Goal: Task Accomplishment & Management: Manage account settings

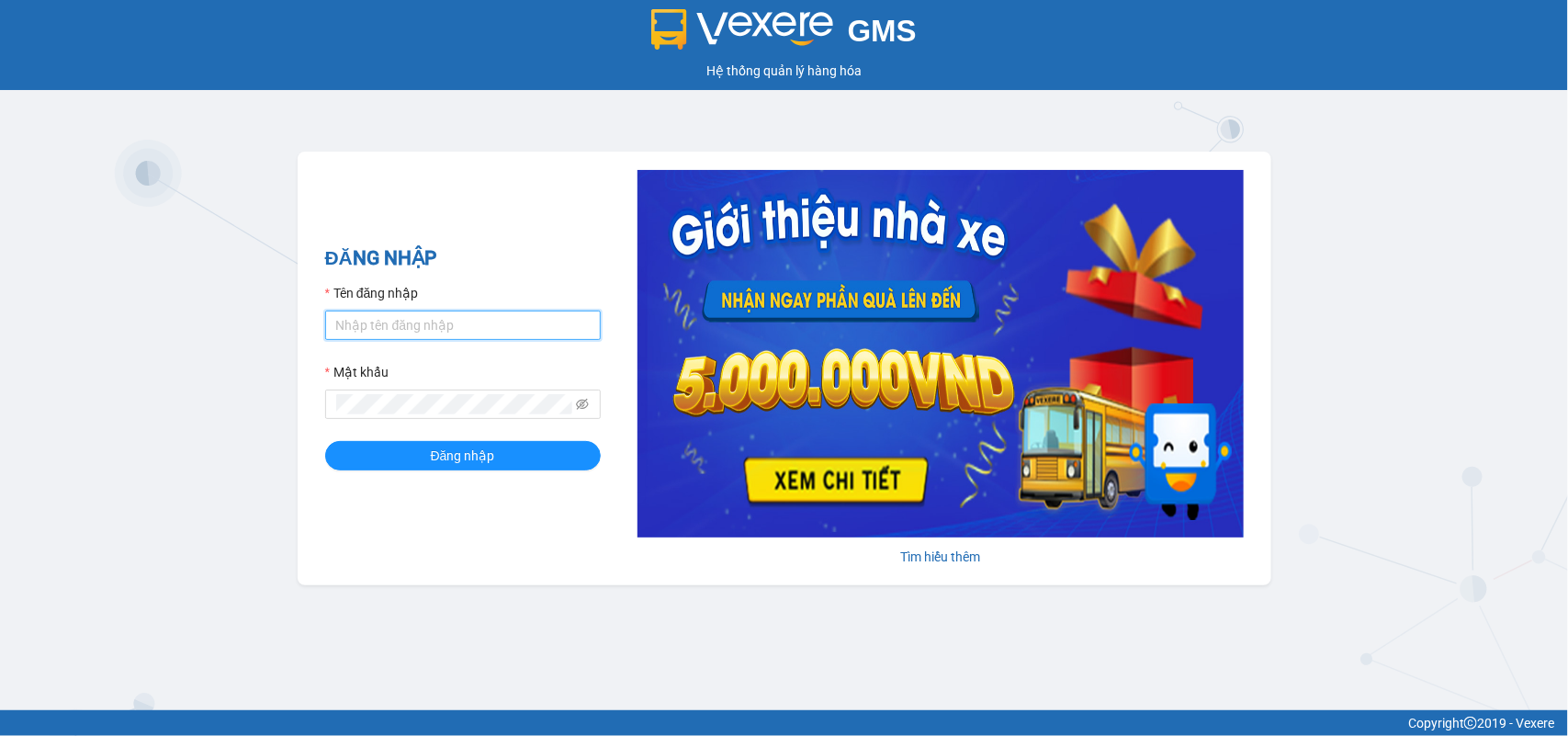
click at [467, 313] on input "Tên đăng nhập" at bounding box center [463, 325] width 276 height 30
type input "huyennthhlc.saoviet"
click at [325, 441] on button "Đăng nhập" at bounding box center [463, 455] width 276 height 30
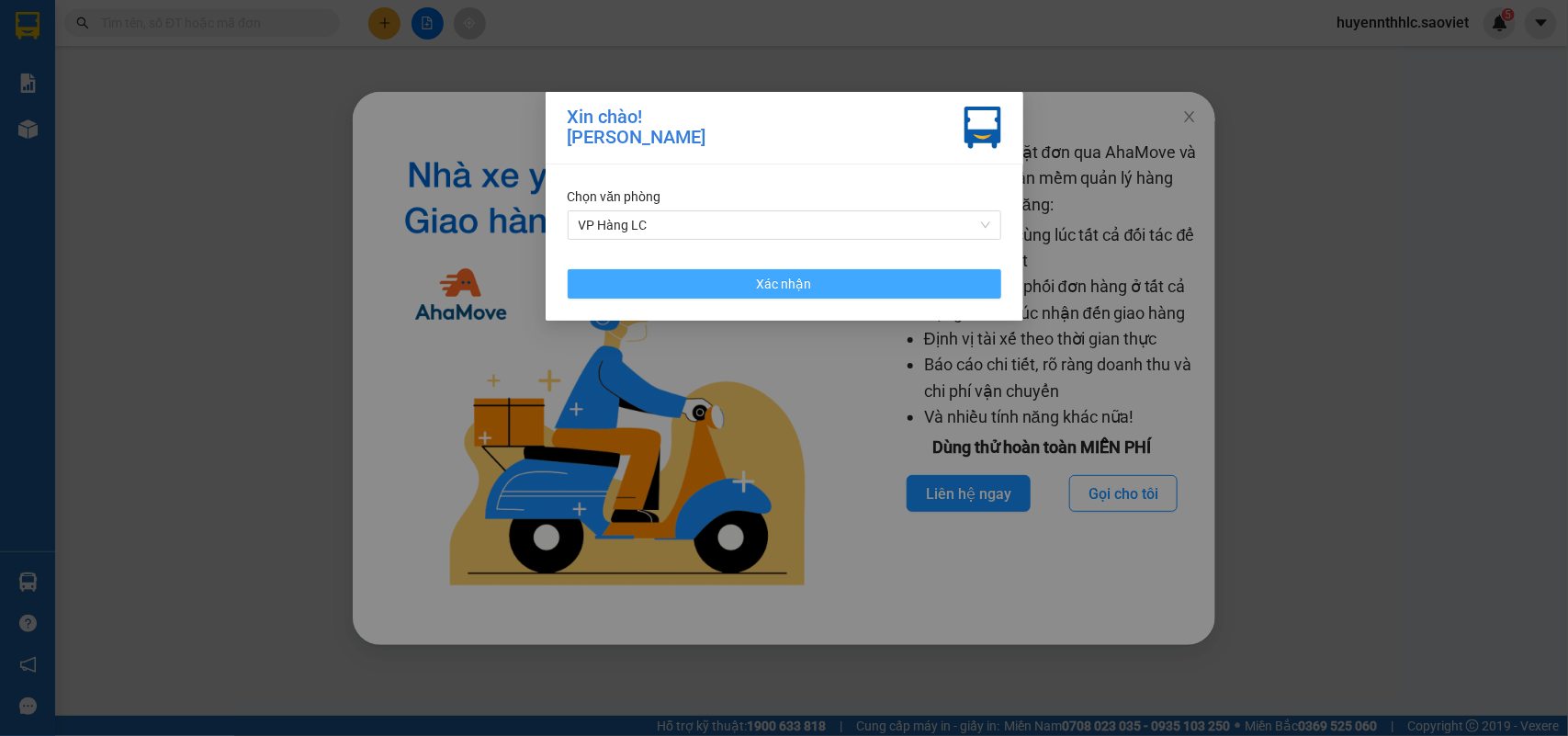
click at [837, 283] on button "Xác nhận" at bounding box center [784, 284] width 433 height 30
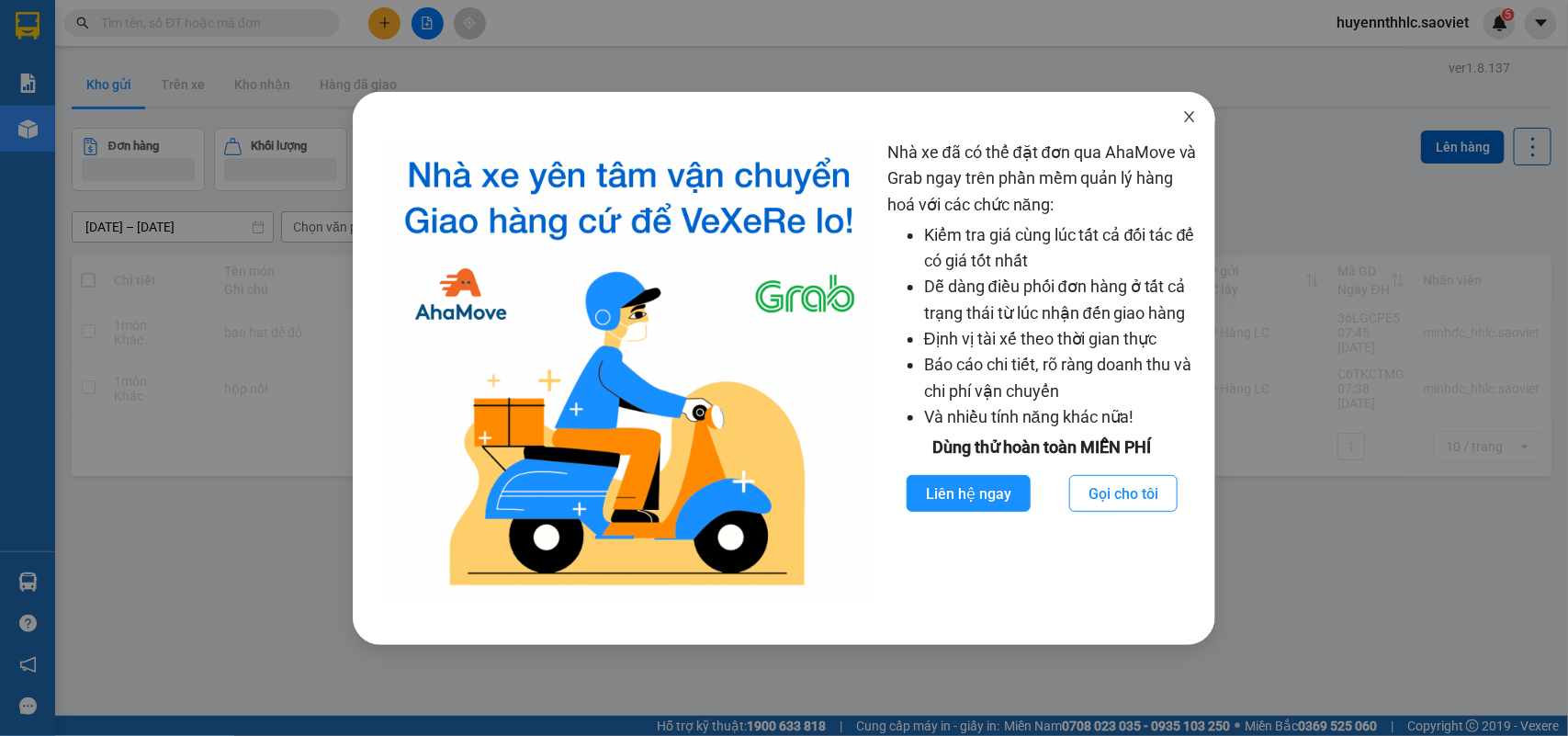
click at [1182, 117] on icon "close" at bounding box center [1189, 117] width 15 height 15
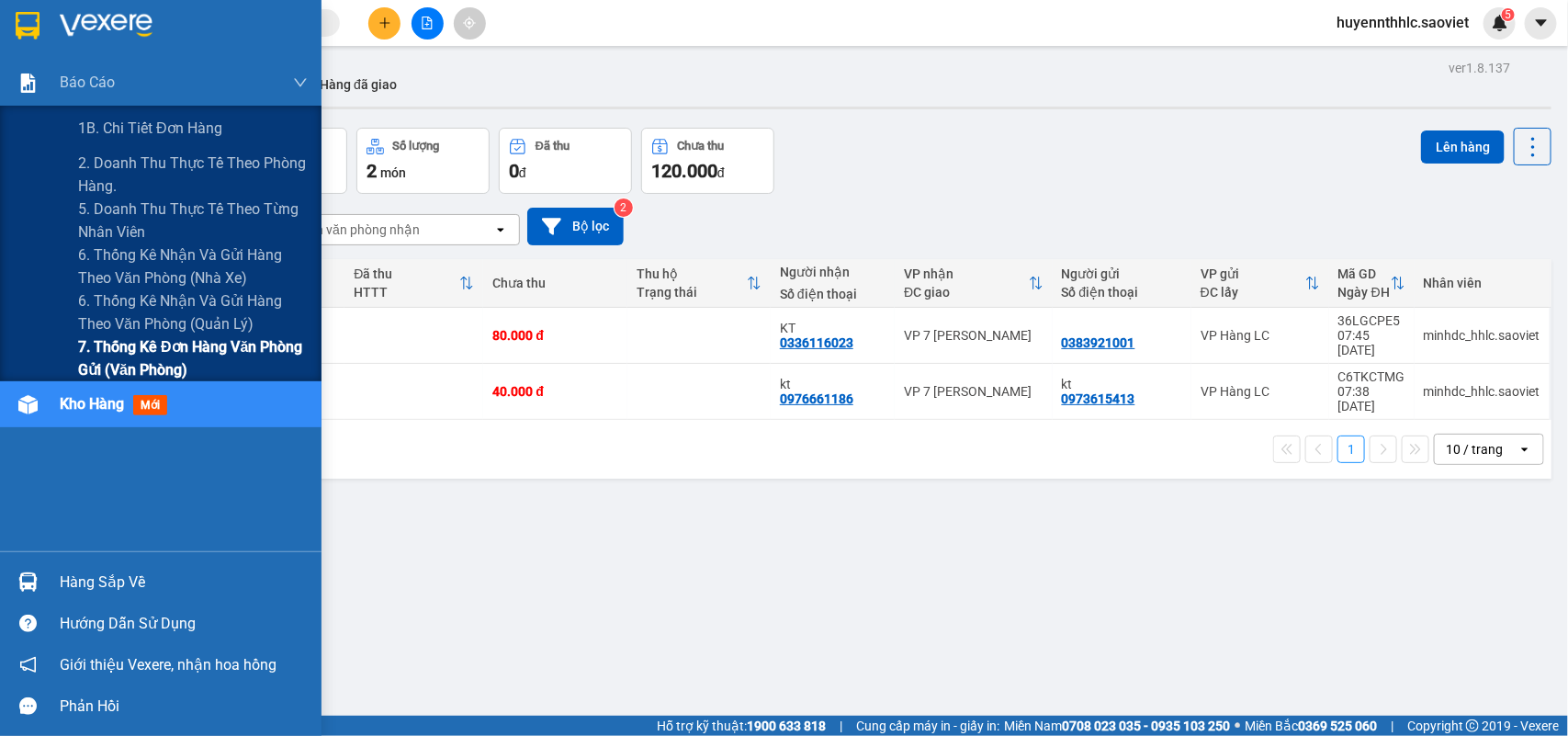
click at [138, 344] on span "7. Thống kê đơn hàng văn phòng gửi (văn phòng)" at bounding box center [193, 358] width 230 height 46
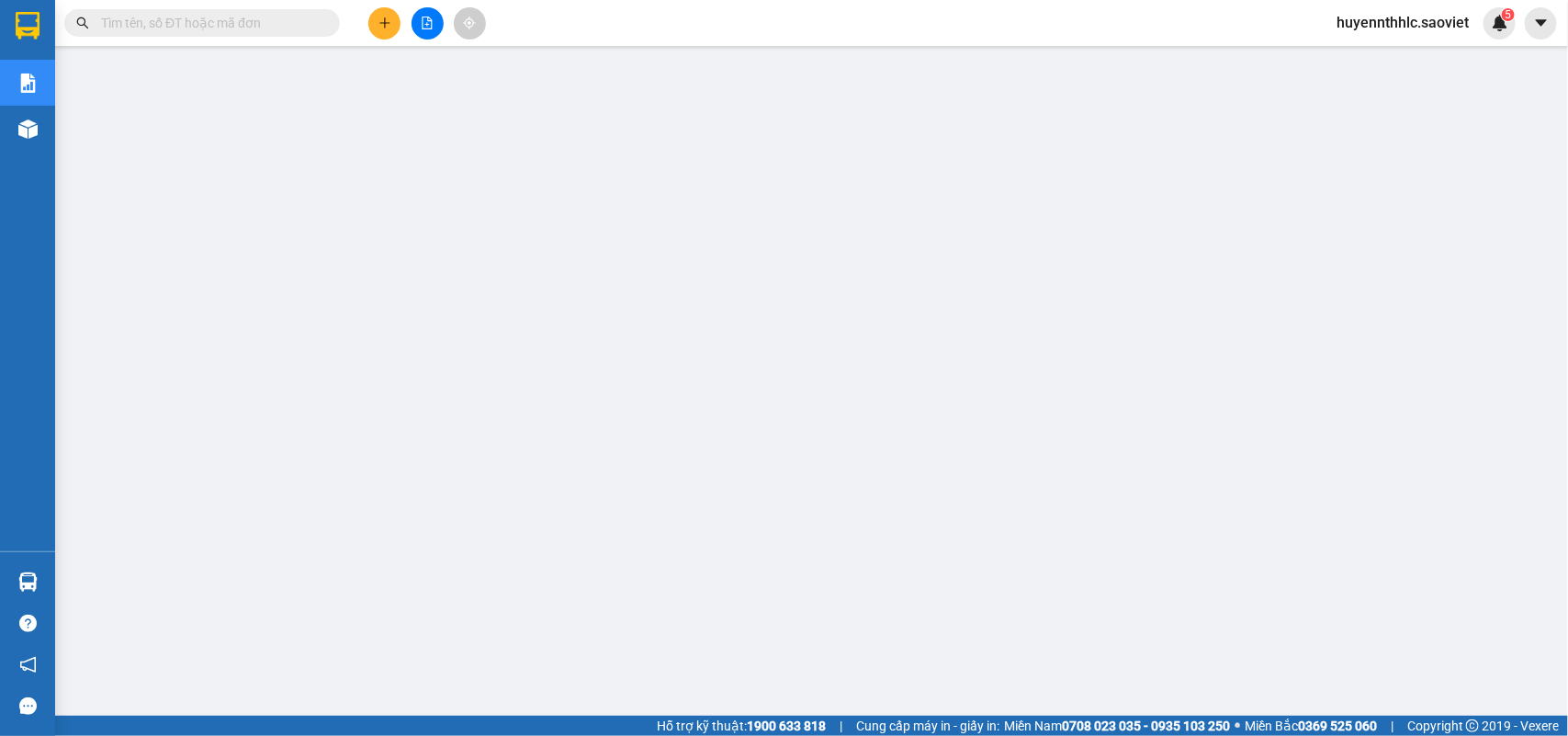
click at [190, 25] on input "text" at bounding box center [209, 23] width 217 height 20
paste input "BECQHYPZ"
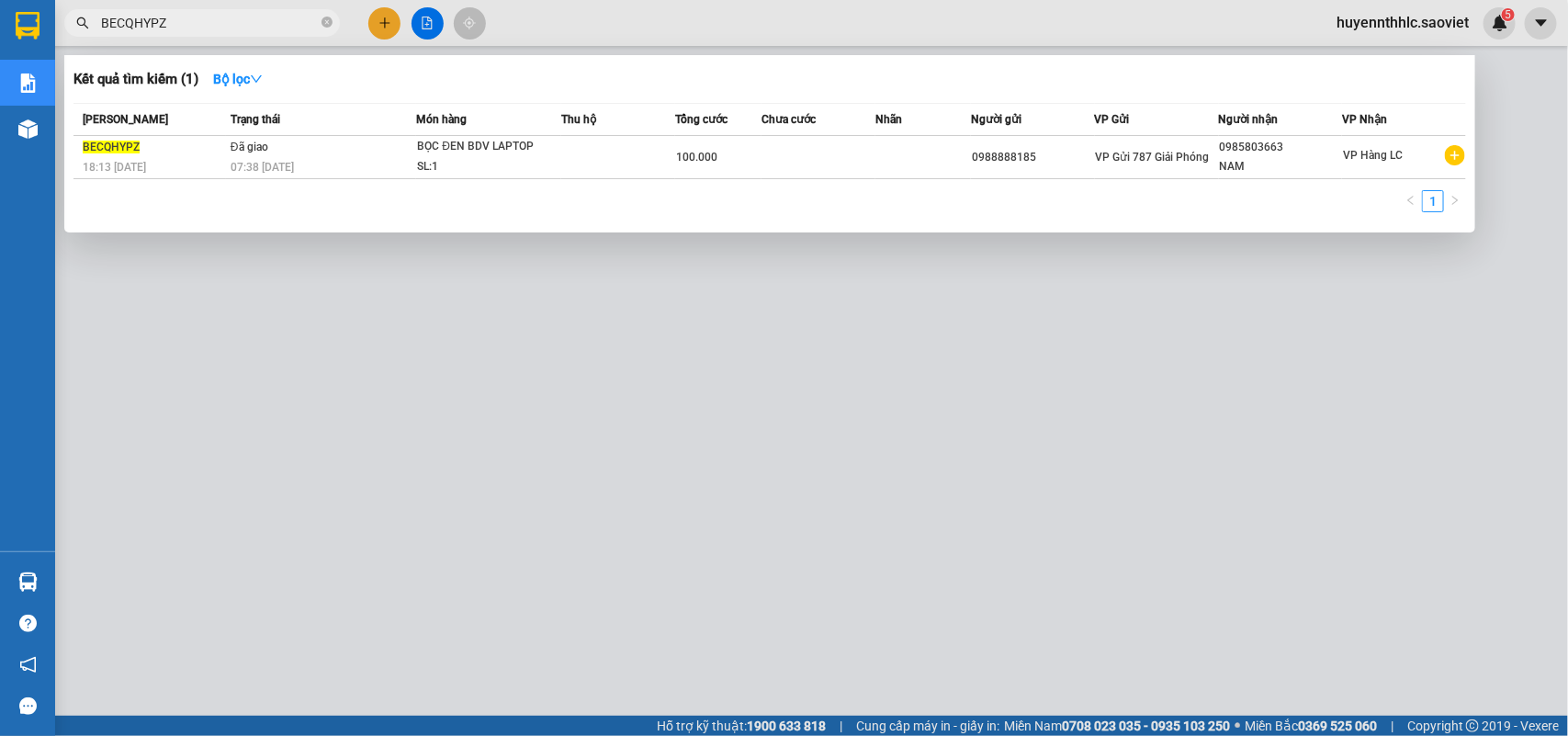
type input "BECQHYPZ"
click at [1499, 150] on div at bounding box center [784, 368] width 1568 height 736
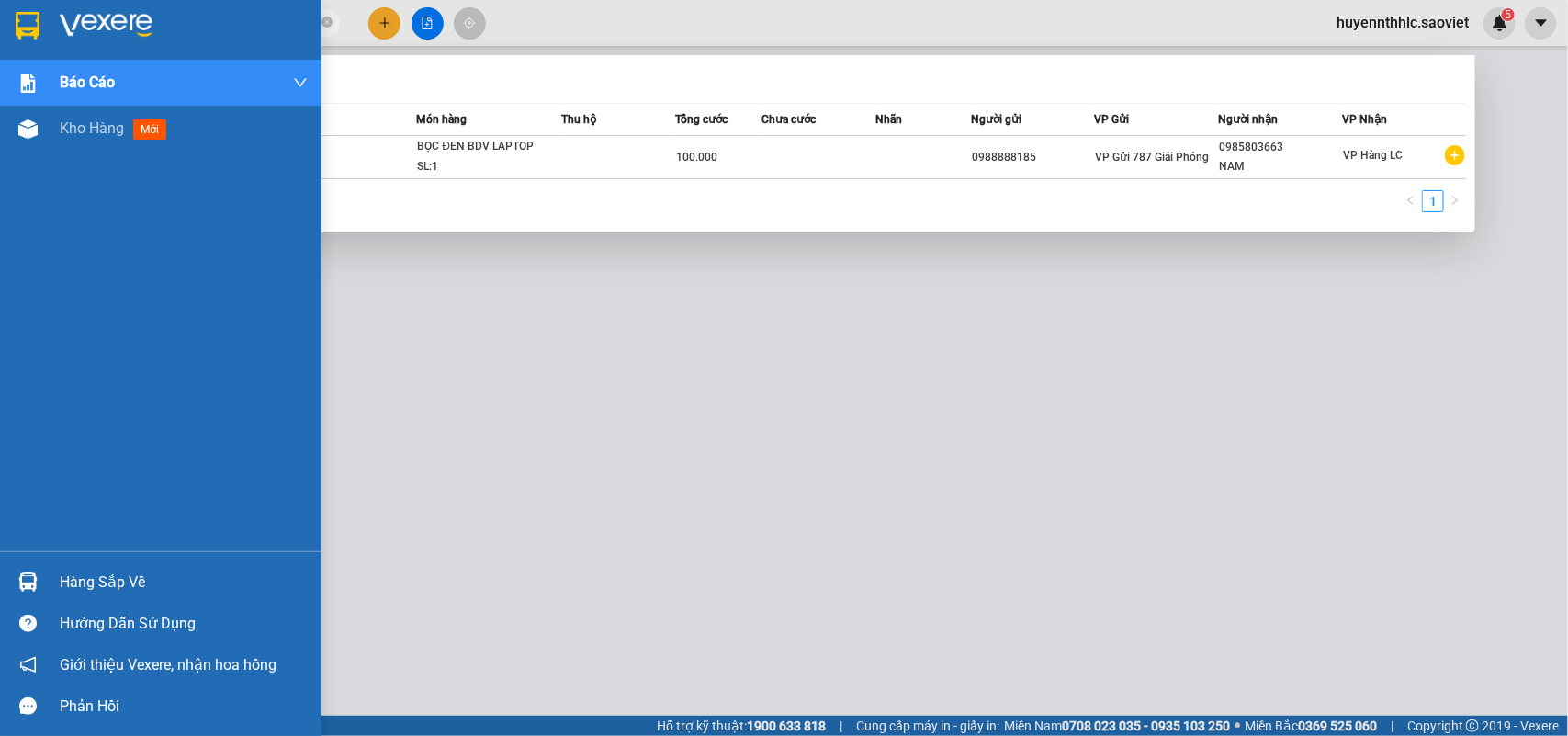
drag, startPoint x: 195, startPoint y: 25, endPoint x: 6, endPoint y: 6, distance: 190.0
click at [0, 19] on section "Kết quả tìm kiếm ( 1 ) Bộ lọc Mã ĐH Trạng thái Món hàng Thu hộ Tổng cước Chưa c…" at bounding box center [784, 368] width 1568 height 736
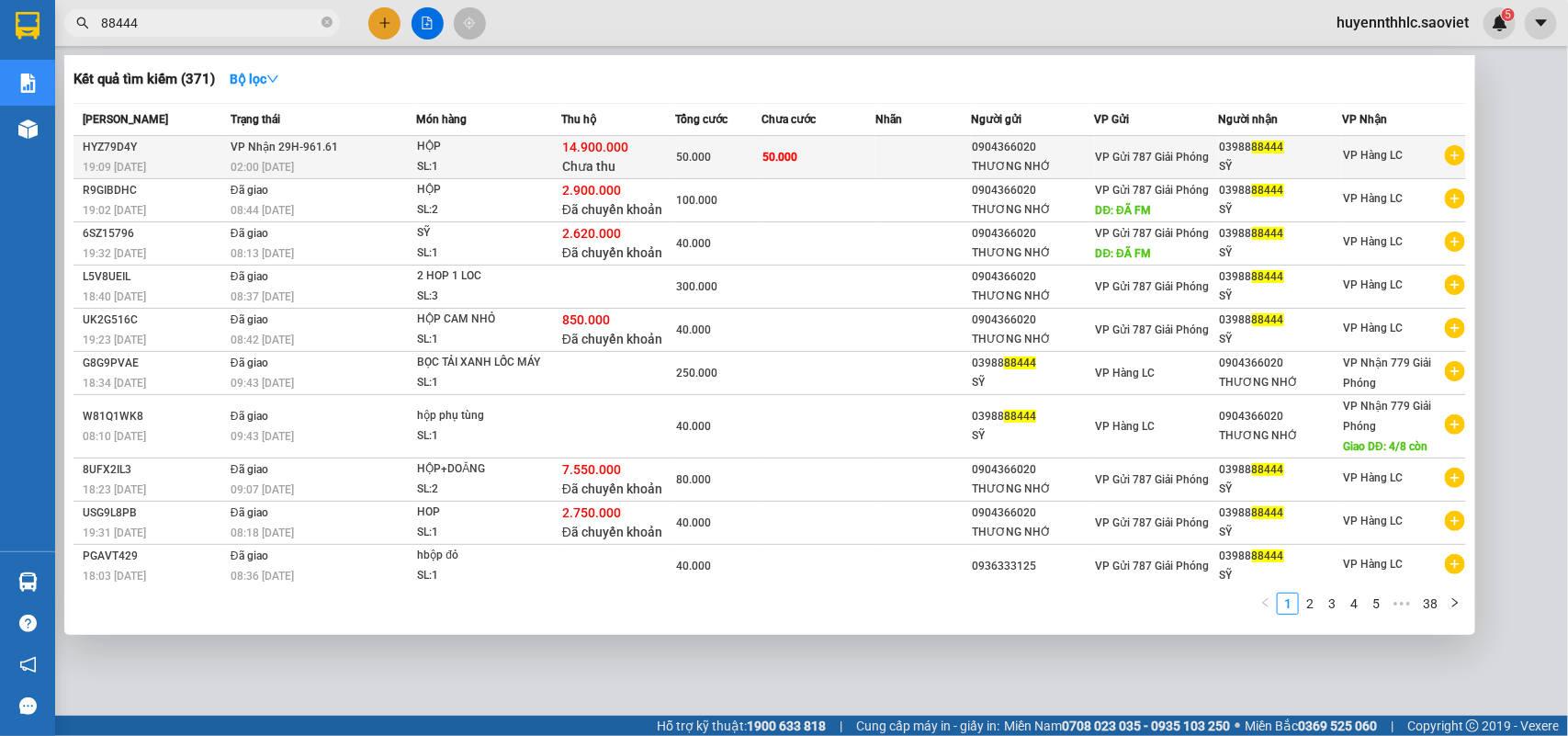
type input "88444"
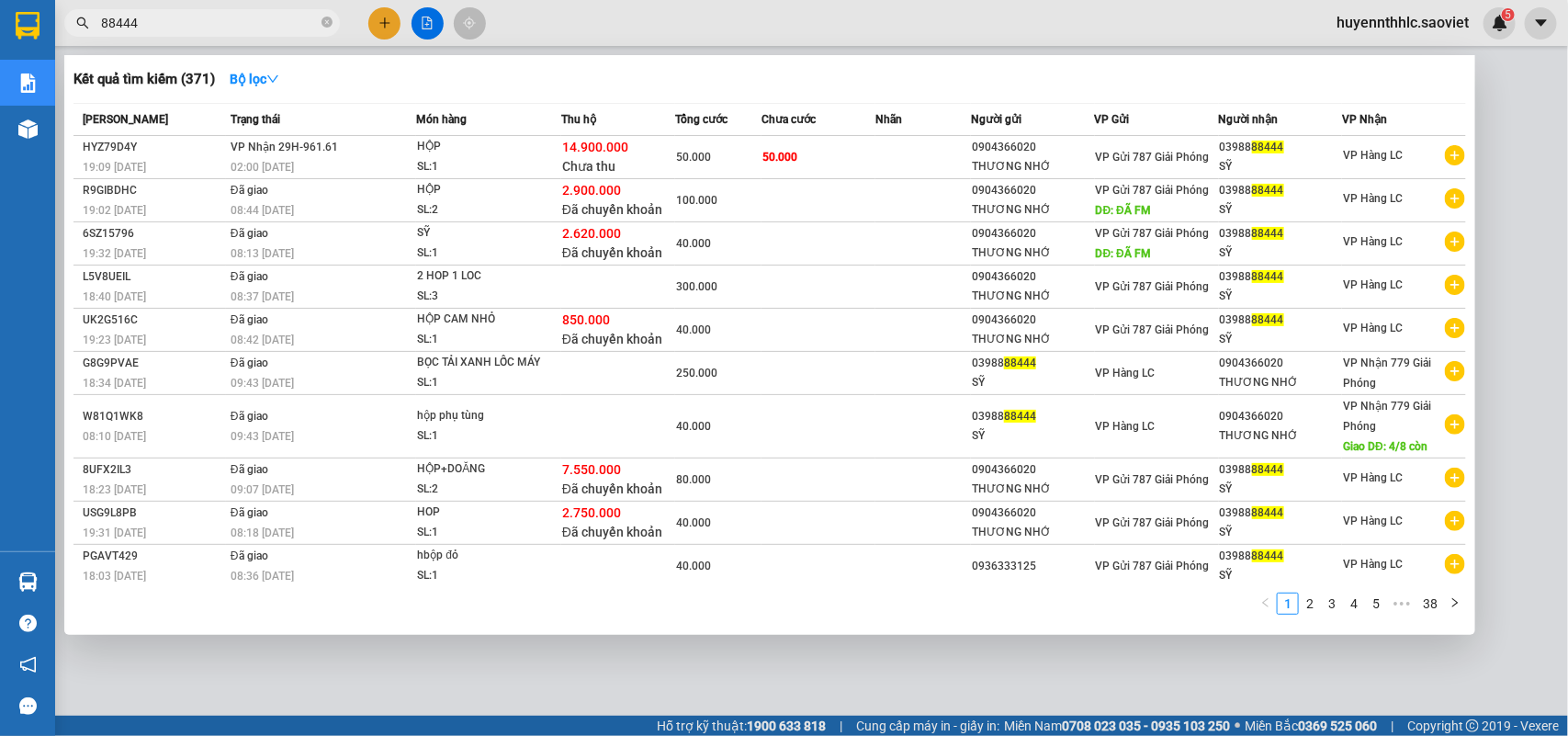
click at [978, 166] on div "THƯƠNG NHỚ" at bounding box center [1033, 167] width 122 height 19
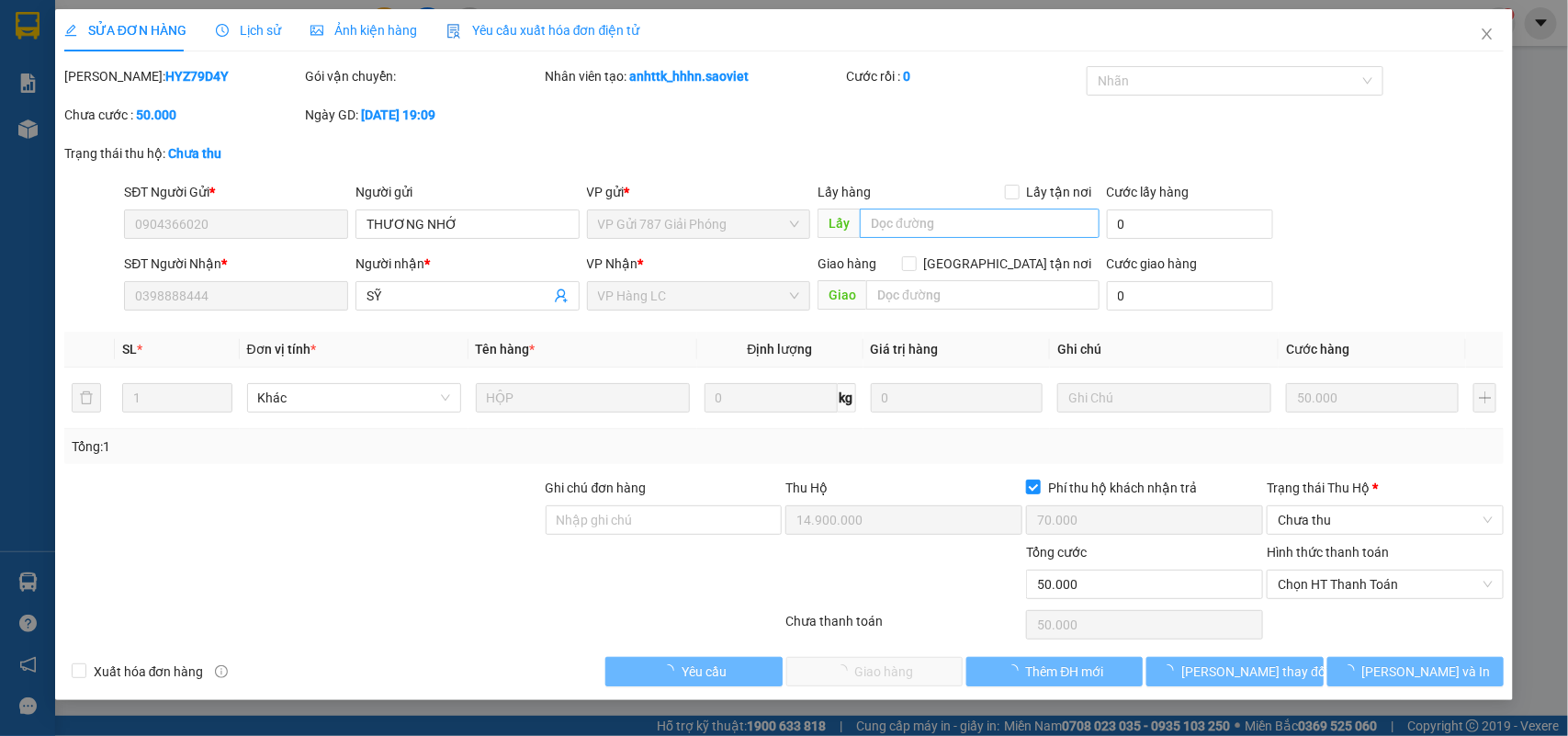
type input "0904366020"
type input "THƯƠNG NHỚ"
type input "0398888444"
type input "SỸ"
type input "14.900.000"
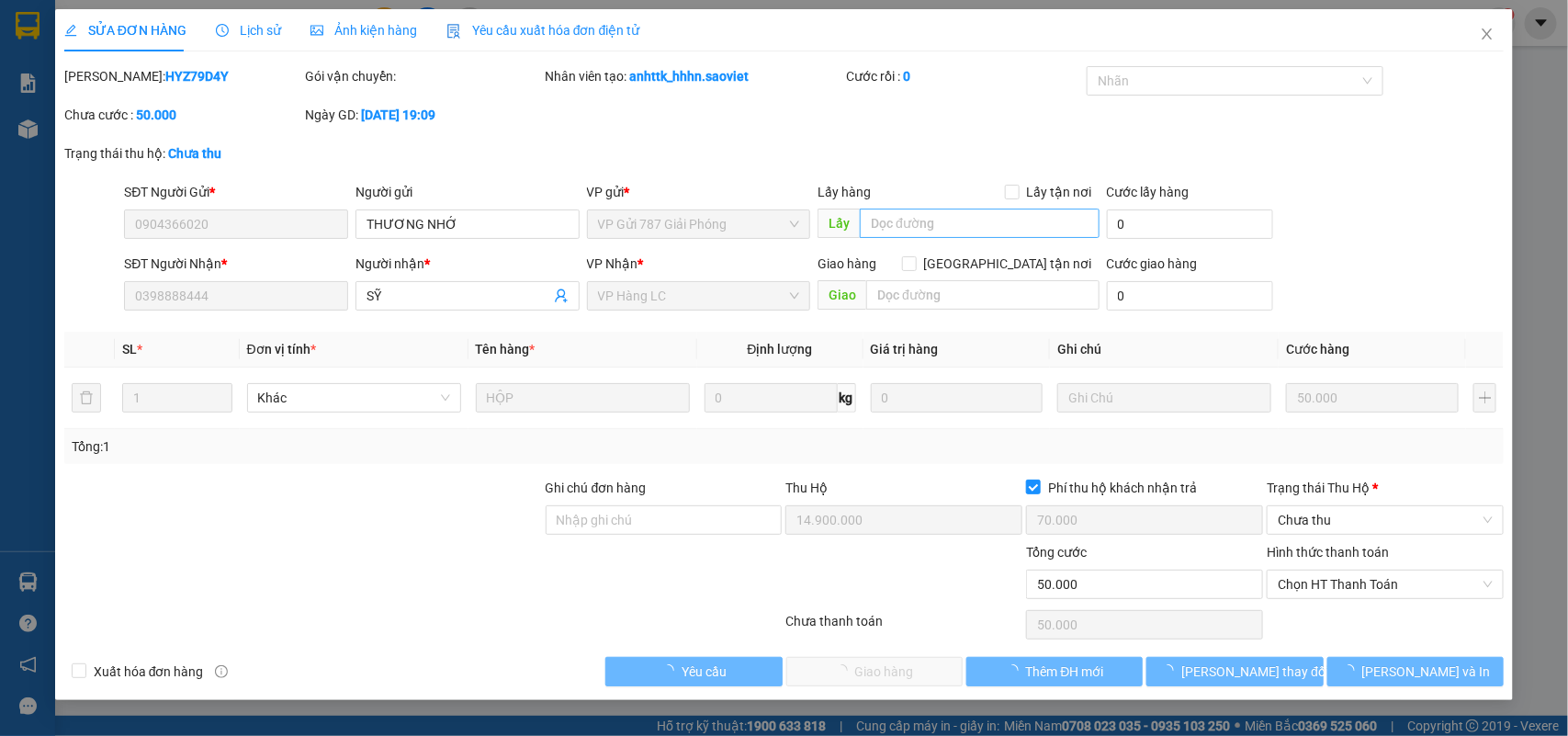
type input "70.000"
type input "50.000"
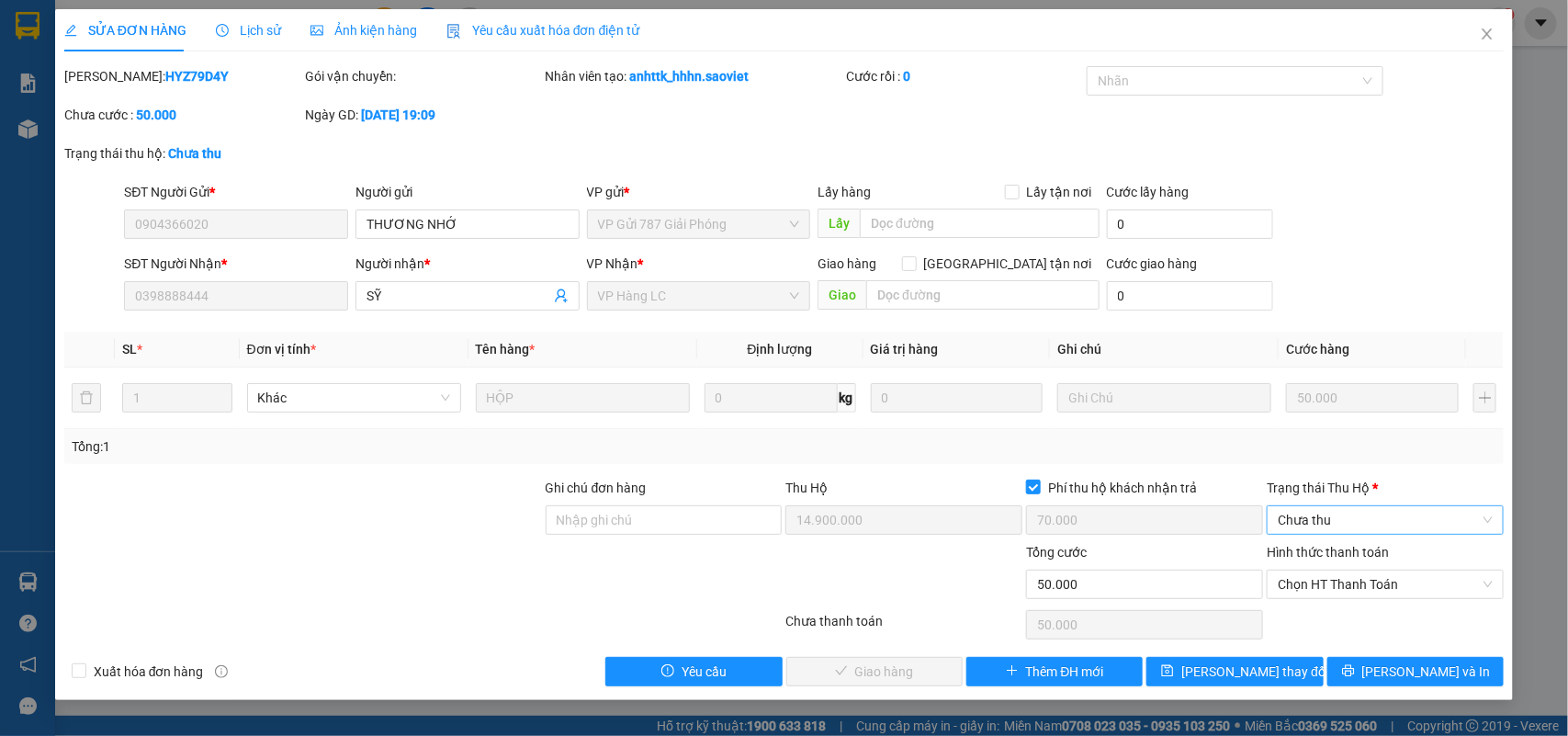
click at [1282, 510] on span "Chưa thu" at bounding box center [1385, 520] width 215 height 28
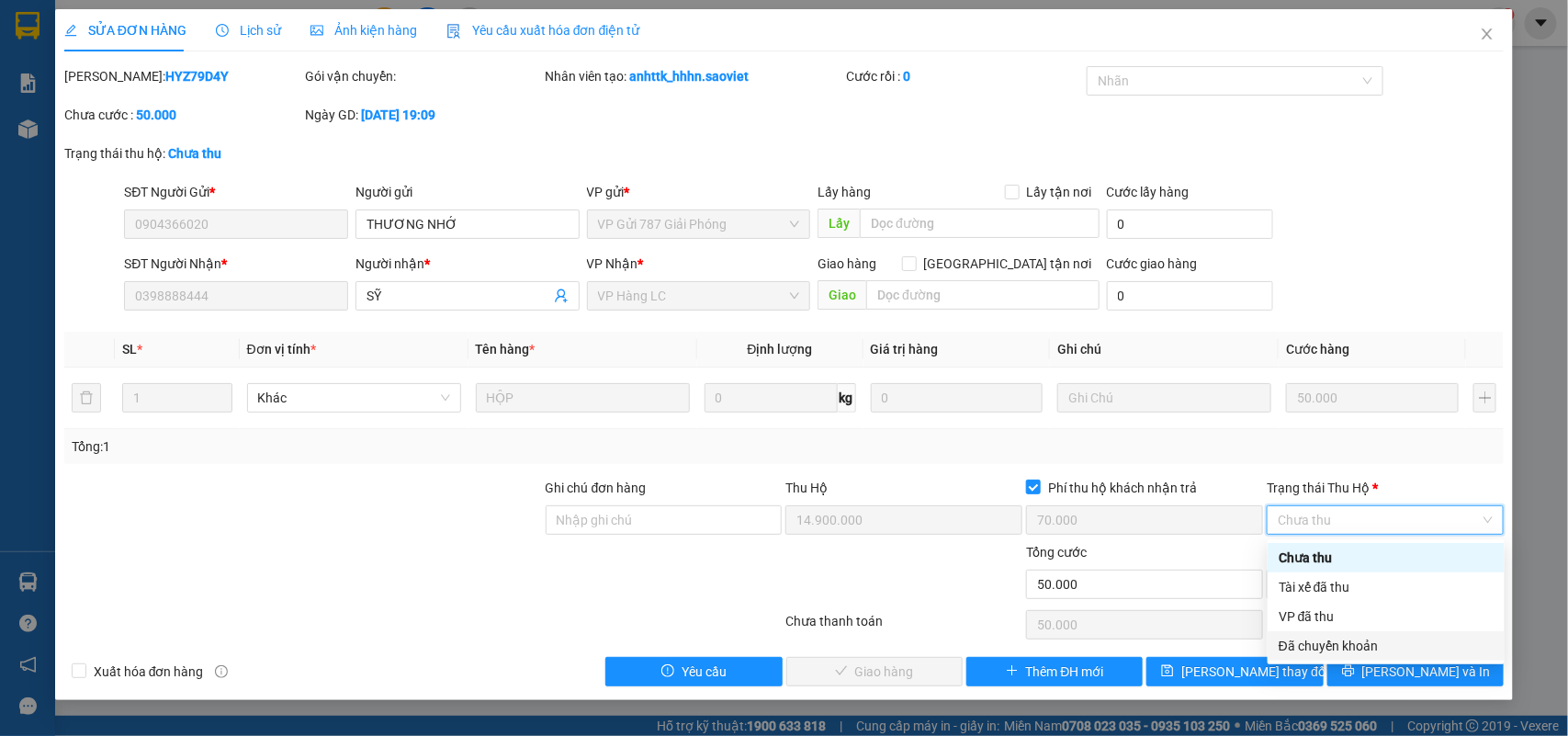
click at [1362, 648] on div "Đã chuyển khoản" at bounding box center [1386, 646] width 215 height 20
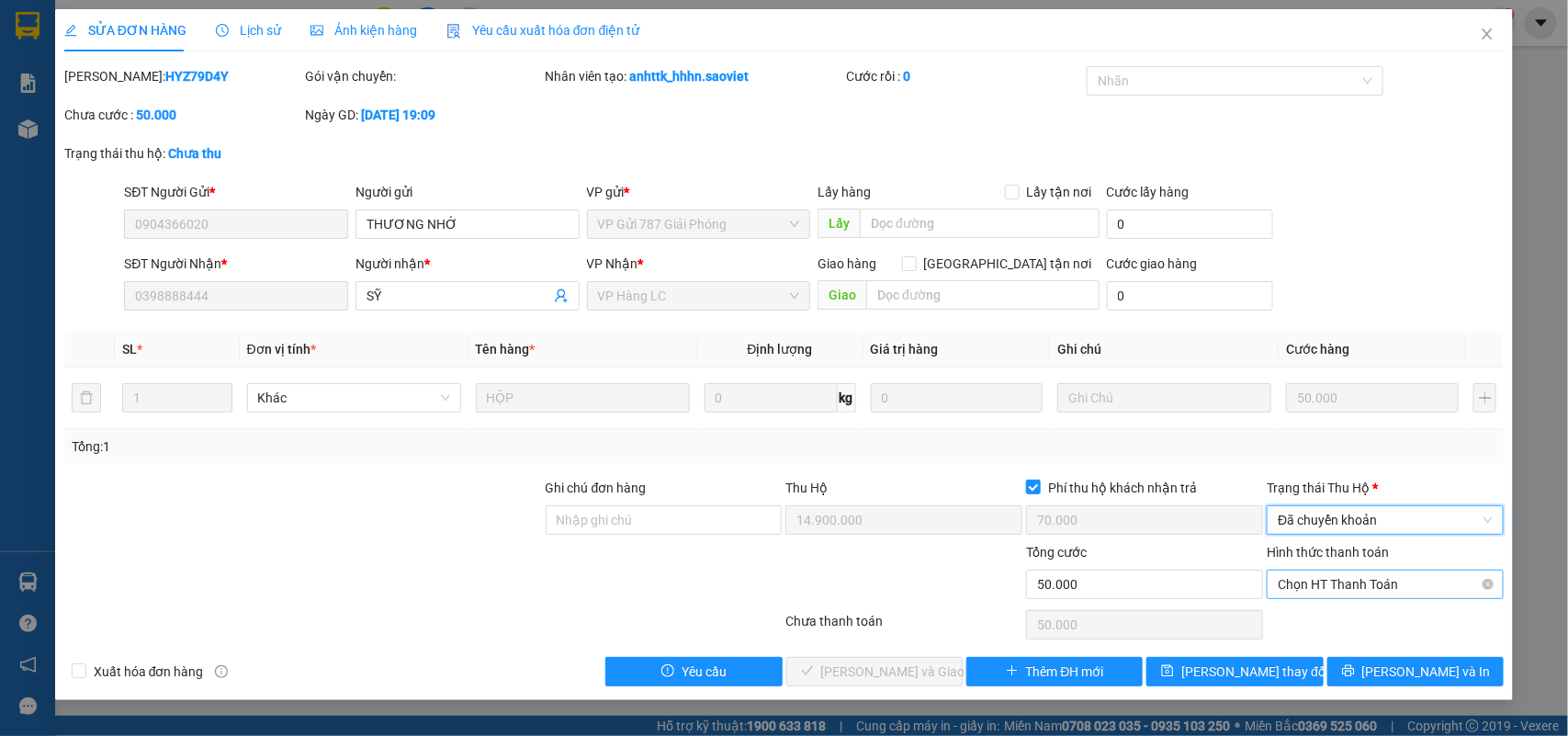
click at [1356, 581] on span "Chọn HT Thanh Toán" at bounding box center [1385, 584] width 215 height 28
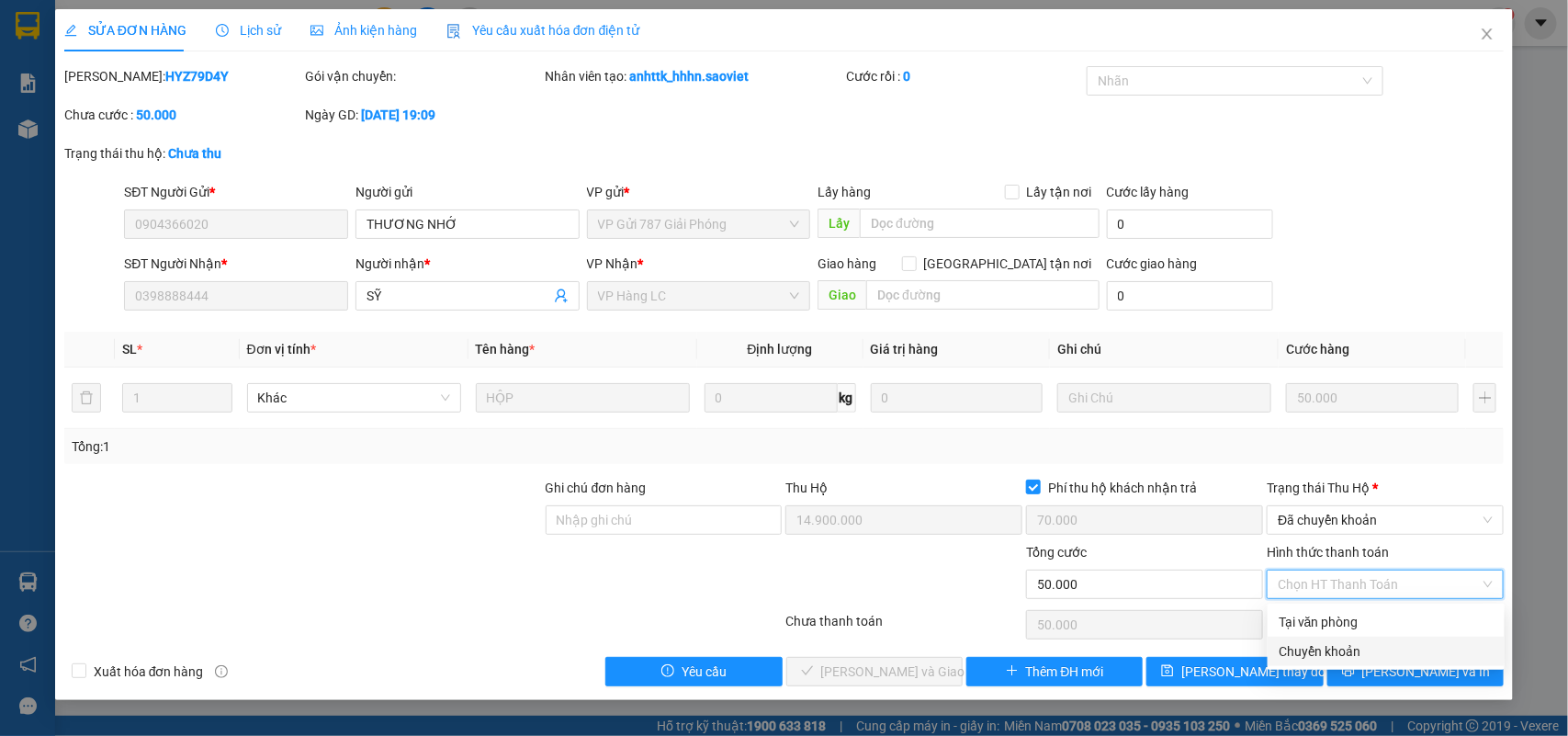
click at [1334, 644] on div "Chuyển khoản" at bounding box center [1386, 651] width 215 height 20
type input "0"
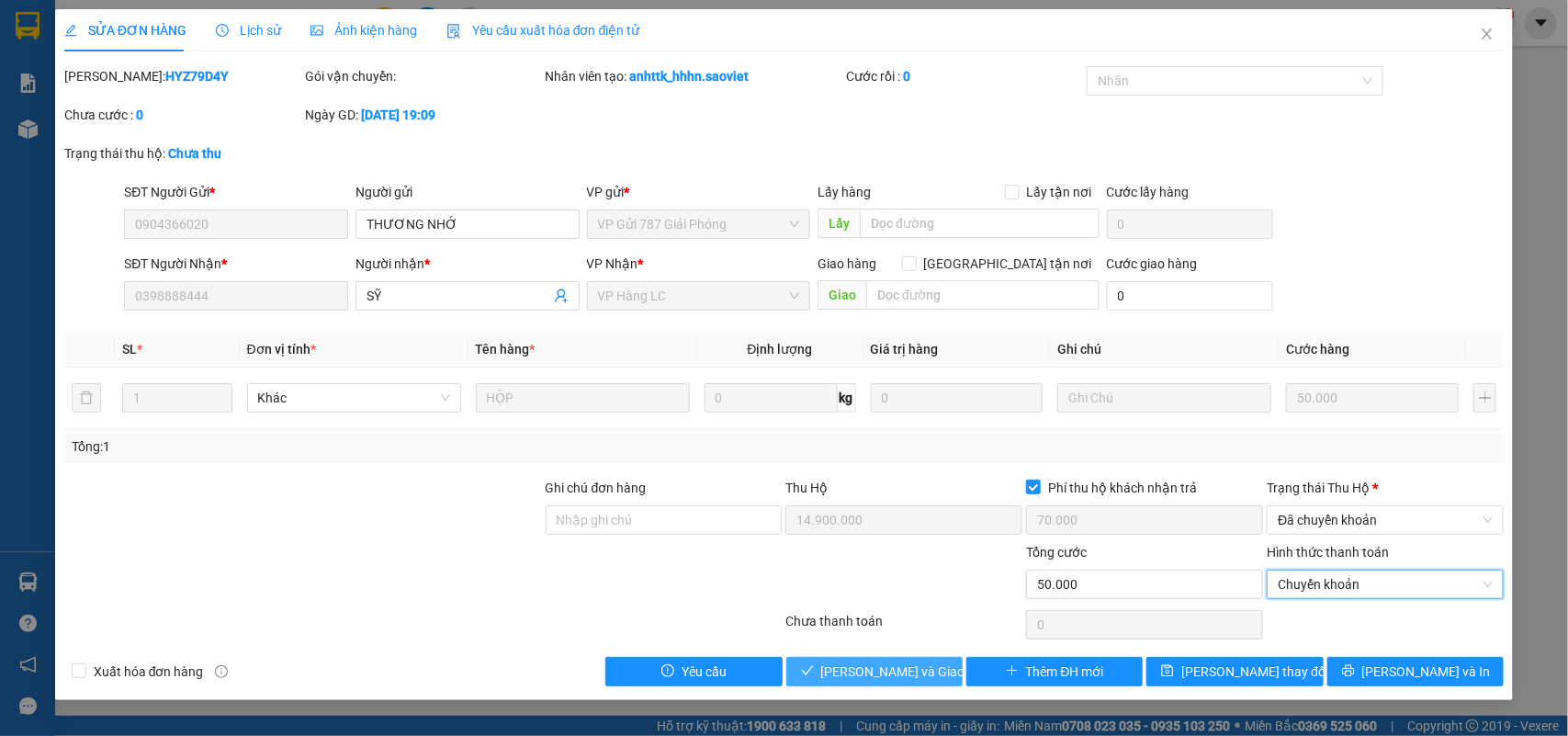
click at [909, 667] on span "[PERSON_NAME] và Giao hàng" at bounding box center [909, 671] width 176 height 20
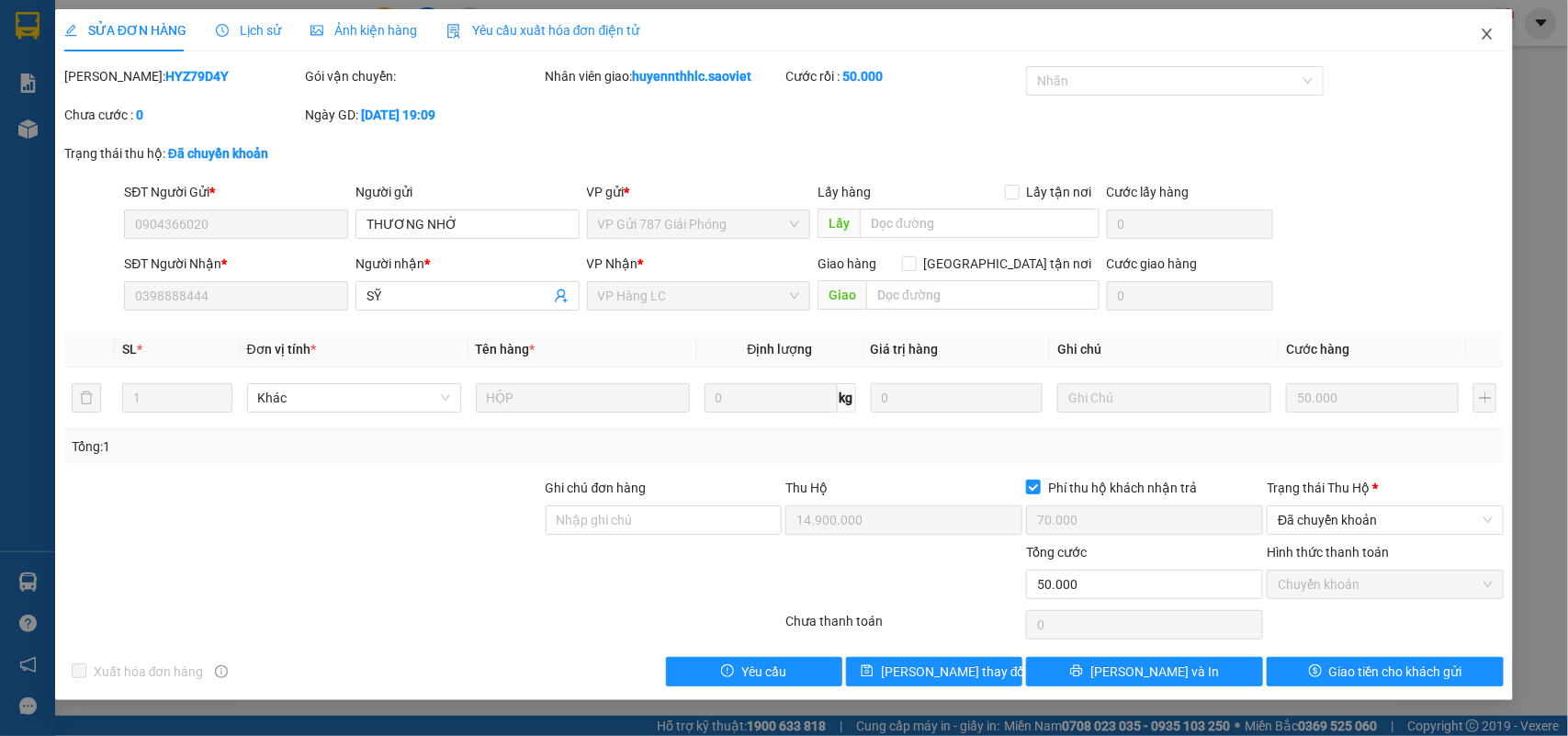
click at [1493, 35] on icon "close" at bounding box center [1487, 34] width 15 height 15
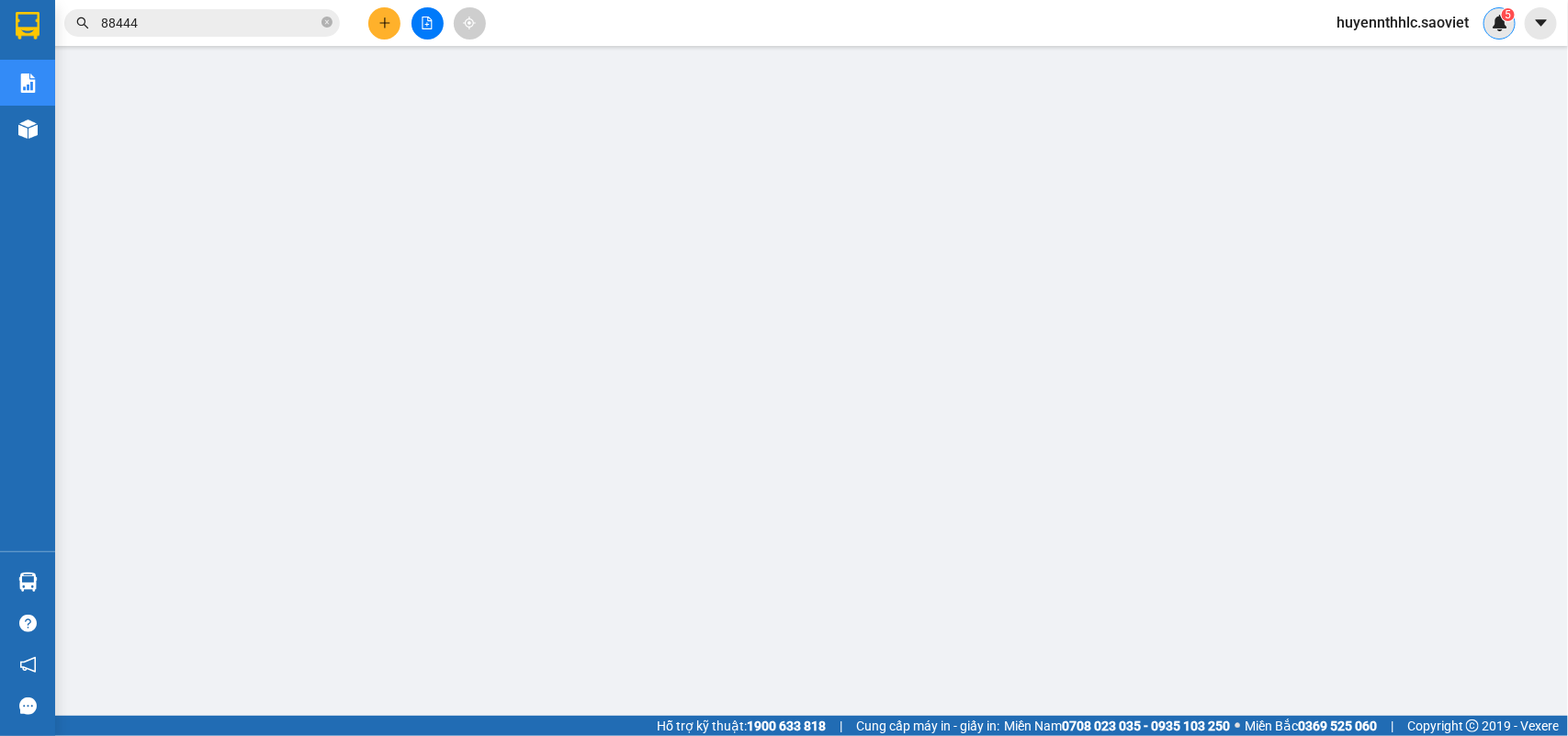
click at [1493, 20] on img at bounding box center [1500, 23] width 17 height 17
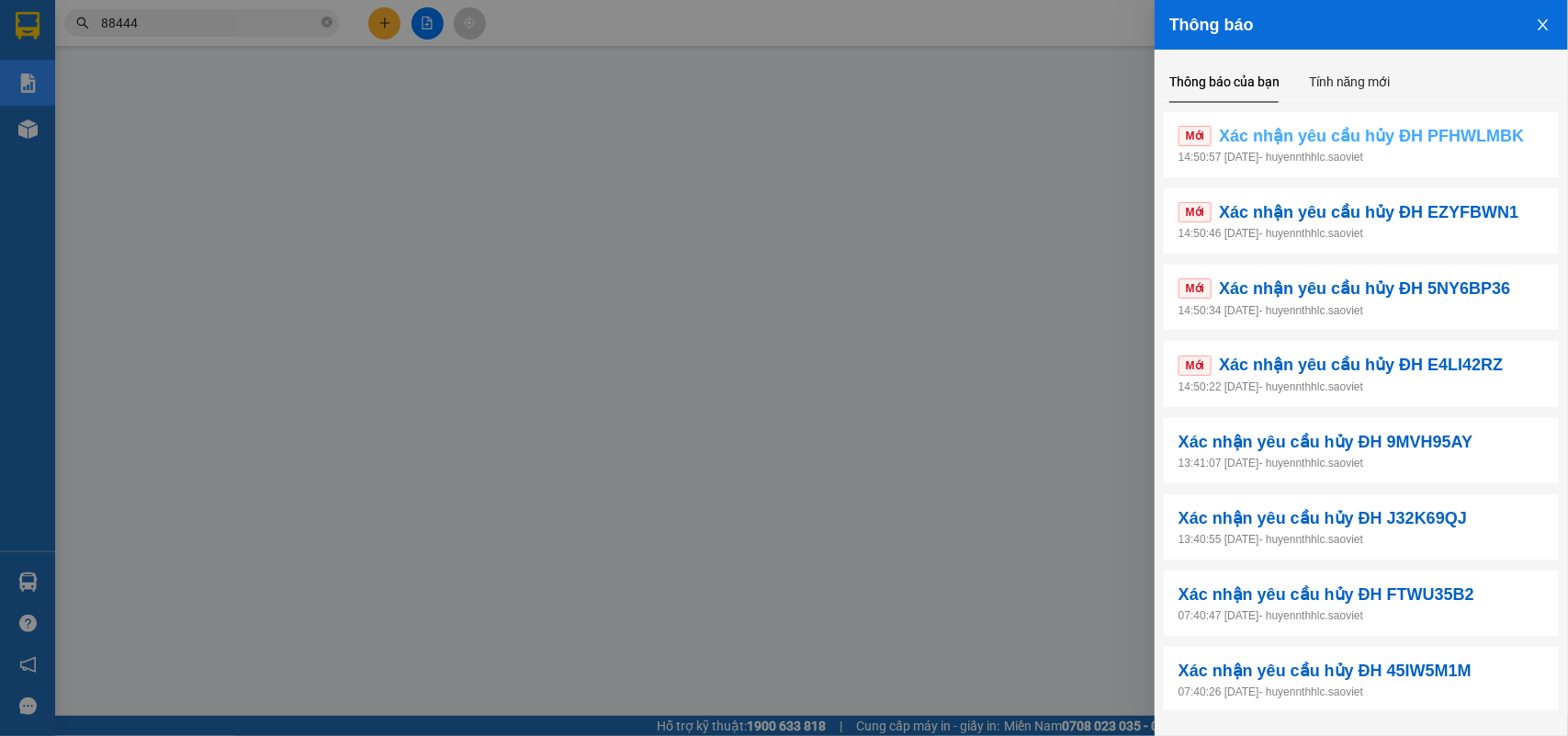
click at [1475, 124] on span "Xác nhận yêu cầu hủy ĐH PFHWLMBK" at bounding box center [1371, 136] width 305 height 26
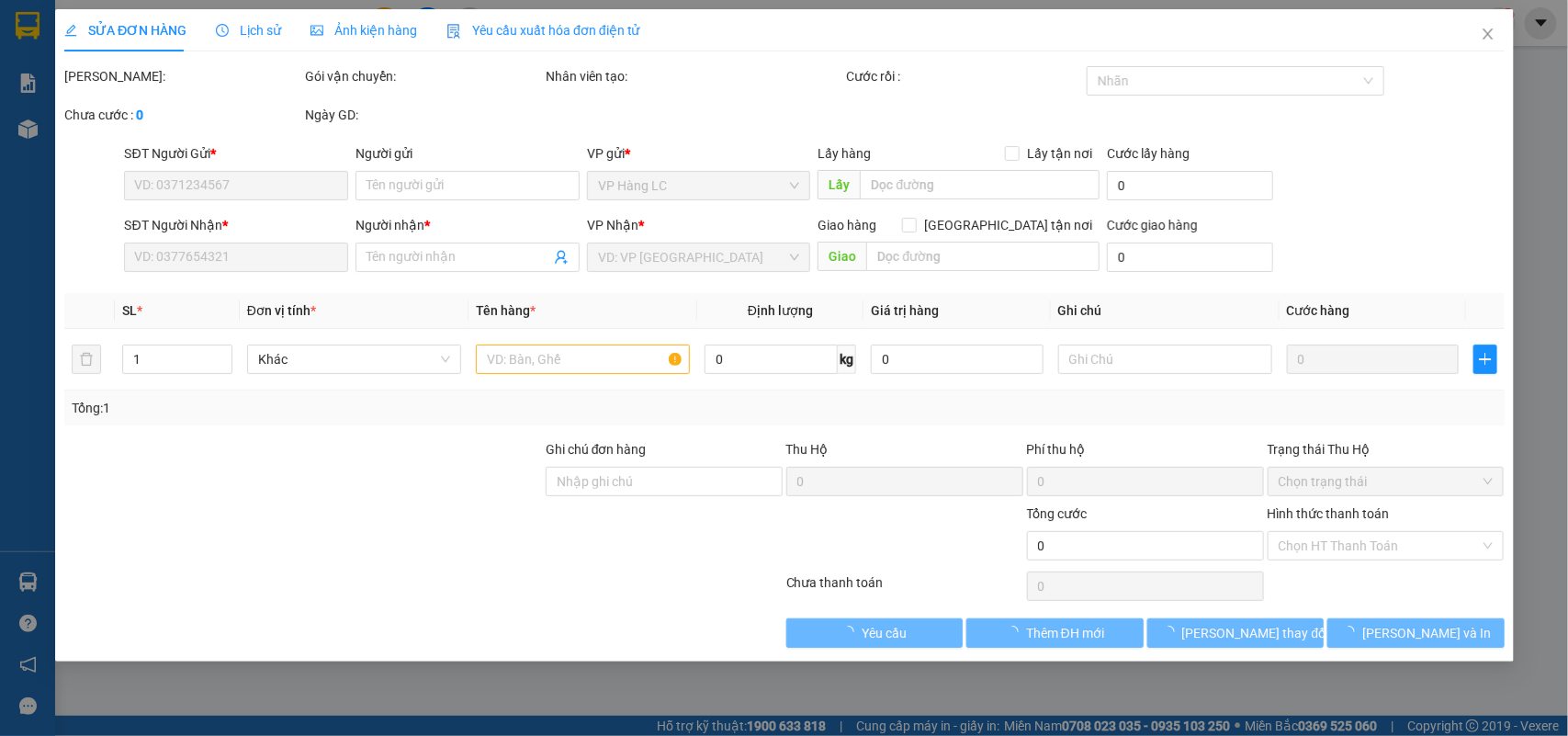
type input "0387445588"
type input "thịt sạch lc"
type input "hủy sai tt"
type input "0913348845"
type input "ko tên"
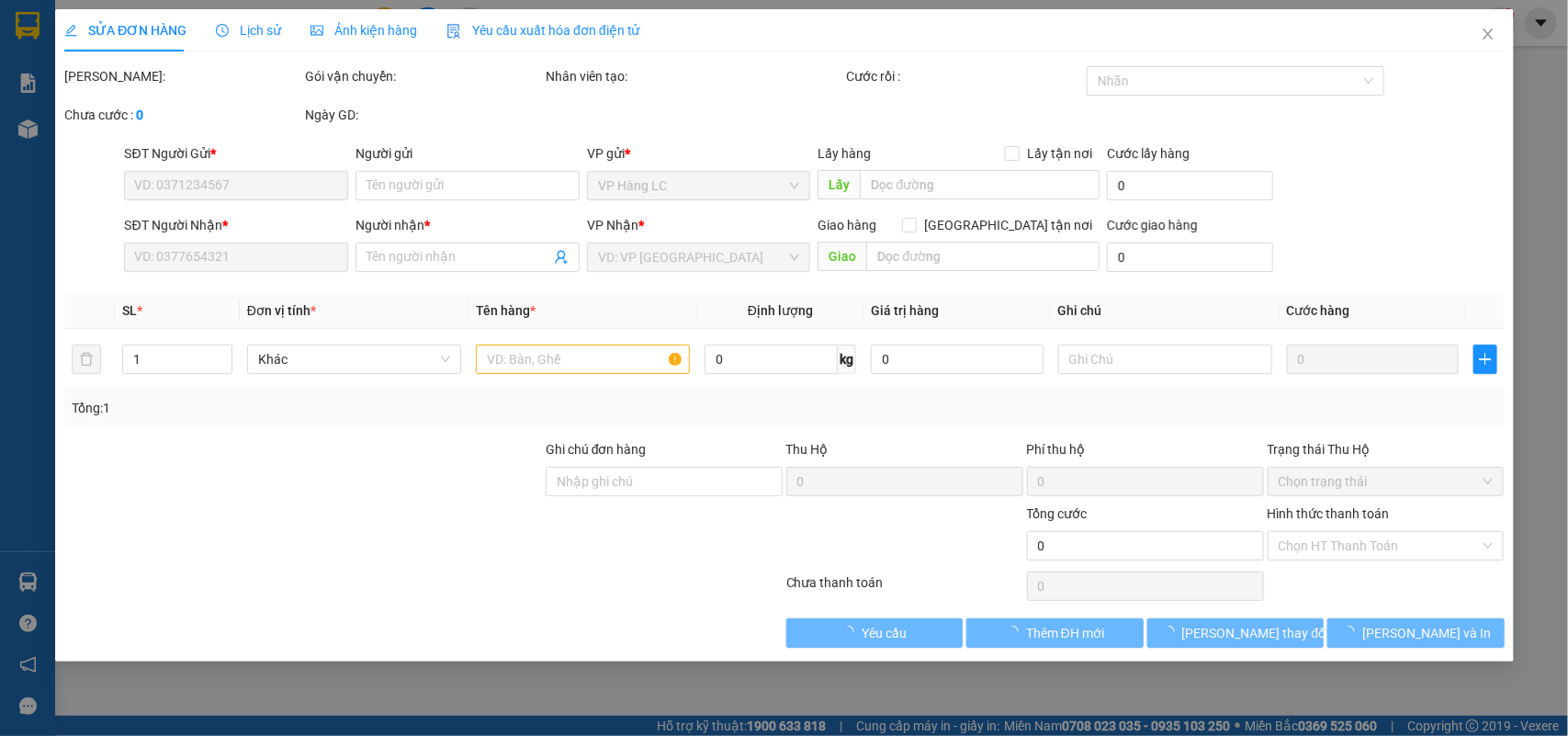
checkbox input "true"
type input "lh ctn"
type input "40.000"
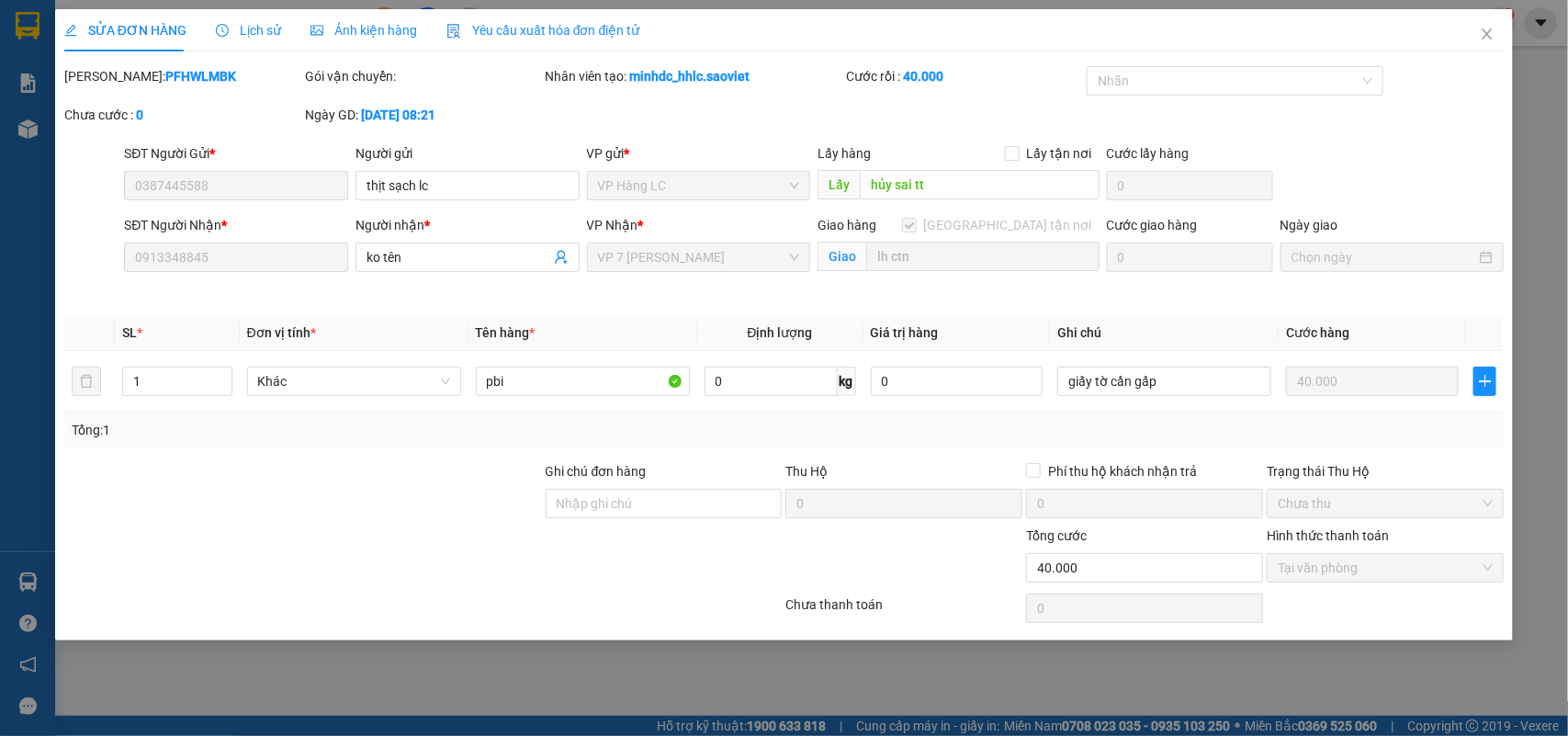
click at [271, 31] on span "Lịch sử" at bounding box center [248, 31] width 65 height 15
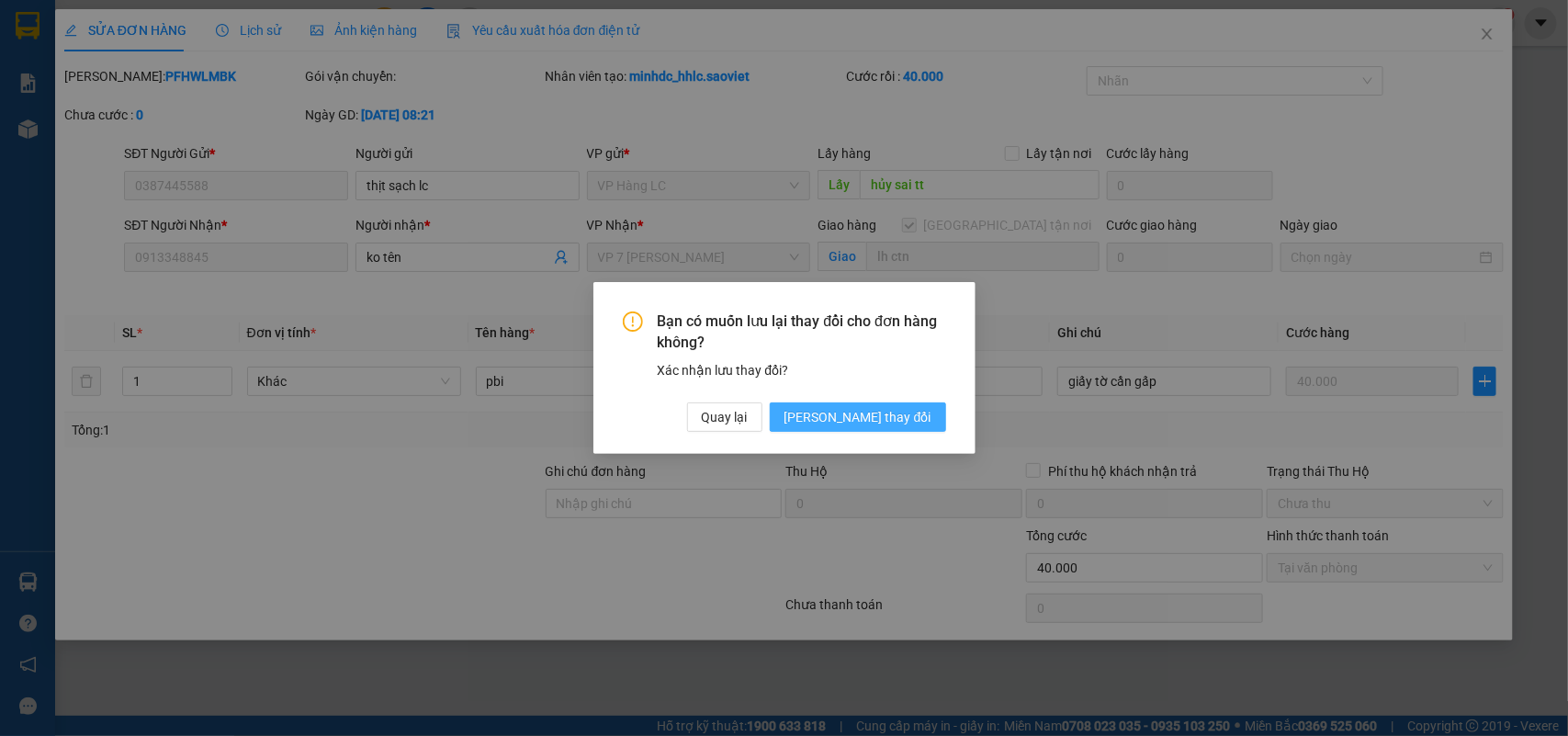
click at [902, 413] on span "[PERSON_NAME] thay đổi" at bounding box center [857, 417] width 147 height 20
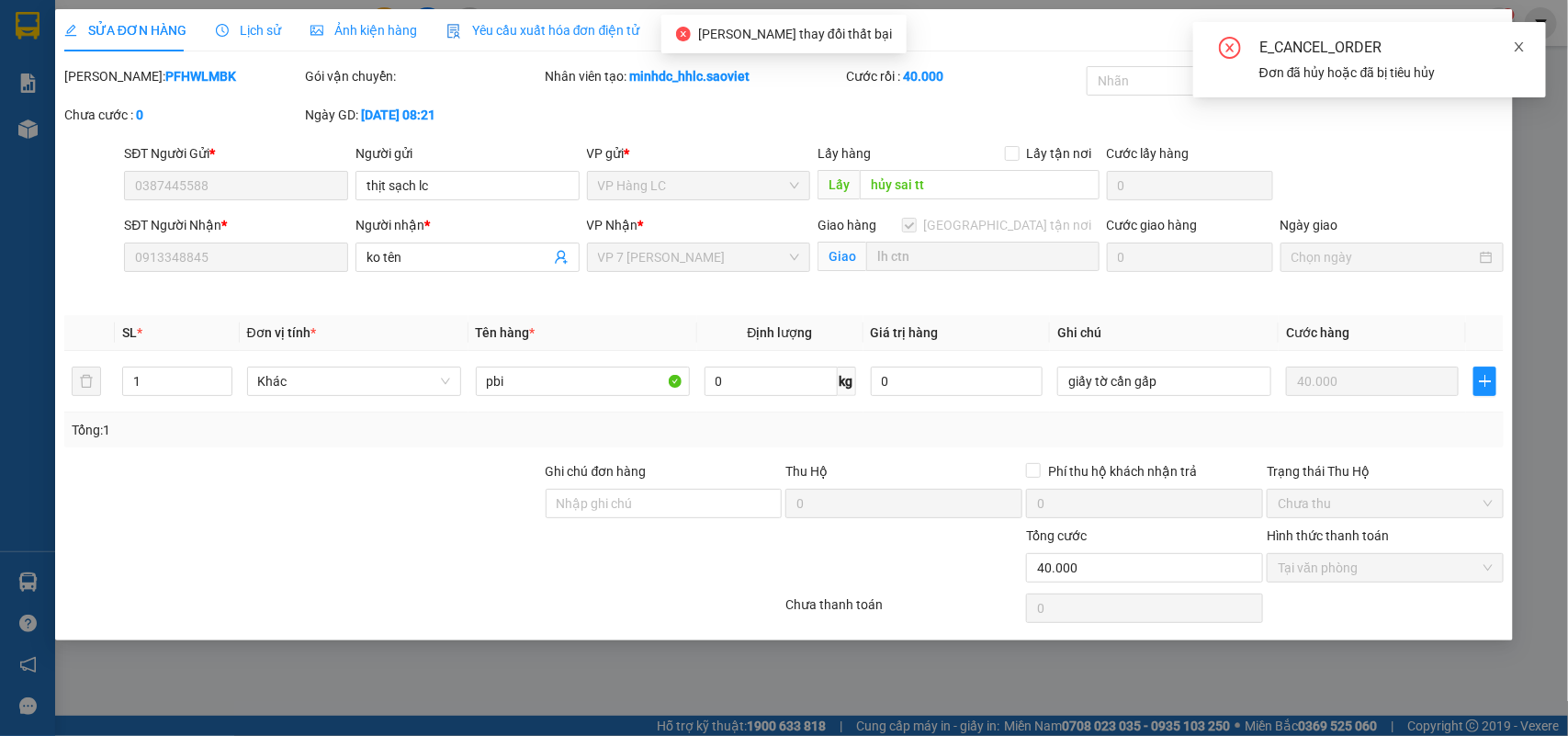
click at [1524, 46] on icon "close" at bounding box center [1519, 47] width 13 height 13
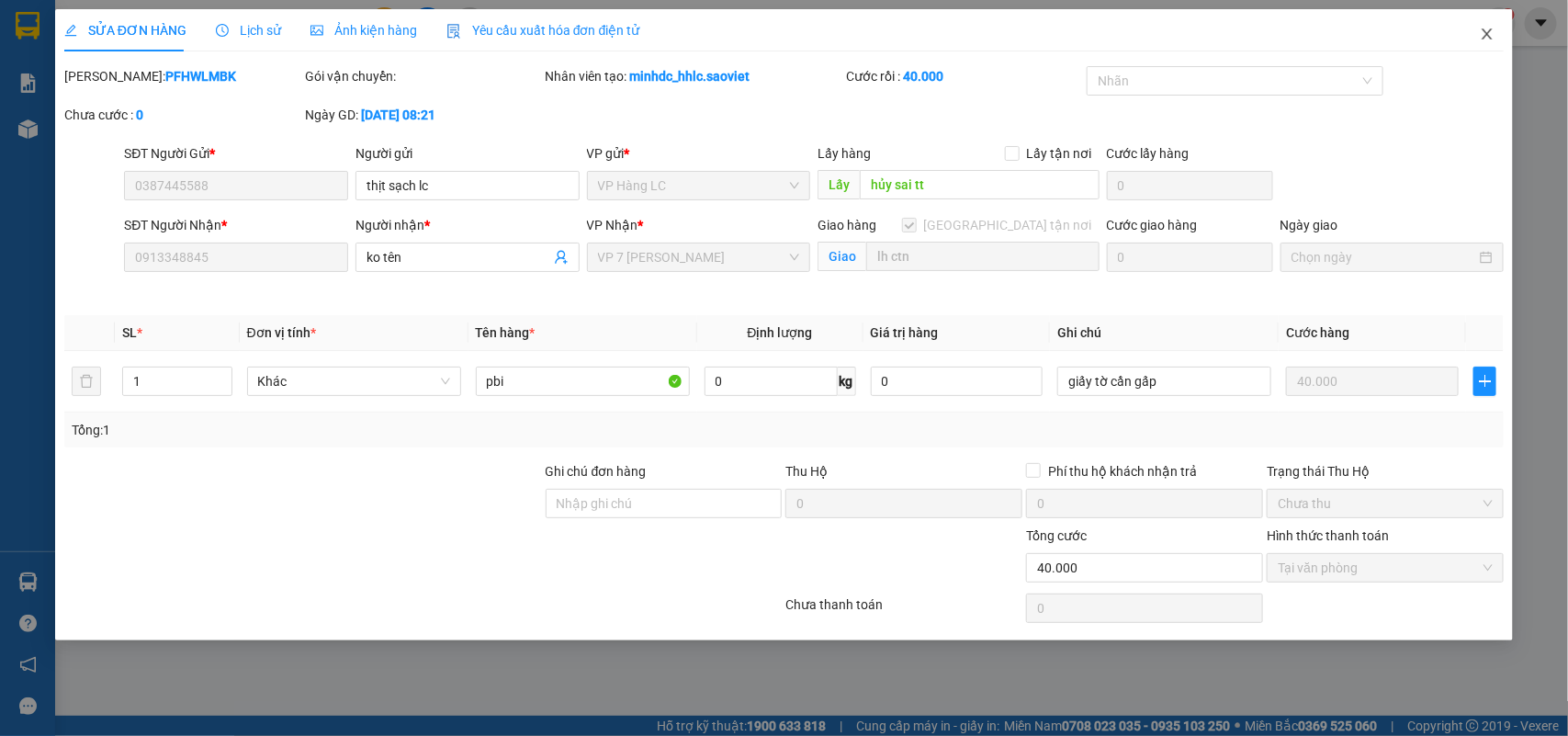
click at [1475, 32] on span "Close" at bounding box center [1487, 35] width 52 height 52
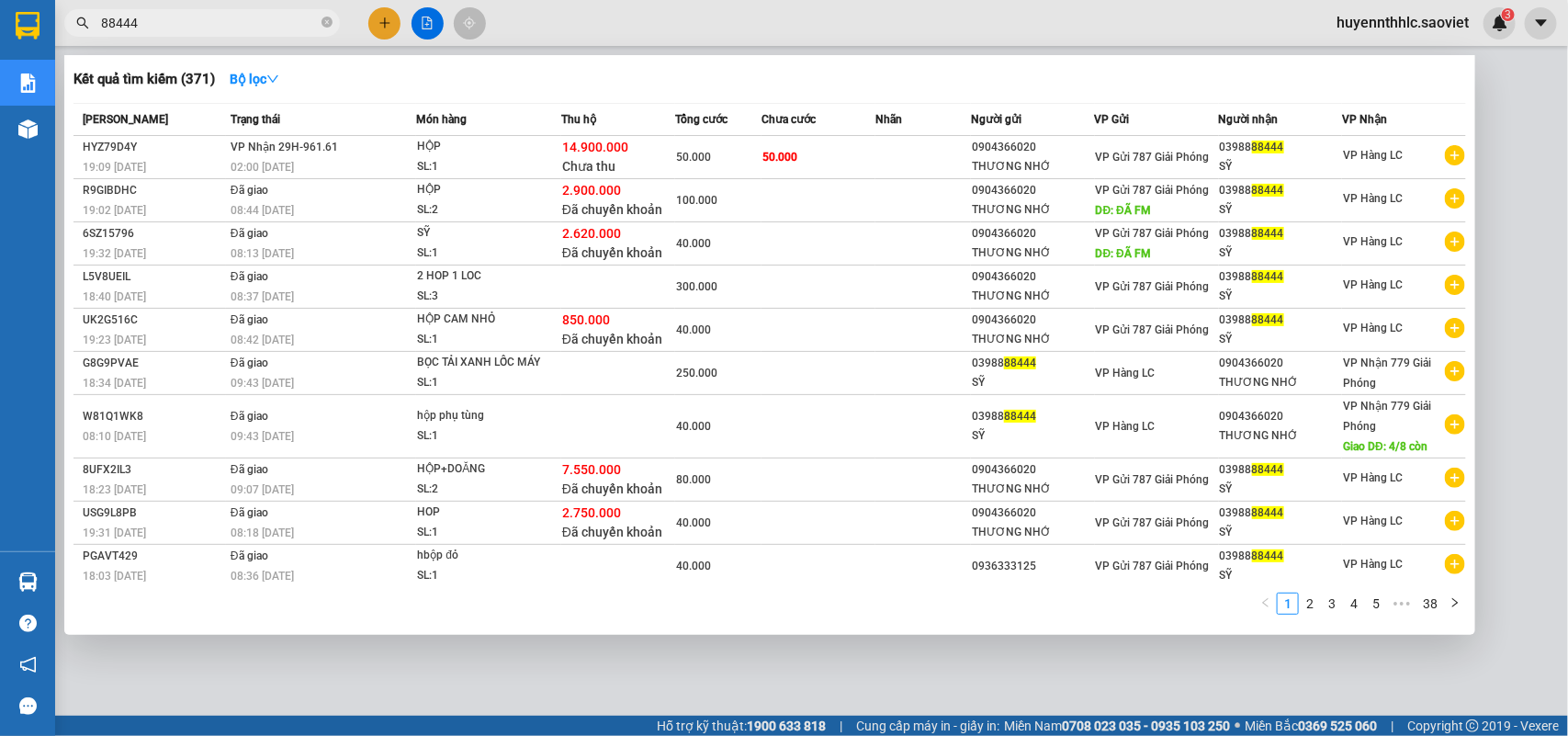
click at [300, 17] on input "88444" at bounding box center [209, 23] width 217 height 20
type input "8"
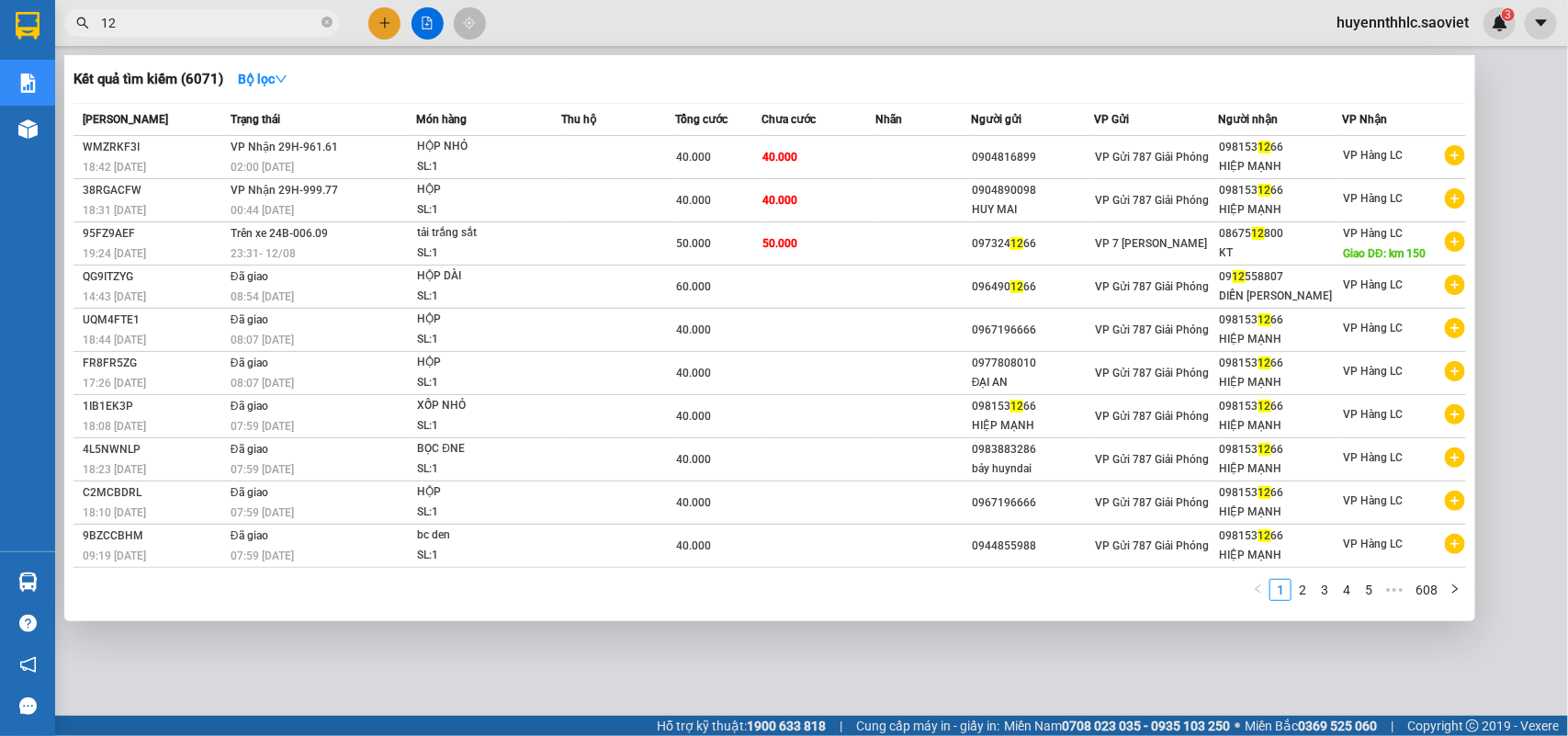
type input "1"
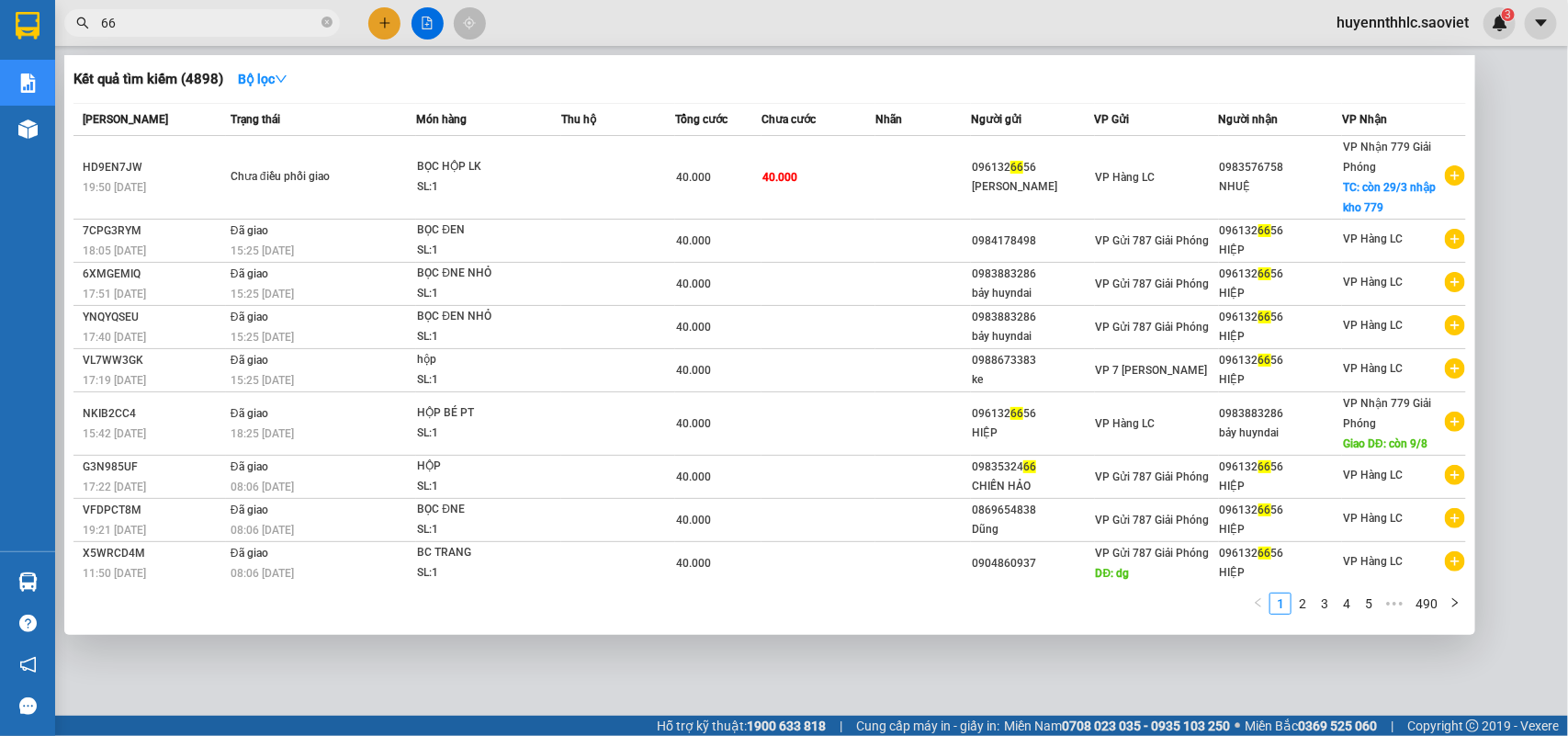
type input "6"
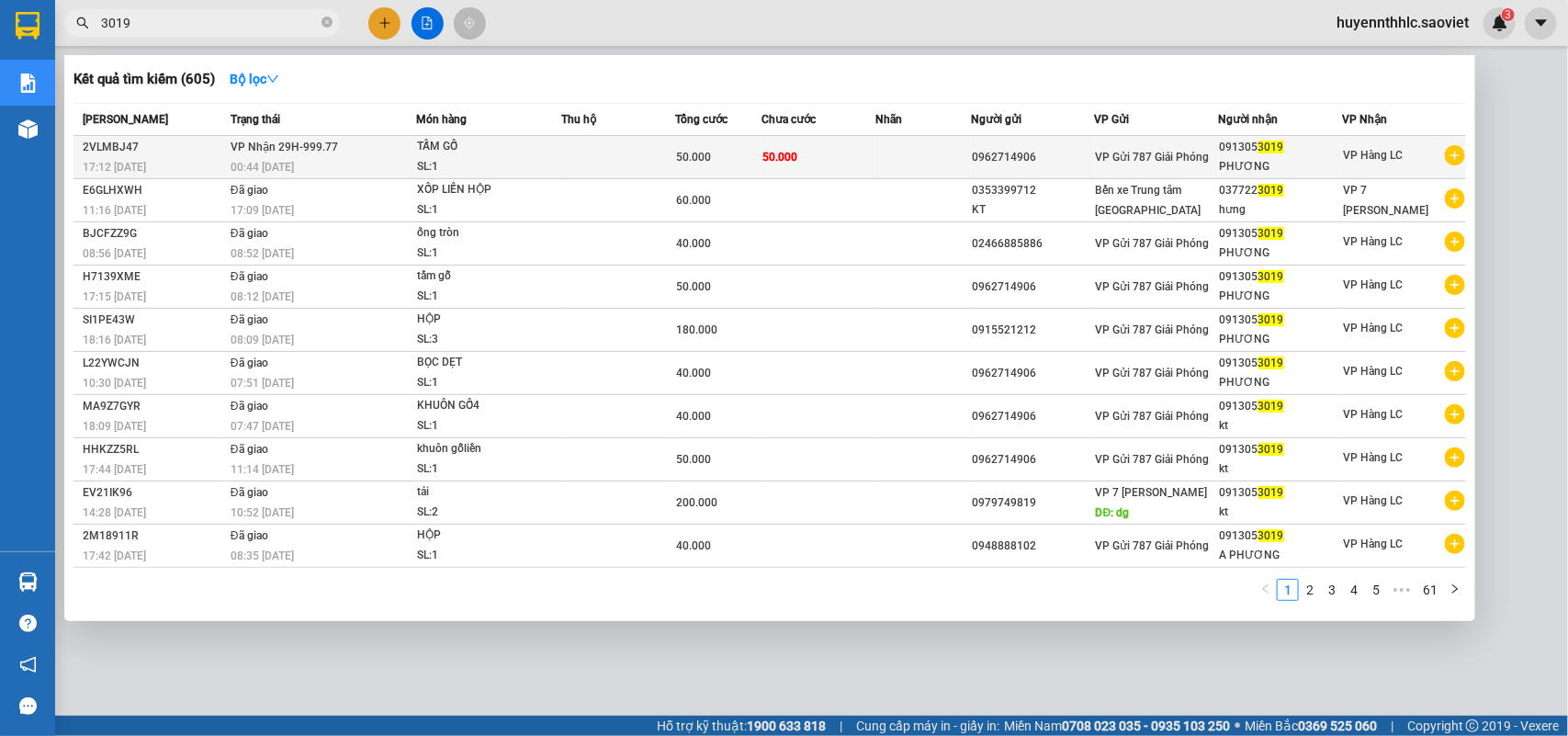
type input "3019"
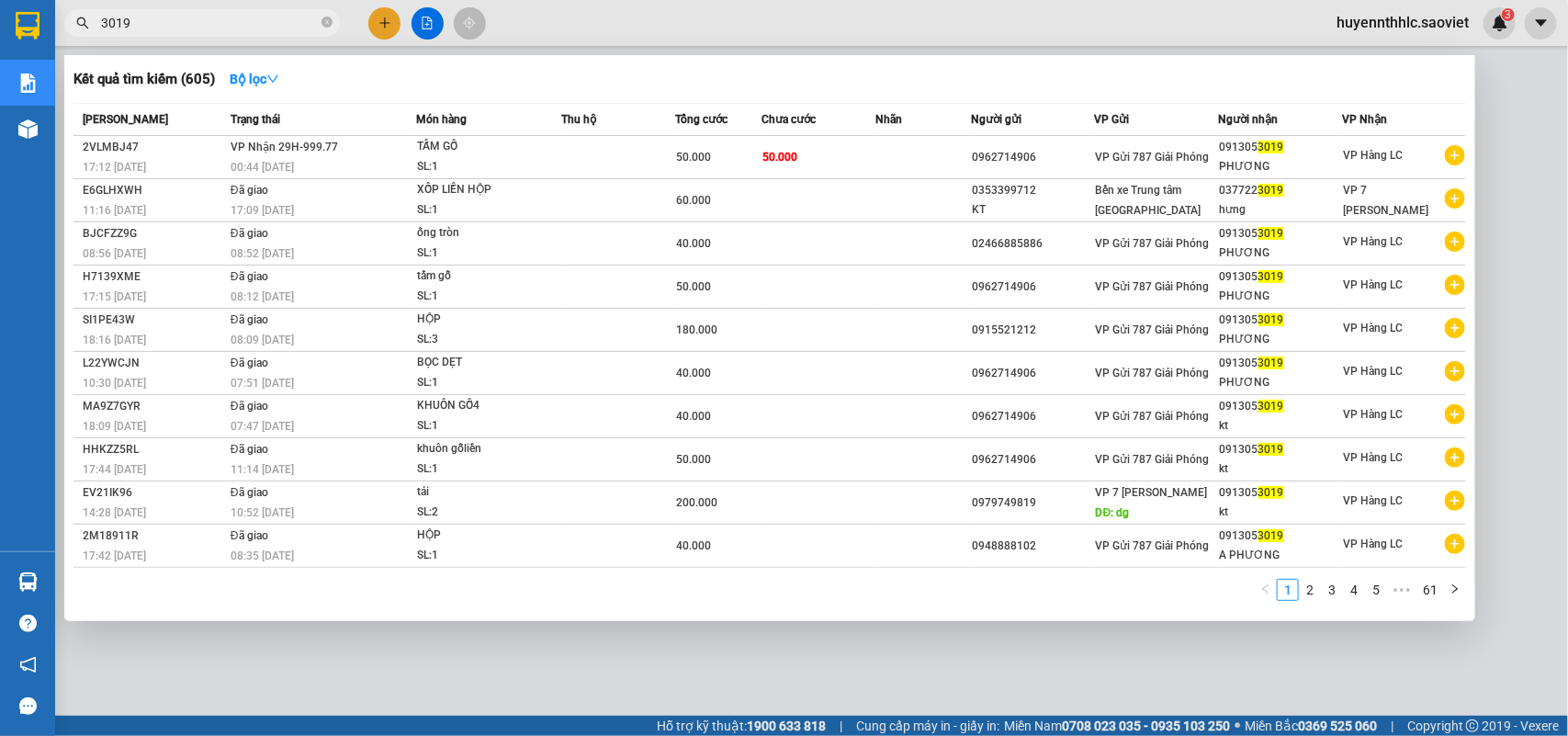
click at [1241, 147] on div "091305 3019" at bounding box center [1281, 147] width 122 height 19
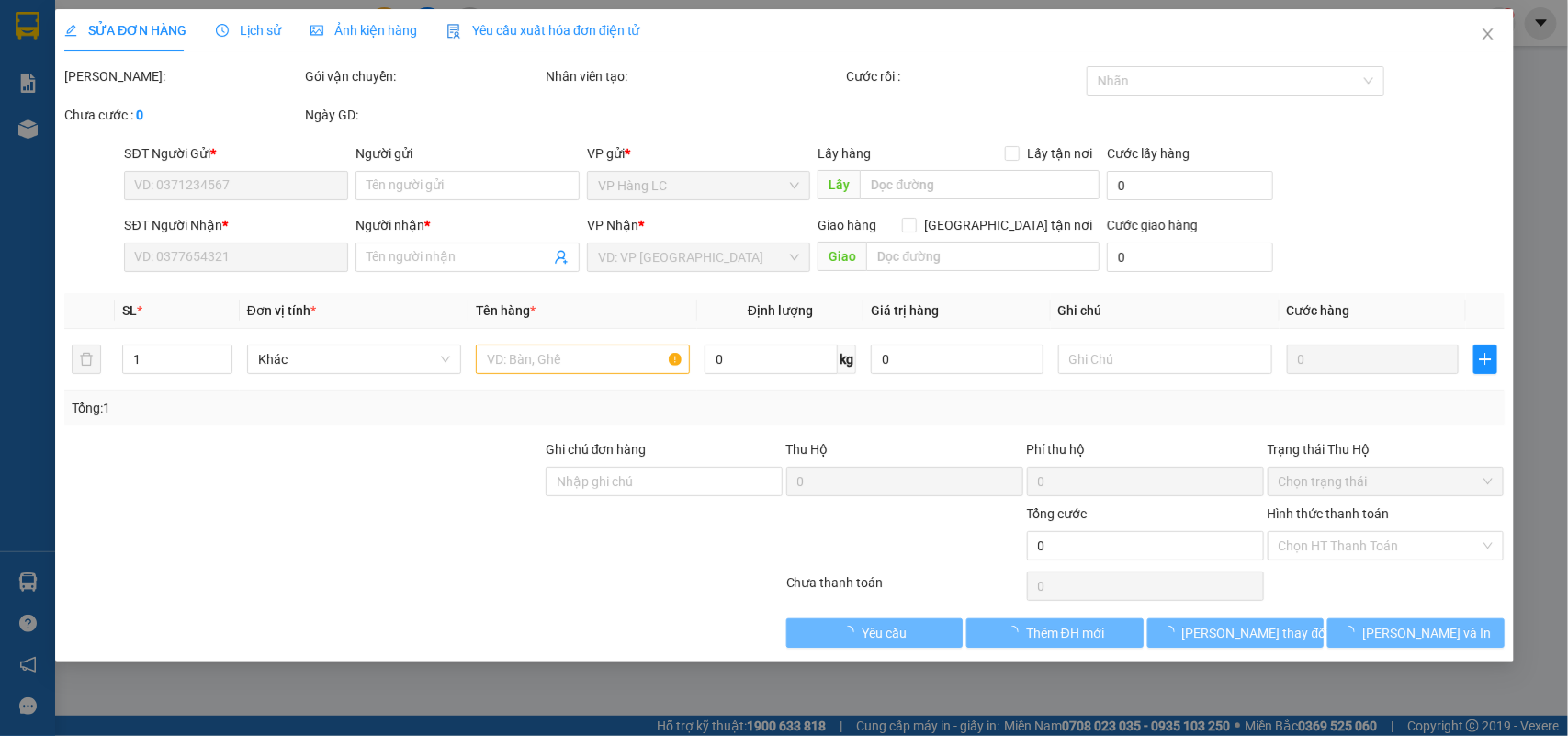
type input "0962714906"
type input "0913053019"
type input "PHƯƠNG"
type input "50.000"
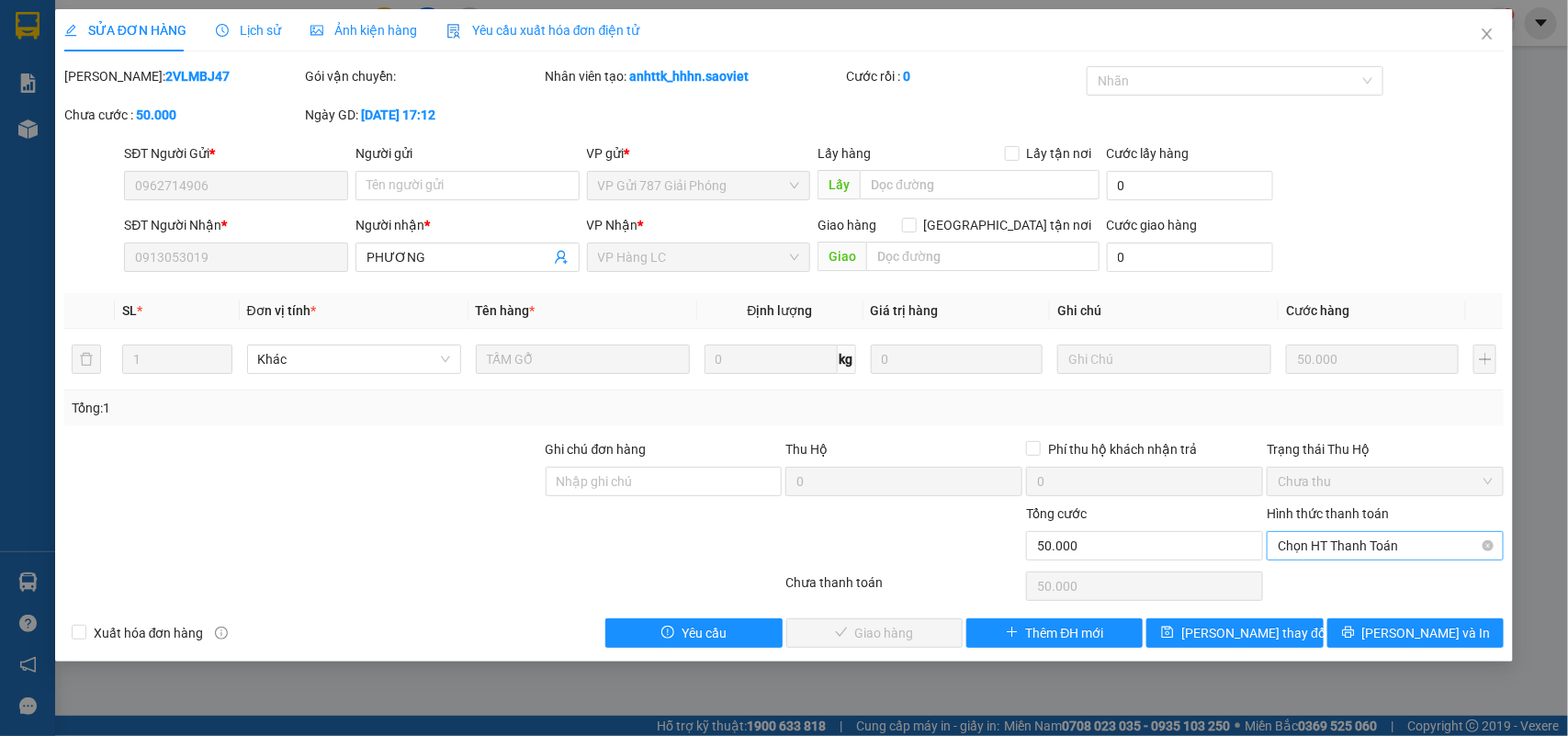
click at [1335, 553] on span "Chọn HT Thanh Toán" at bounding box center [1385, 545] width 215 height 28
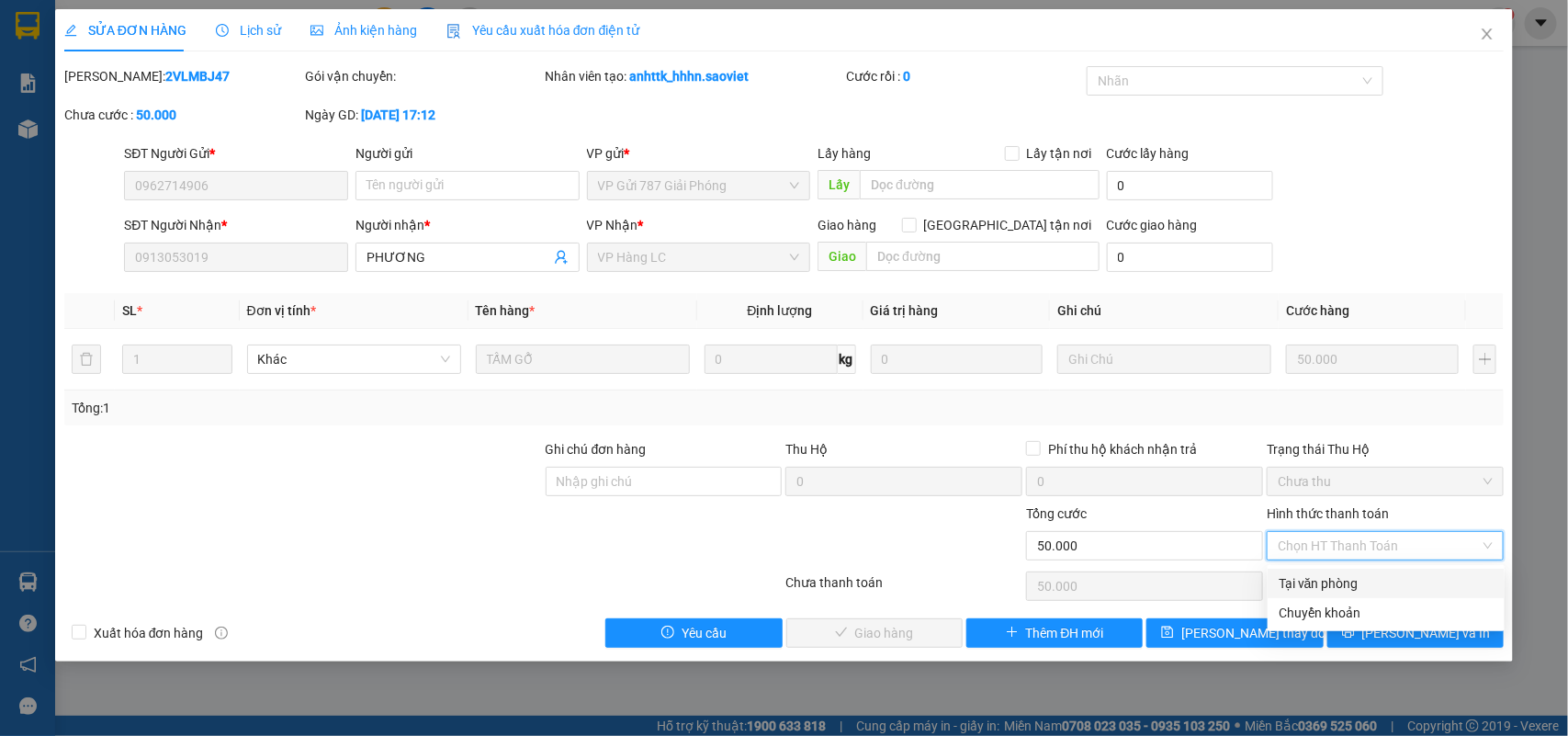
click at [1325, 580] on div "Tại văn phòng" at bounding box center [1386, 583] width 215 height 20
type input "0"
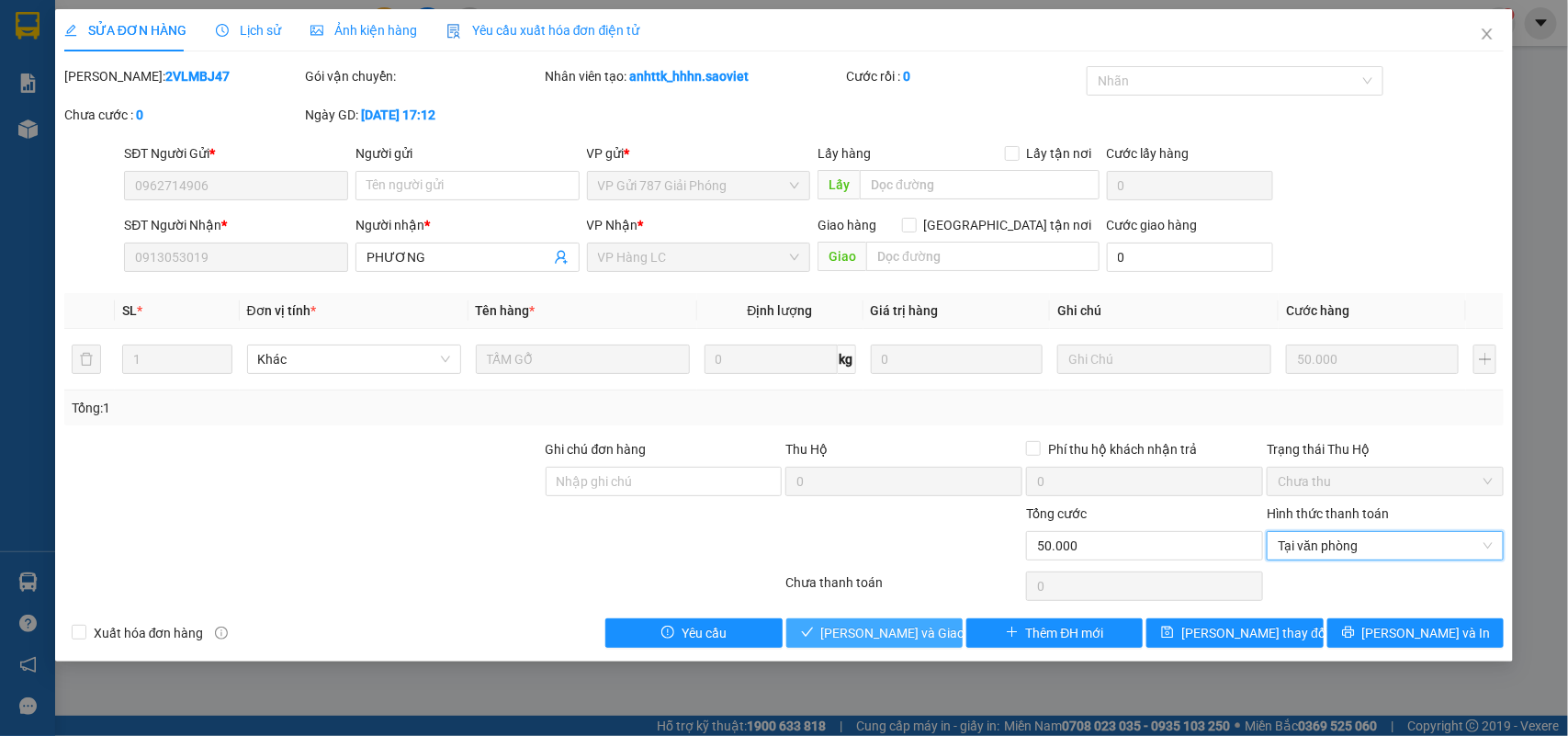
click at [920, 628] on span "[PERSON_NAME] và Giao hàng" at bounding box center [909, 633] width 176 height 20
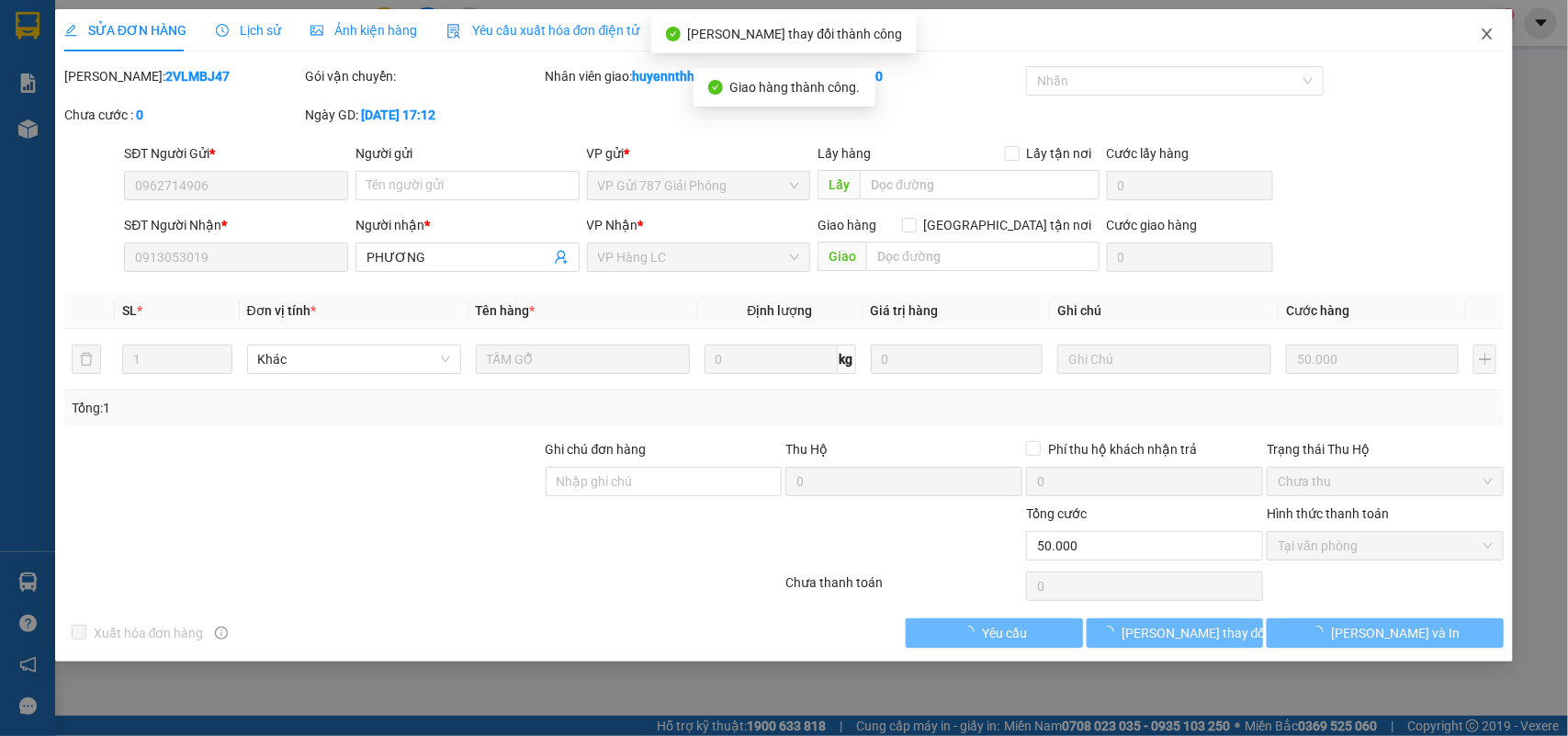
click at [1475, 25] on span "Close" at bounding box center [1487, 35] width 52 height 52
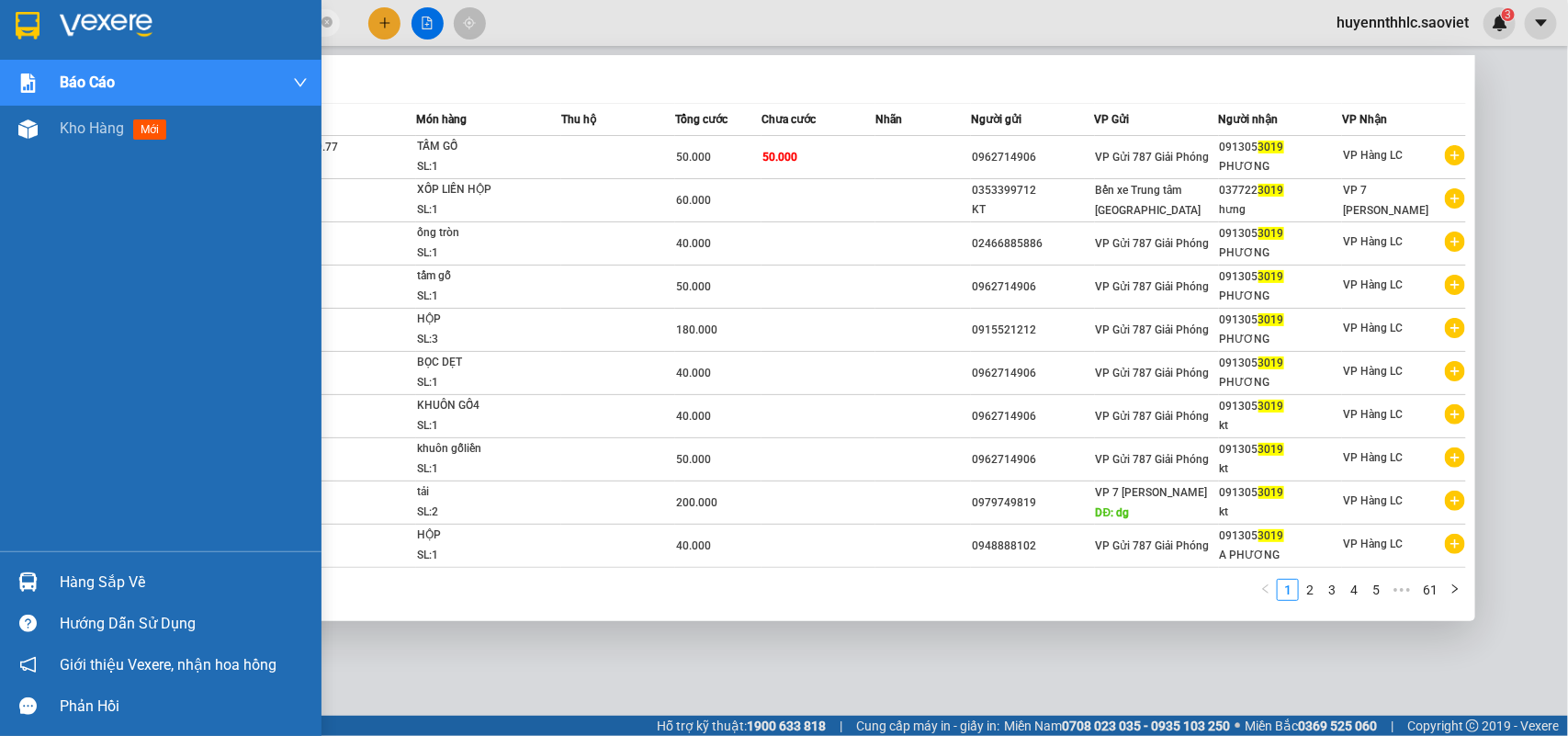
drag, startPoint x: 150, startPoint y: 24, endPoint x: 0, endPoint y: 56, distance: 153.4
click at [0, 56] on section "Kết quả tìm kiếm ( 605 ) Bộ lọc Mã ĐH Trạng thái Món hàng Thu hộ Tổng cước Chưa…" at bounding box center [784, 368] width 1568 height 736
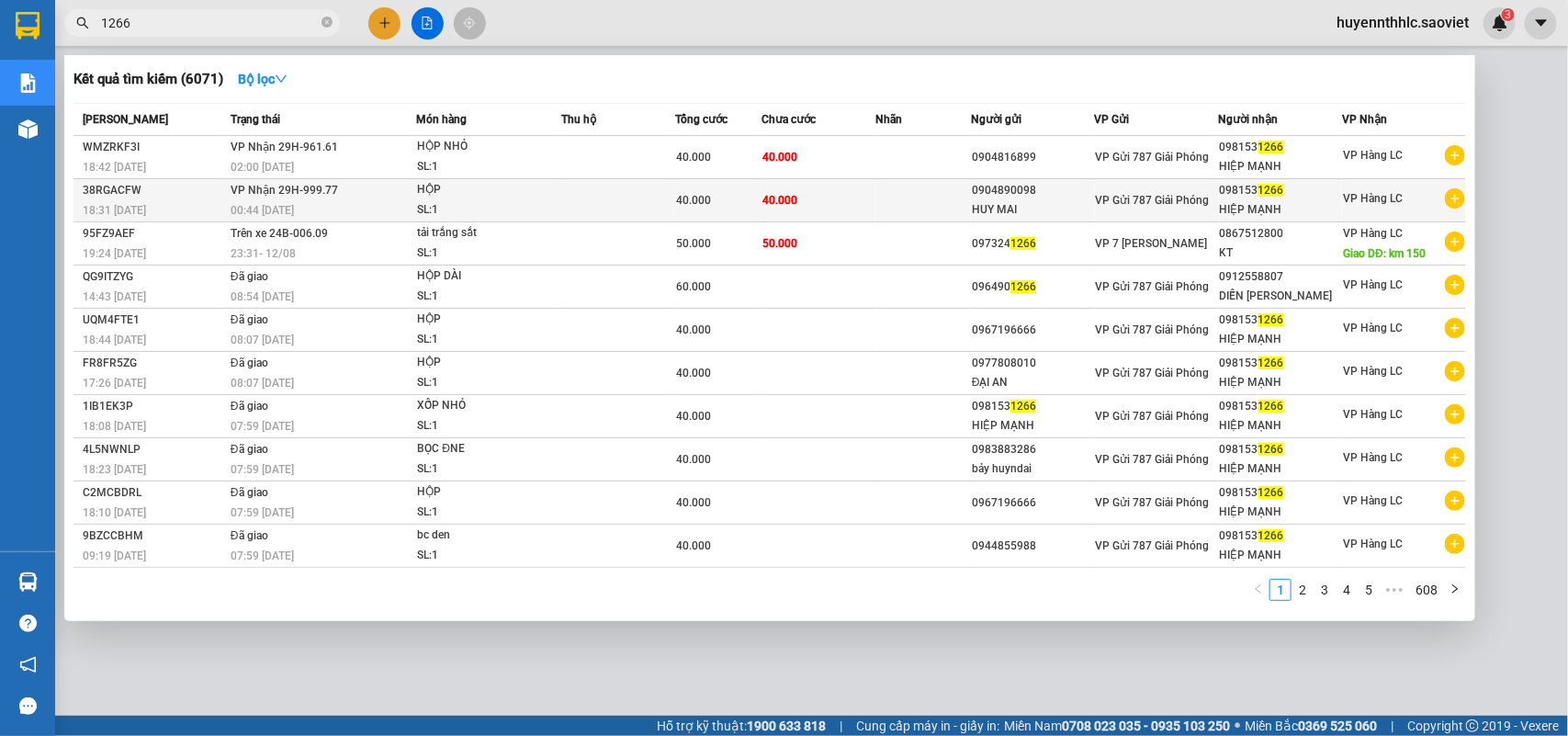
type input "1266"
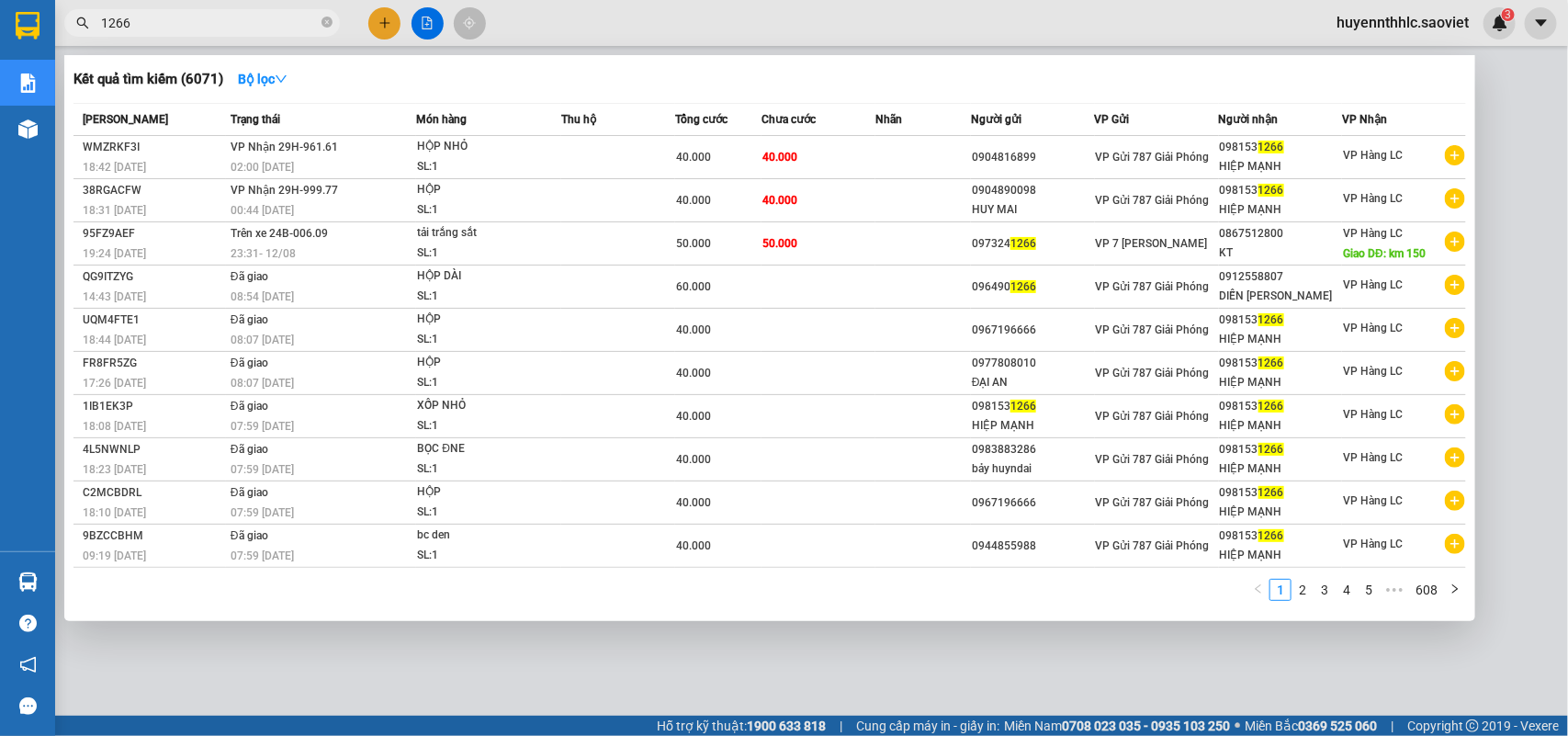
click at [1300, 197] on div "098153 1266" at bounding box center [1281, 190] width 122 height 19
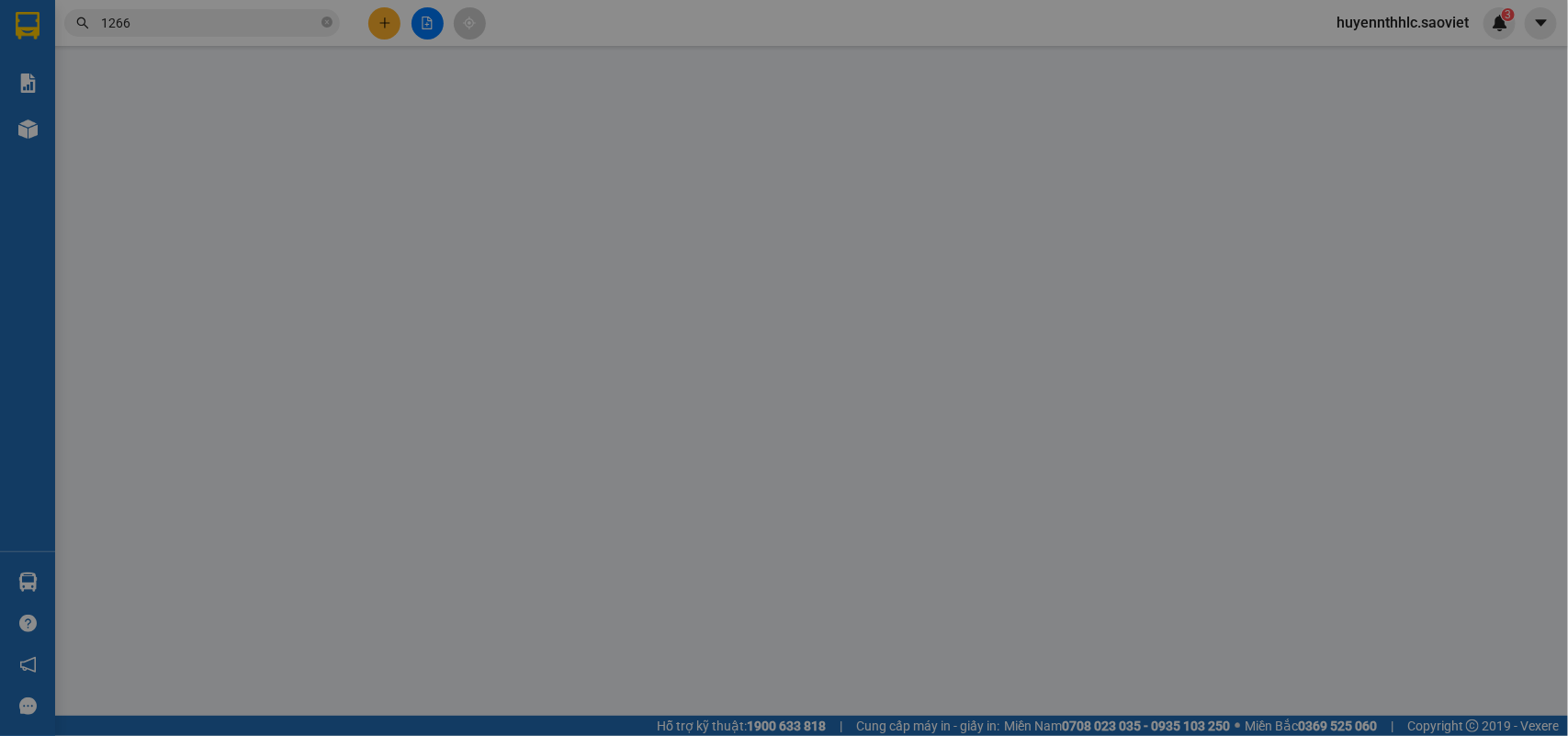
type input "0904890098"
type input "HUY MAI"
type input "0981531266"
type input "HIỆP MẠNH"
type input "40.000"
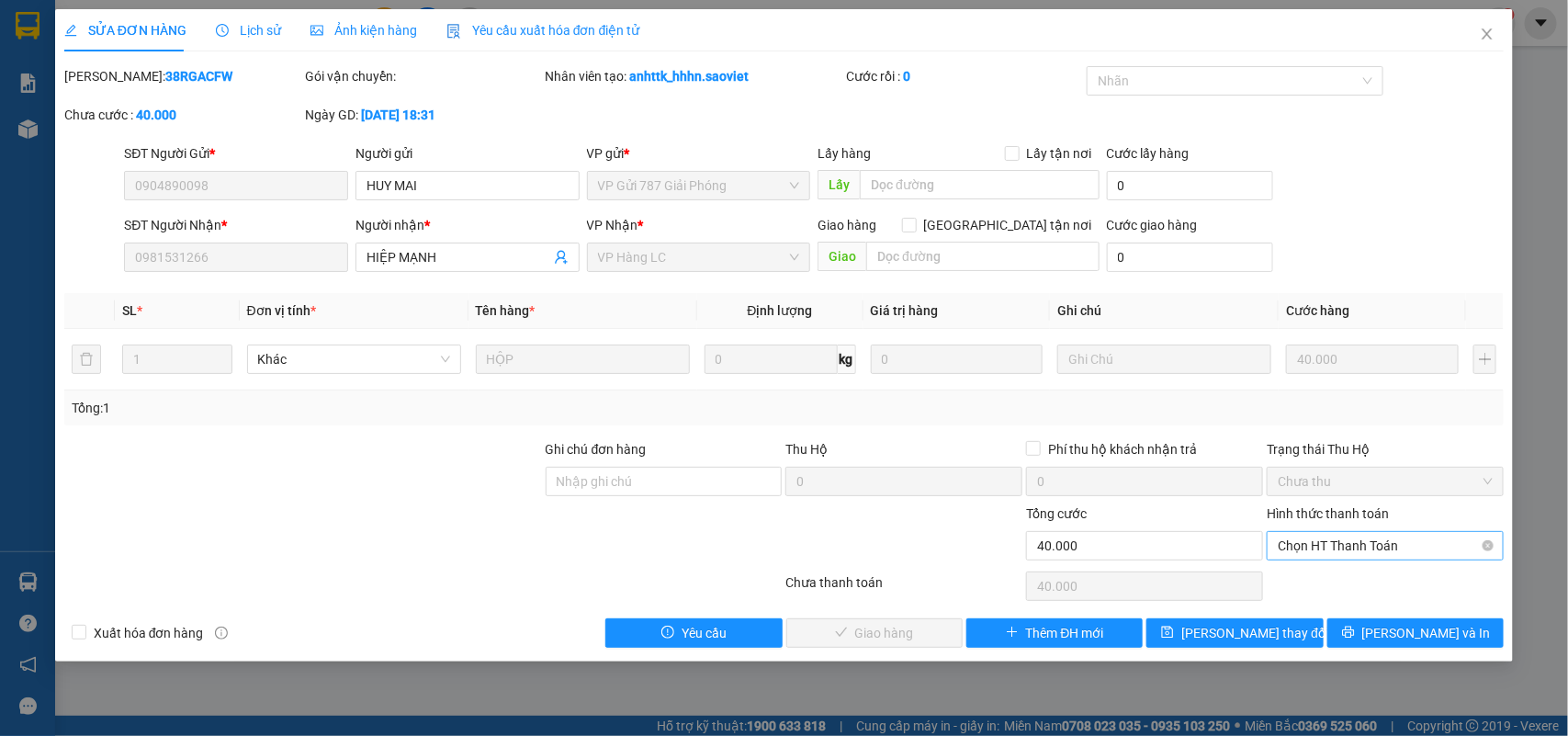
click at [1342, 540] on span "Chọn HT Thanh Toán" at bounding box center [1385, 545] width 215 height 28
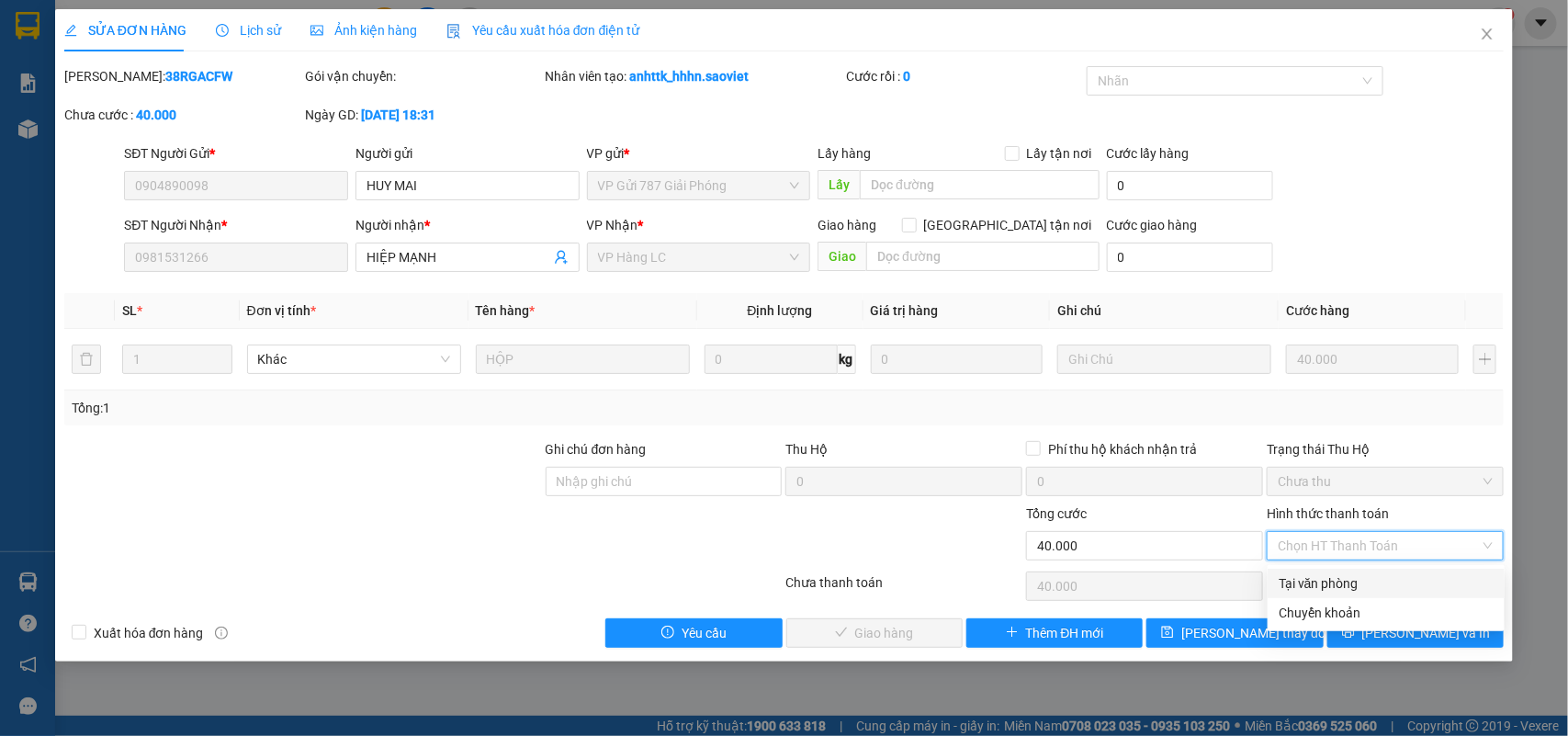
drag, startPoint x: 1296, startPoint y: 576, endPoint x: 1199, endPoint y: 593, distance: 98.5
click at [1293, 576] on div "Tại văn phòng" at bounding box center [1386, 583] width 215 height 20
type input "0"
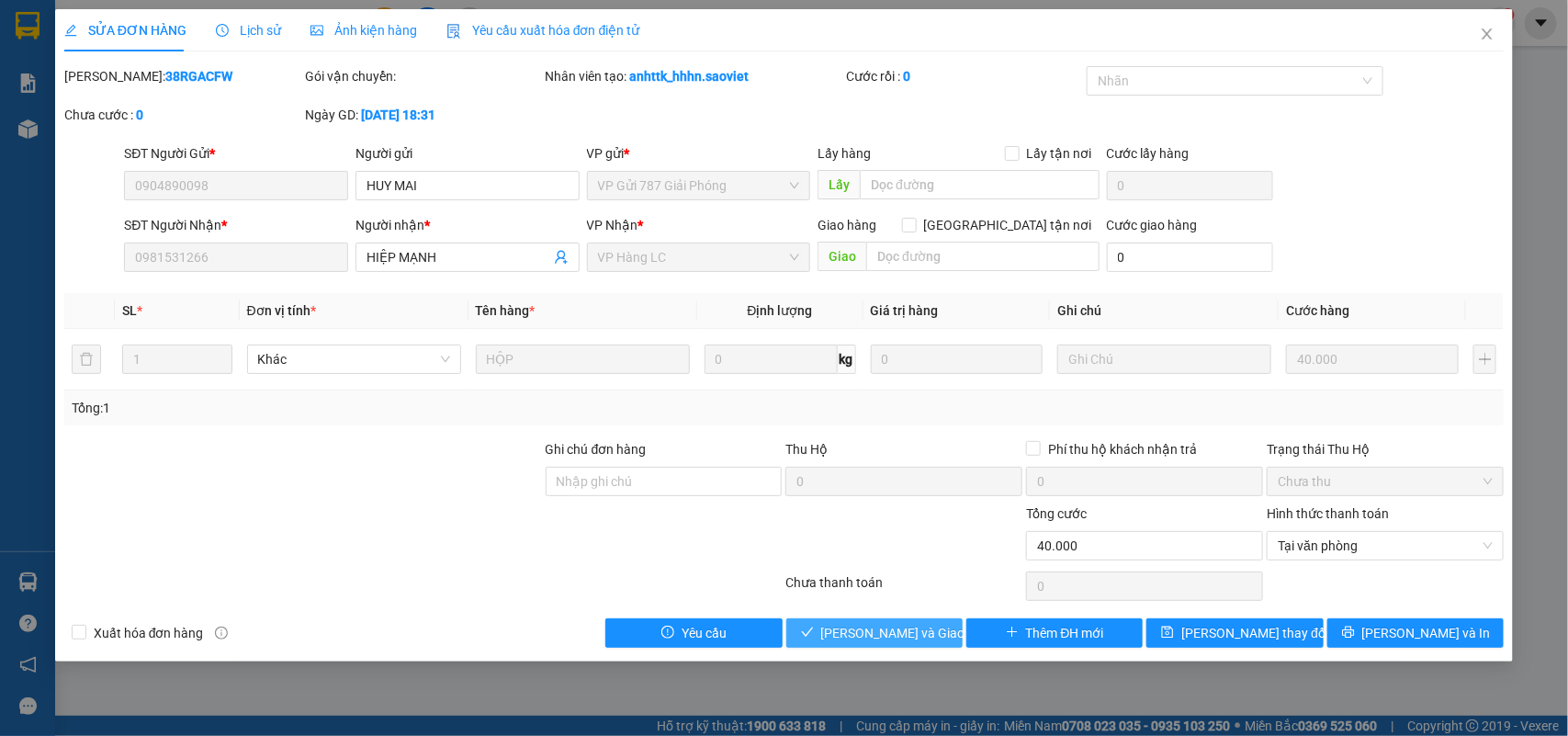
click at [898, 625] on span "[PERSON_NAME] và Giao hàng" at bounding box center [909, 633] width 176 height 20
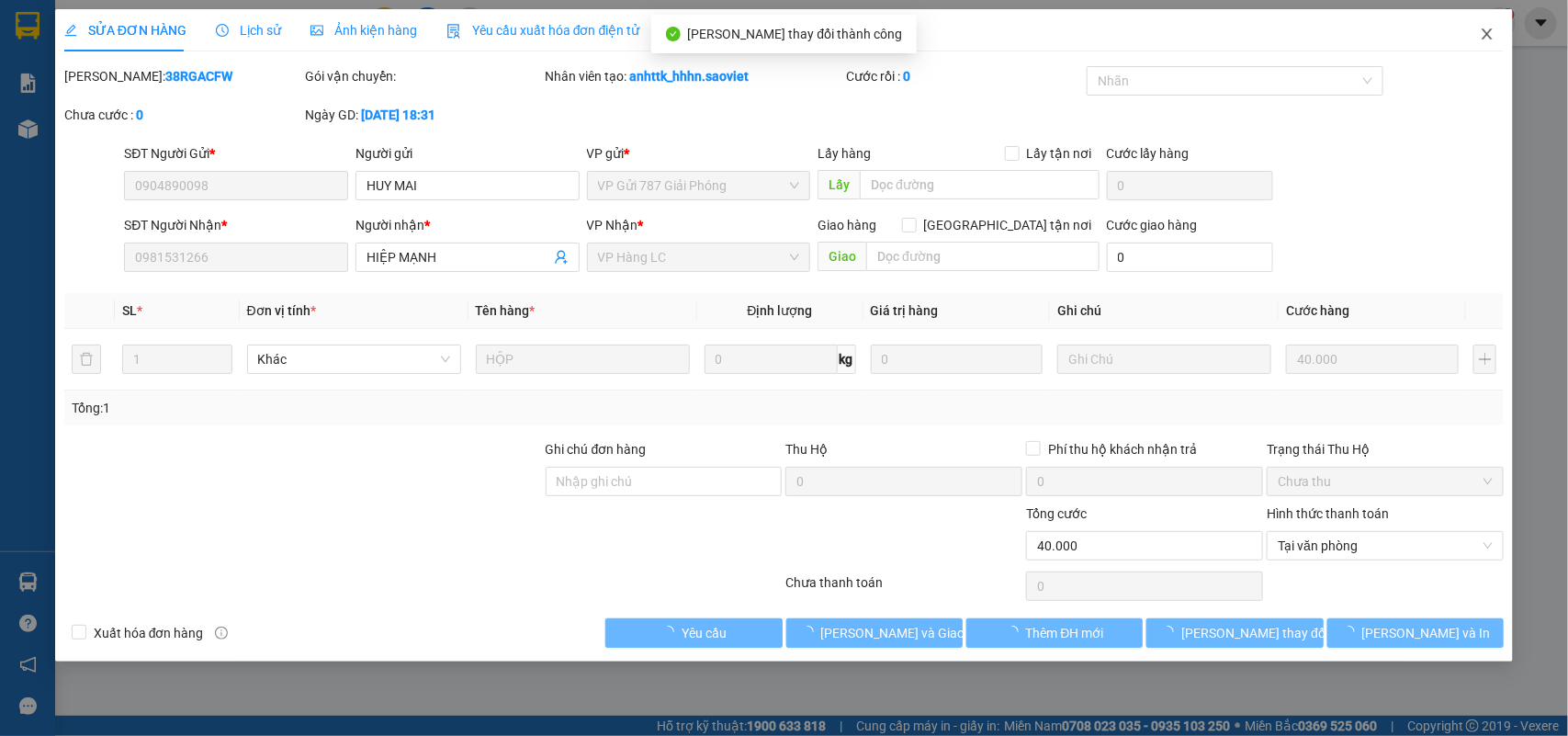
drag, startPoint x: 1494, startPoint y: 31, endPoint x: 1503, endPoint y: 5, distance: 27.5
click at [1493, 31] on icon "close" at bounding box center [1487, 34] width 15 height 15
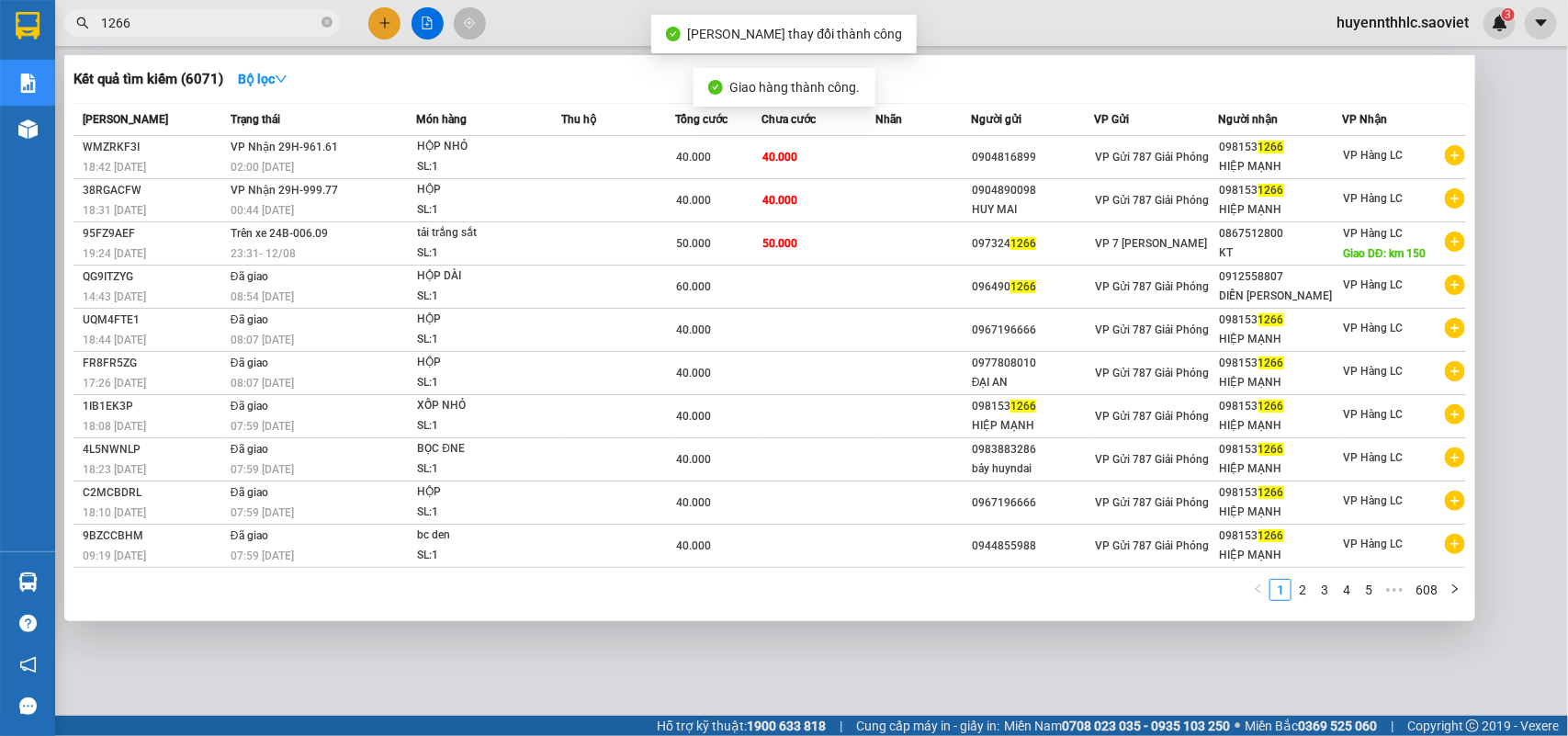
click at [180, 23] on input "1266" at bounding box center [209, 23] width 217 height 20
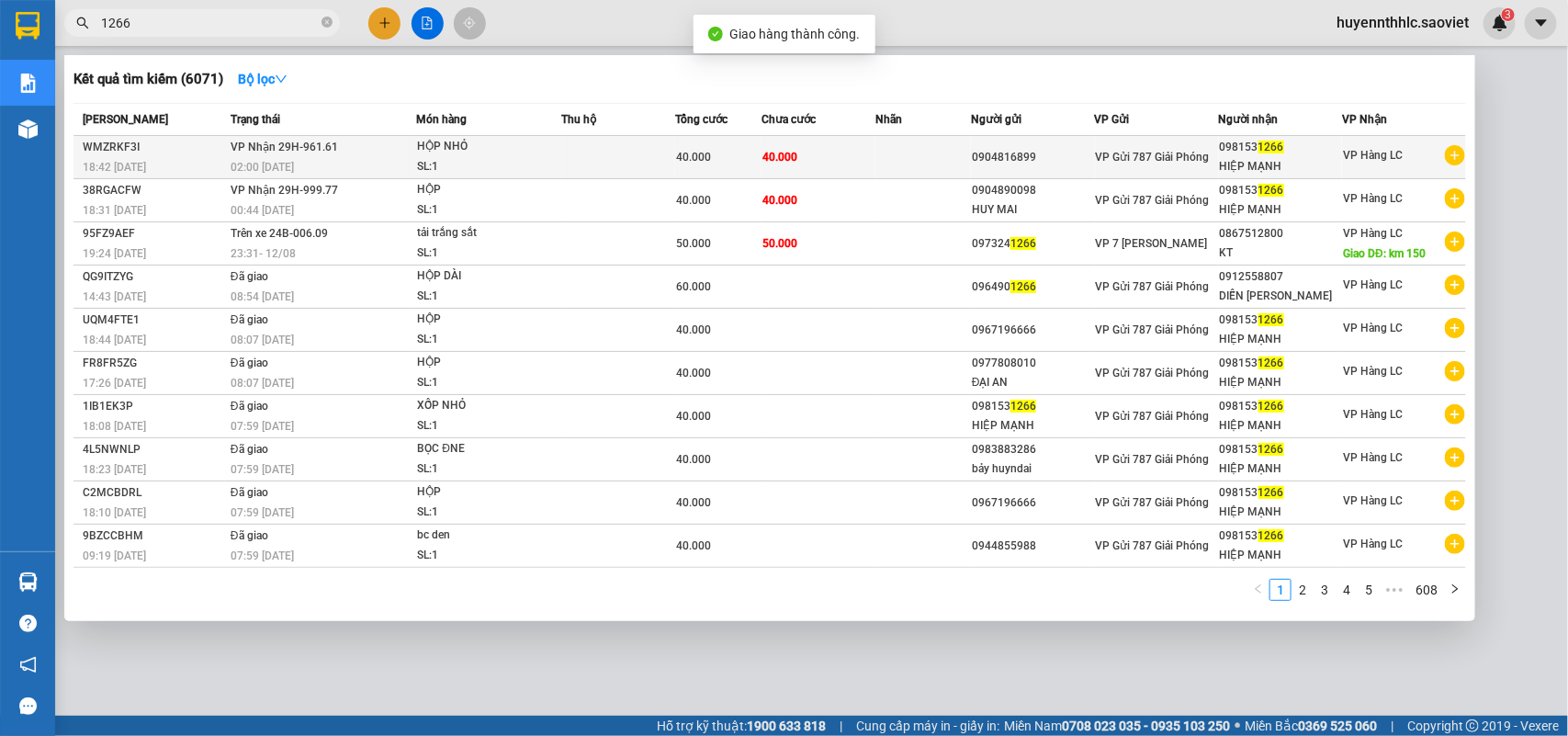
click at [790, 162] on span "40.000" at bounding box center [779, 157] width 35 height 13
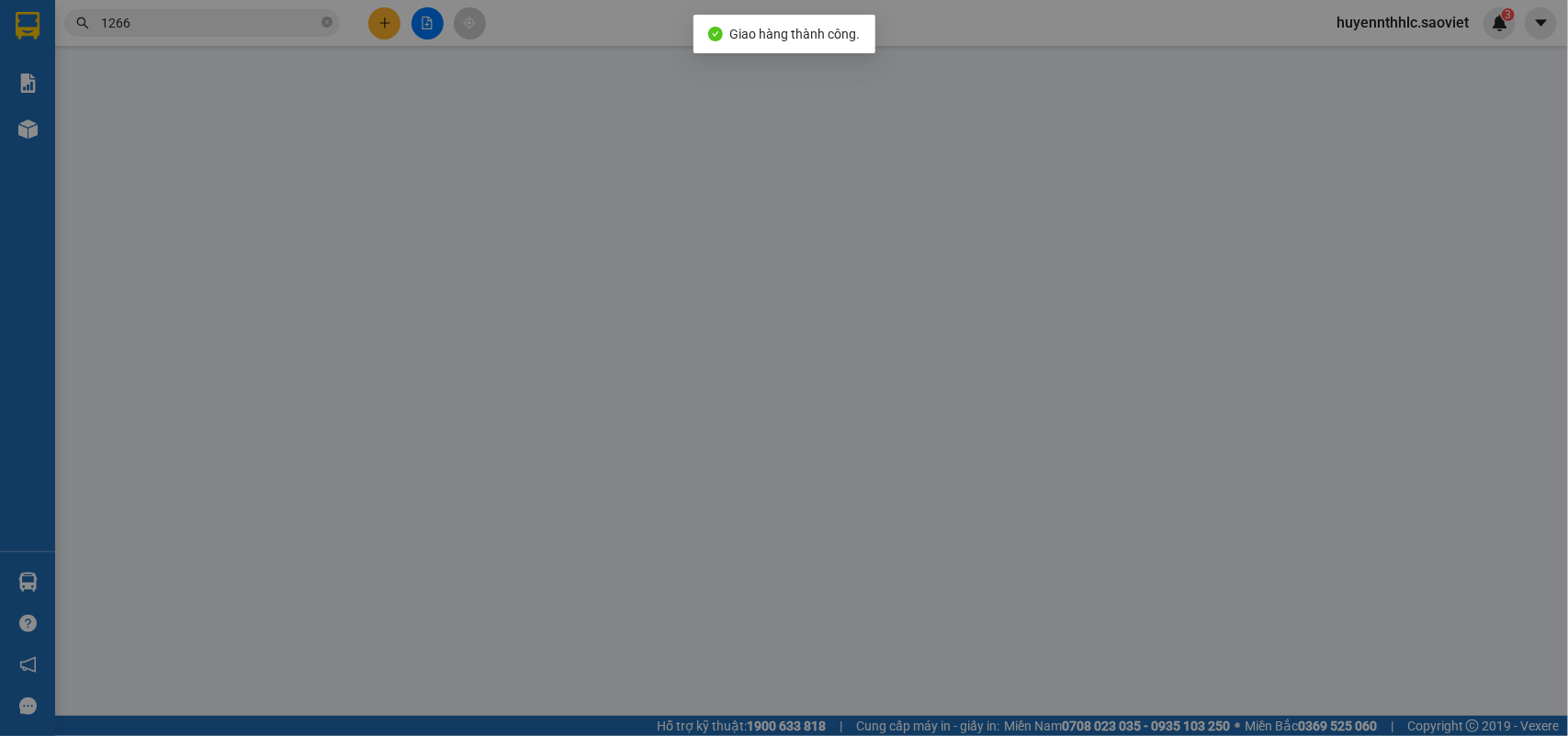
type input "0904816899"
type input "0981531266"
type input "HIỆP MẠNH"
type input "40.000"
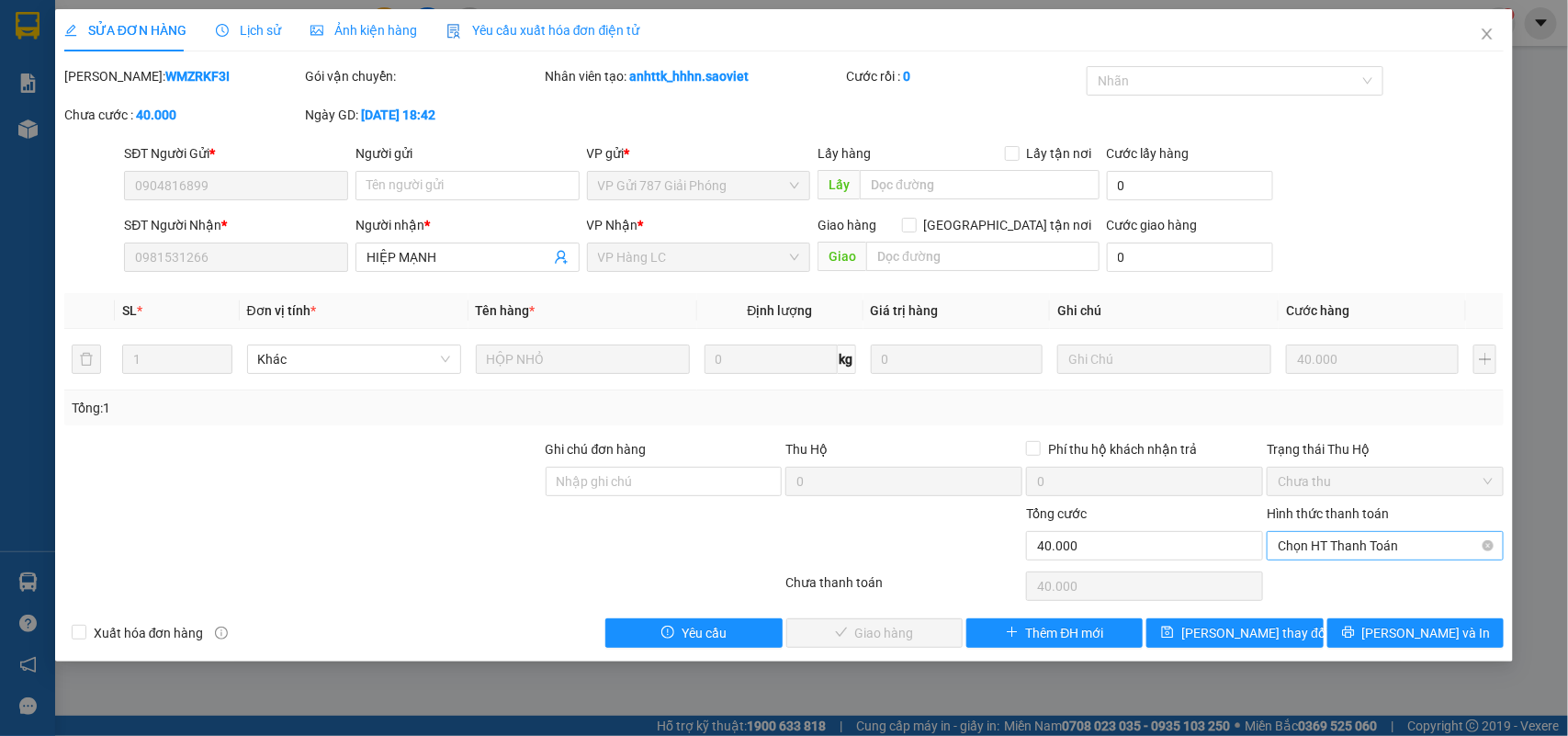
click at [1357, 552] on span "Chọn HT Thanh Toán" at bounding box center [1385, 545] width 215 height 28
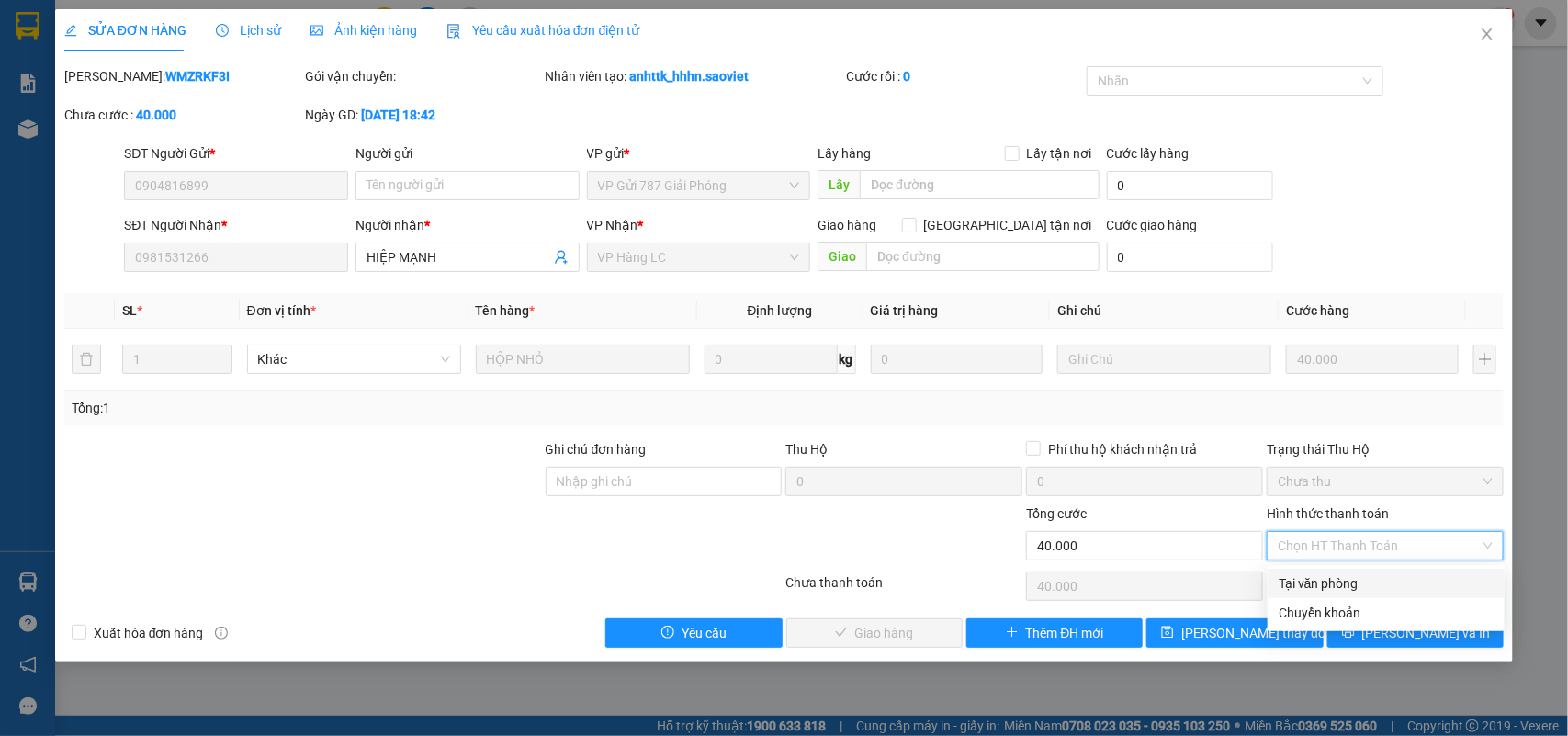
click at [1357, 571] on div "Tại văn phòng" at bounding box center [1386, 583] width 237 height 30
type input "0"
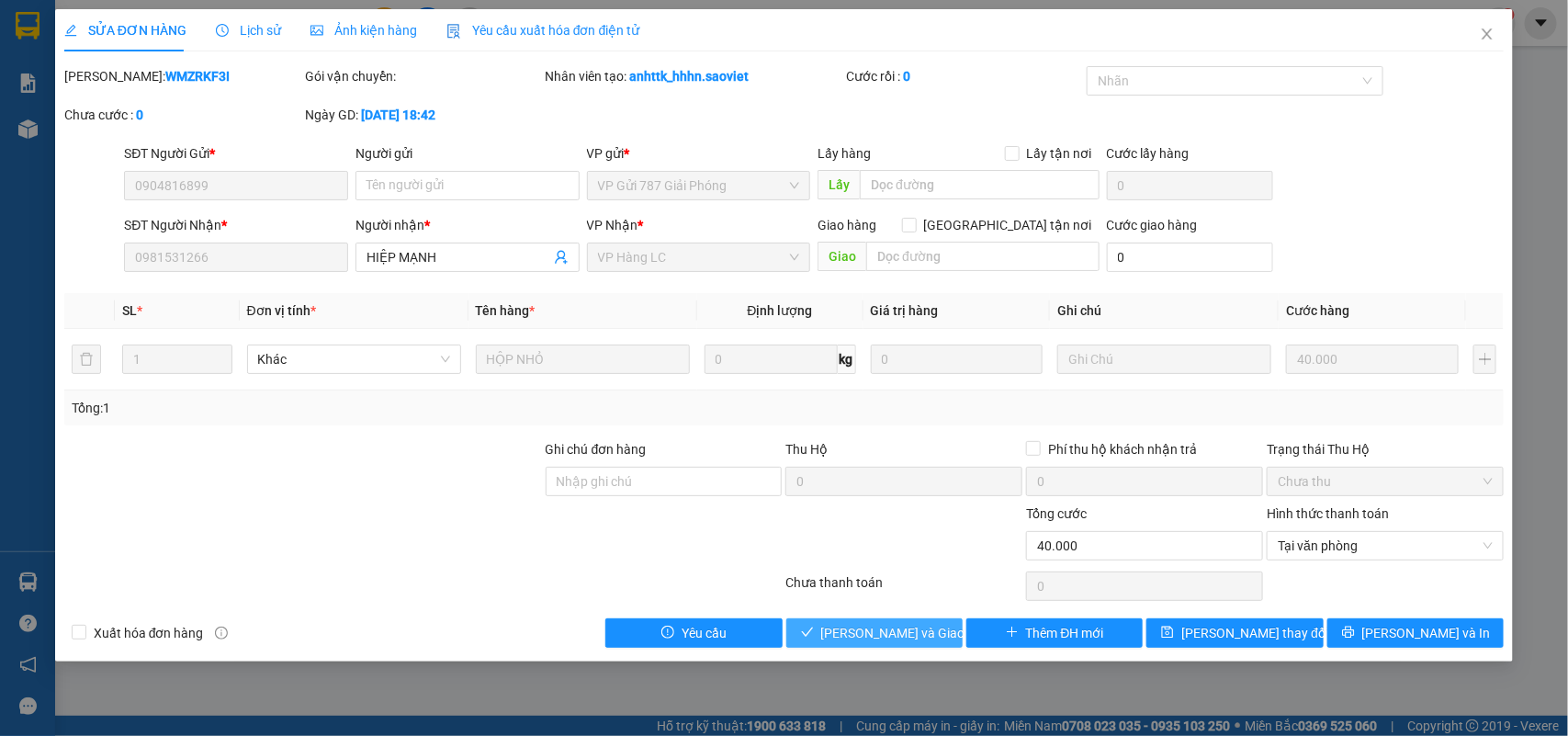
click at [921, 631] on span "[PERSON_NAME] và Giao hàng" at bounding box center [909, 633] width 176 height 20
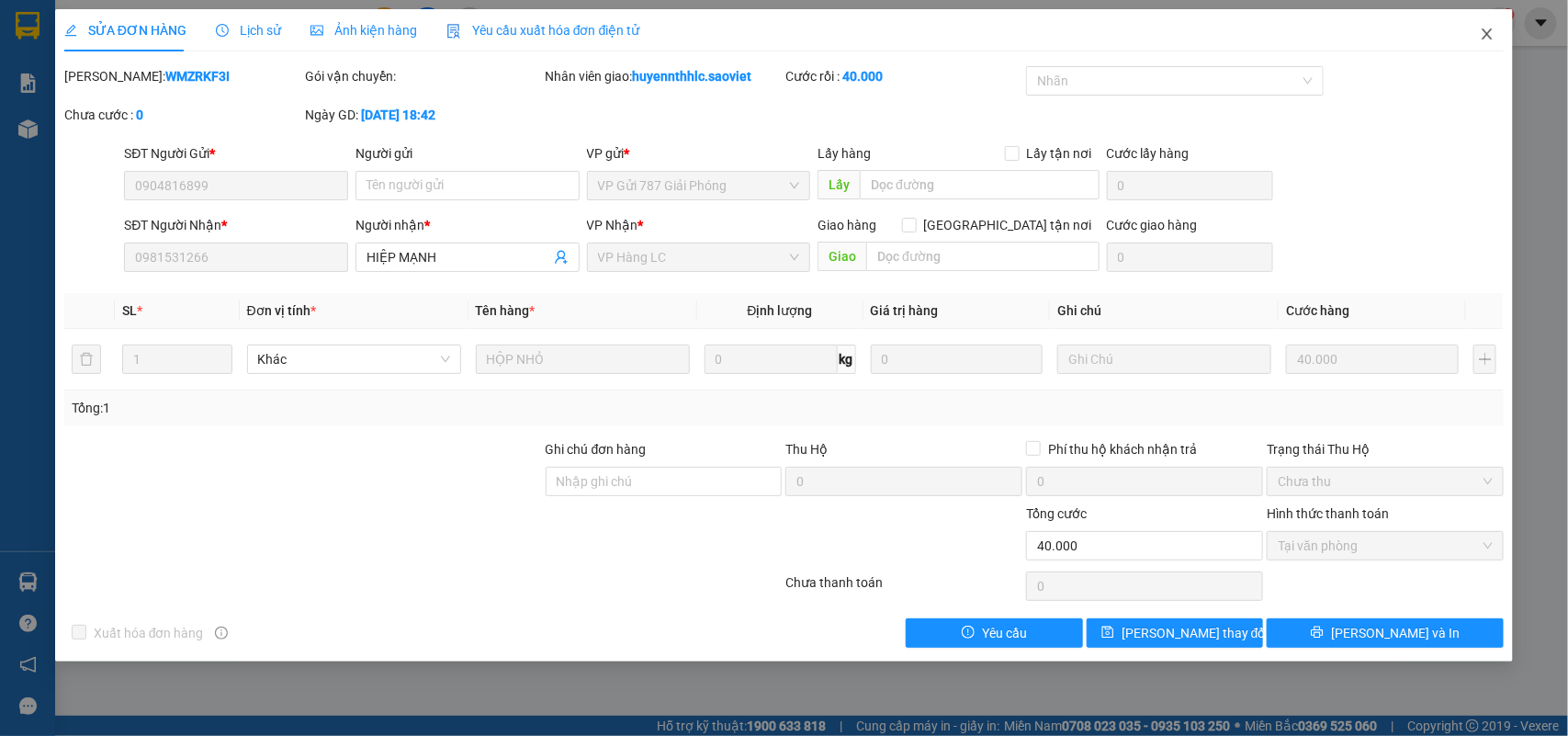
click at [1479, 31] on icon "close" at bounding box center [1487, 34] width 15 height 15
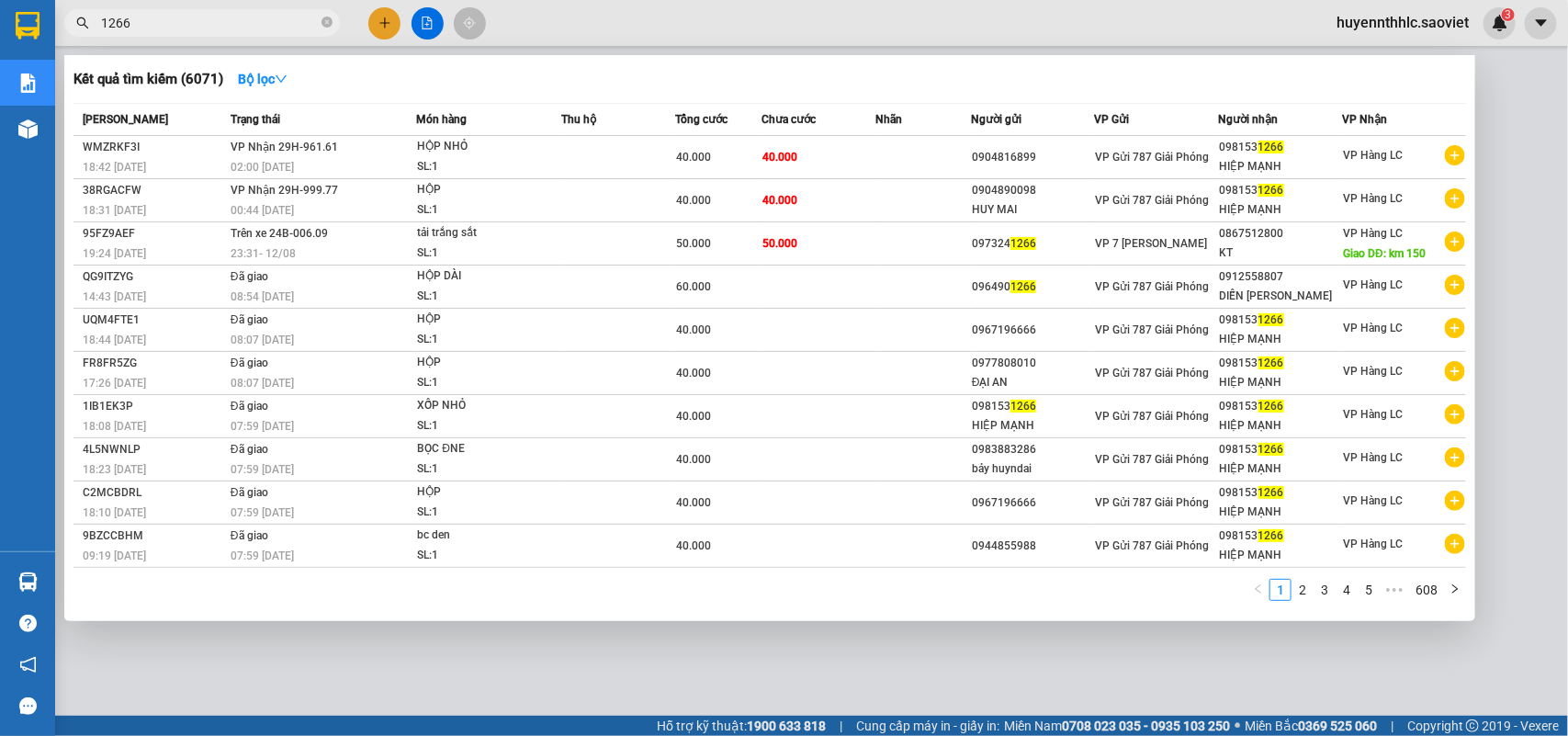
click at [147, 26] on input "1266" at bounding box center [209, 23] width 217 height 20
type input "1"
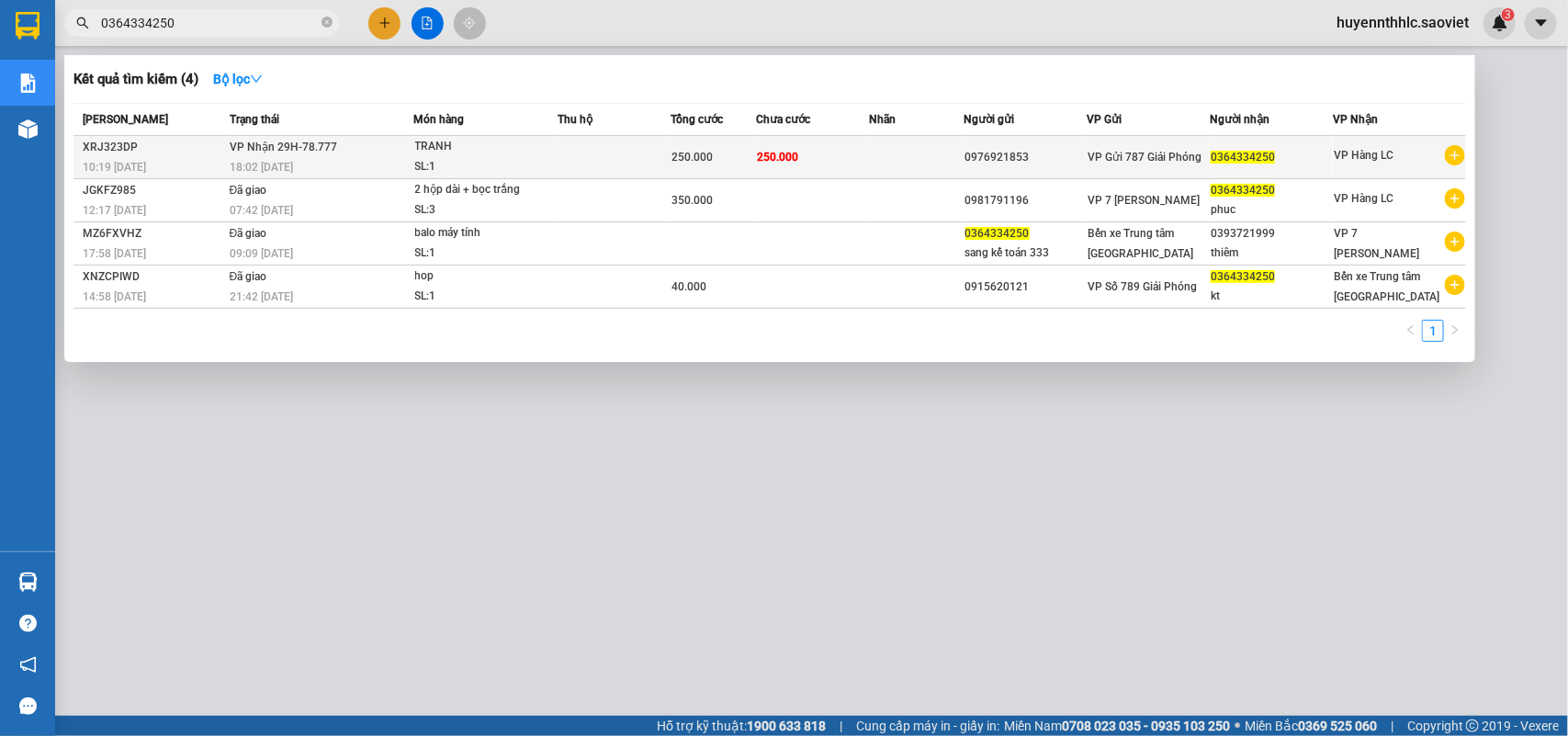
type input "0364334250"
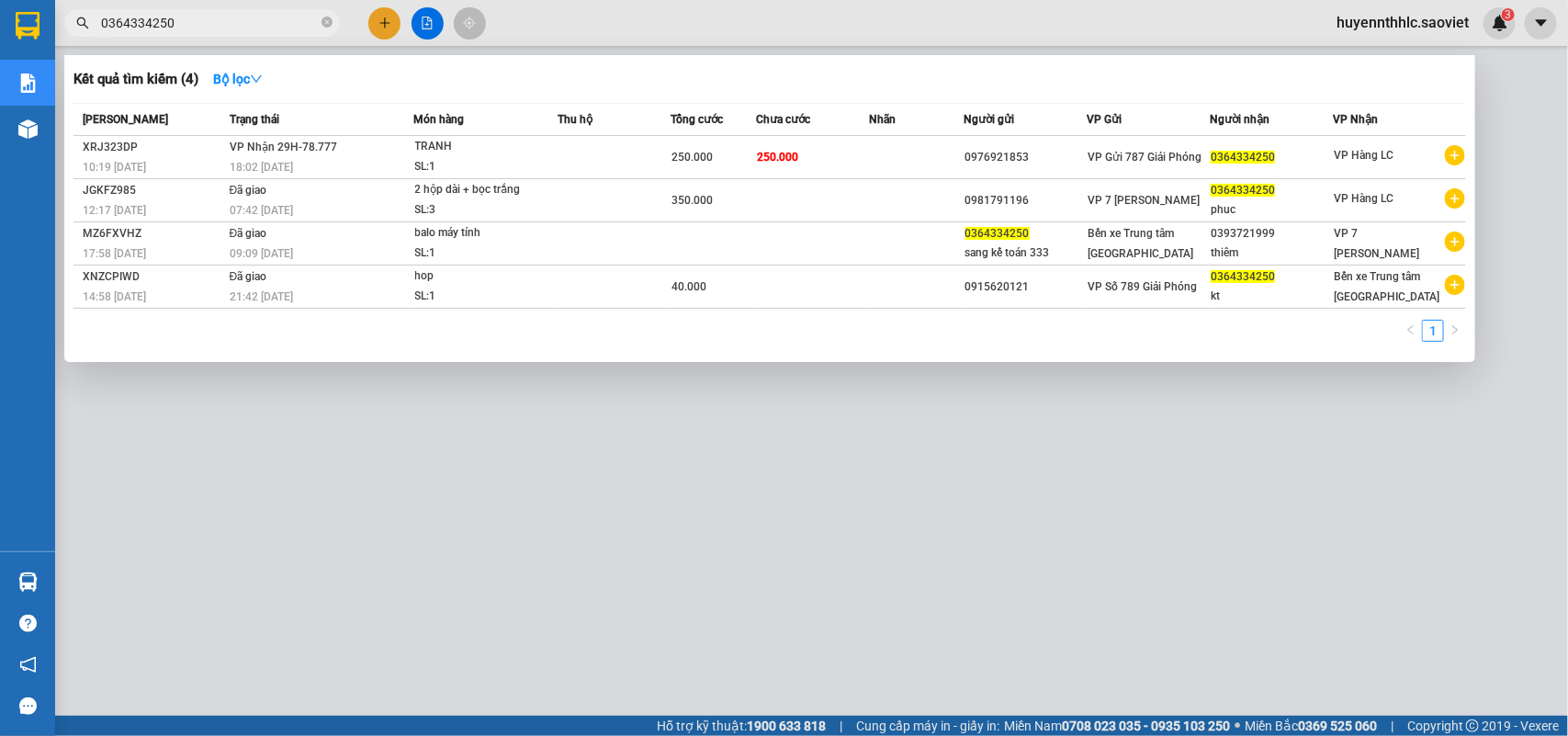
click at [843, 162] on td "250.000" at bounding box center [812, 157] width 114 height 44
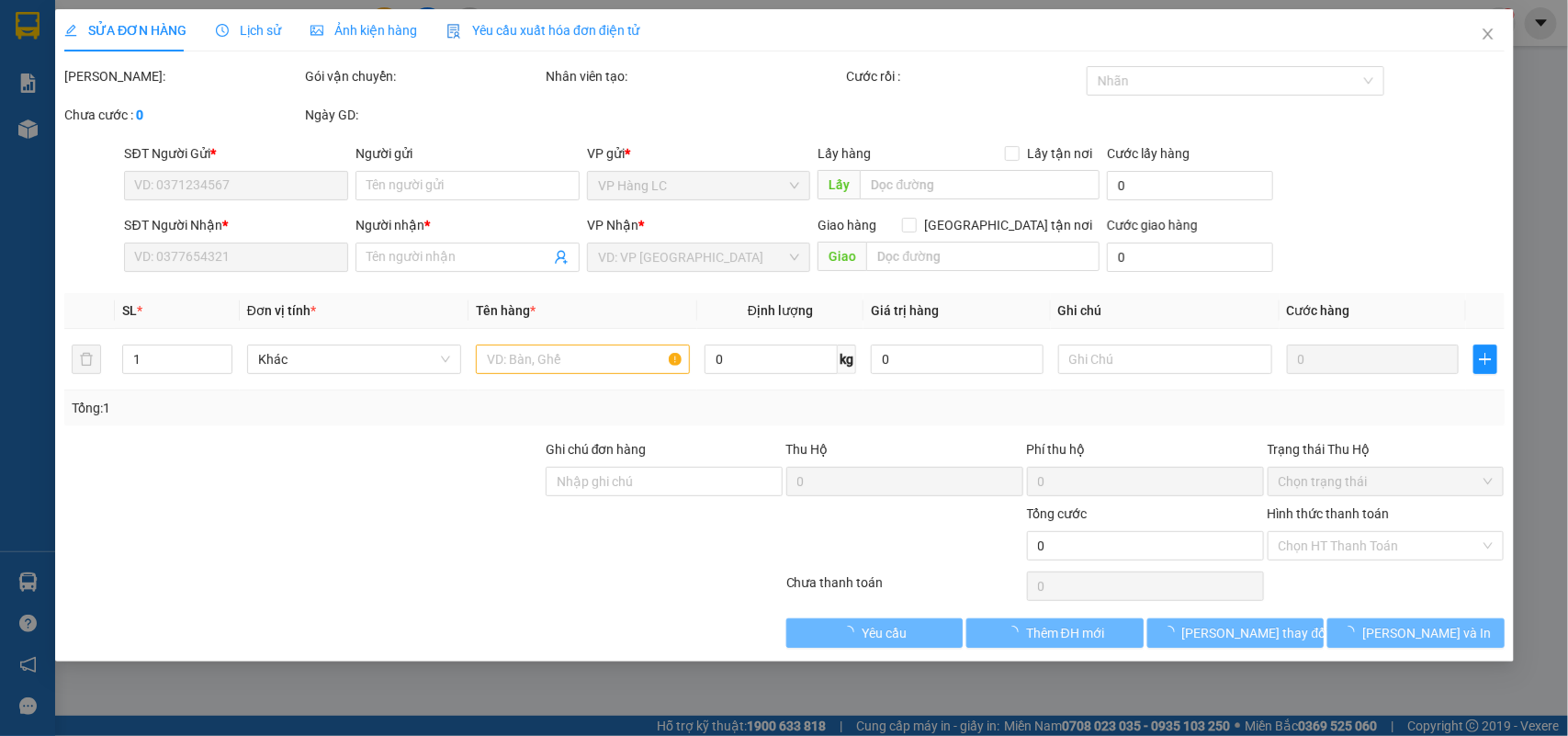
type input "0976921853"
type input "0364334250"
type input "250.000"
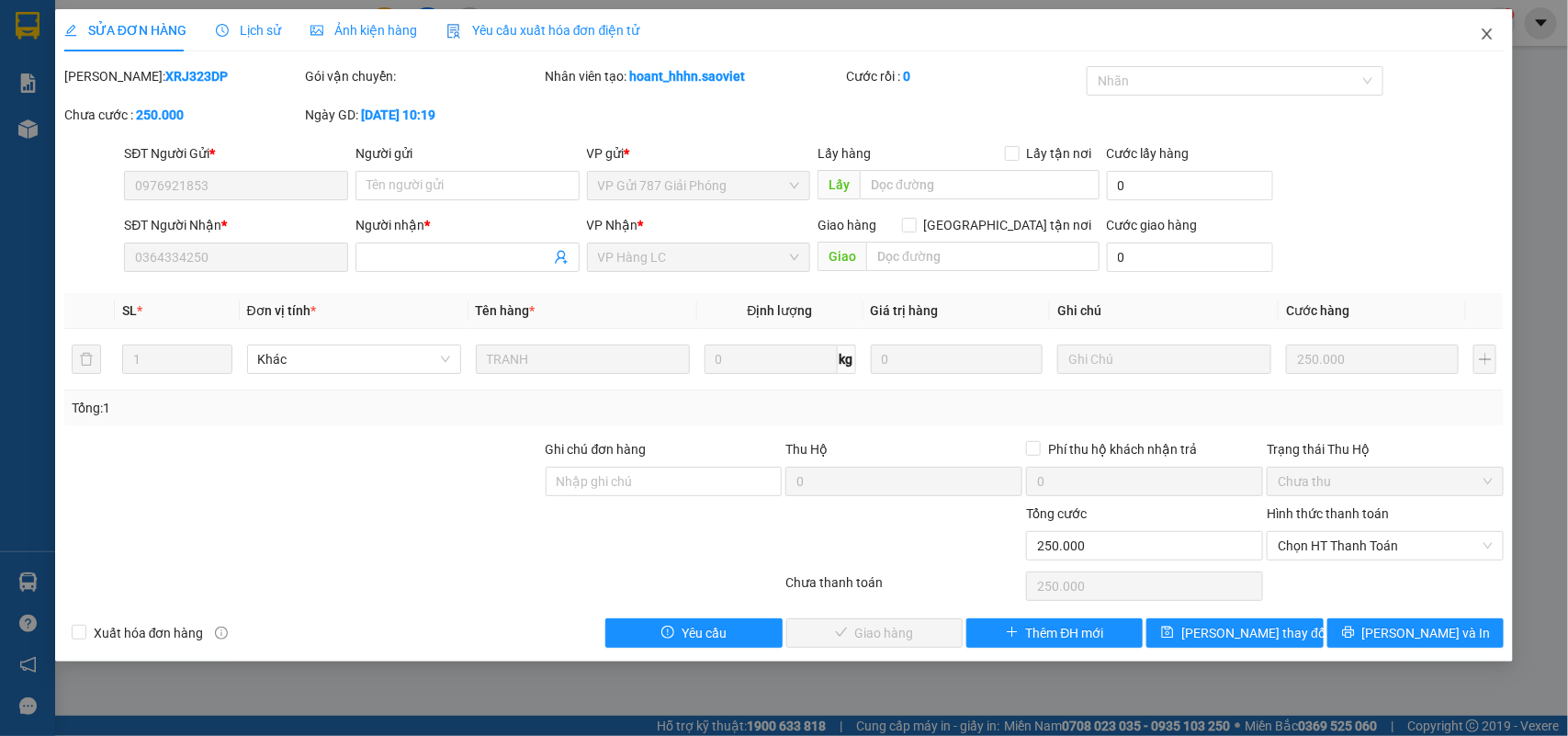
click at [1490, 35] on icon "close" at bounding box center [1487, 34] width 15 height 15
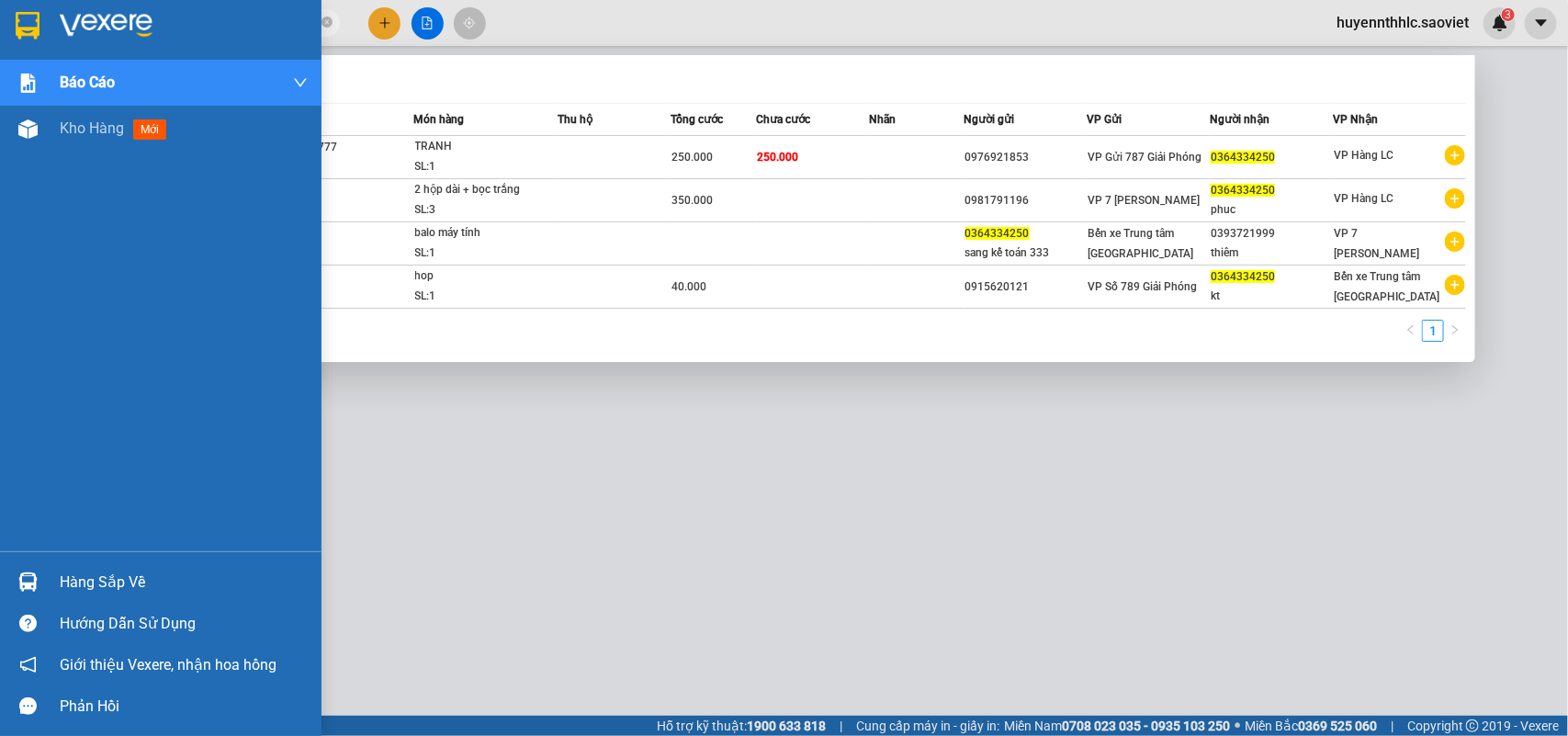
drag, startPoint x: 217, startPoint y: 16, endPoint x: 336, endPoint y: 88, distance: 139.1
click at [37, 35] on section "Kết quả tìm kiếm ( 4 ) Bộ lọc Mã ĐH Trạng thái Món hàng Thu hộ Tổng cước Chưa c…" at bounding box center [784, 368] width 1568 height 736
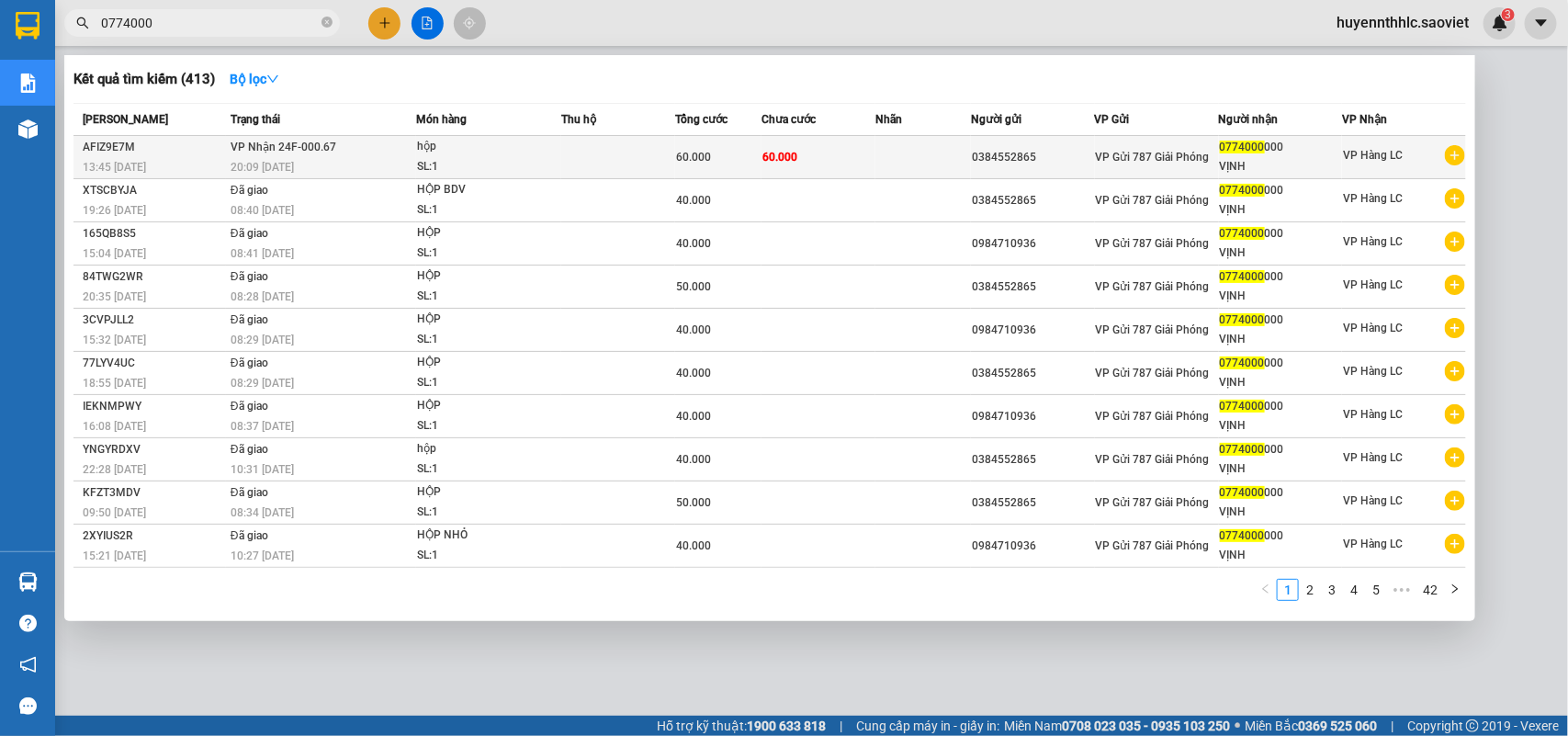
type input "0774000"
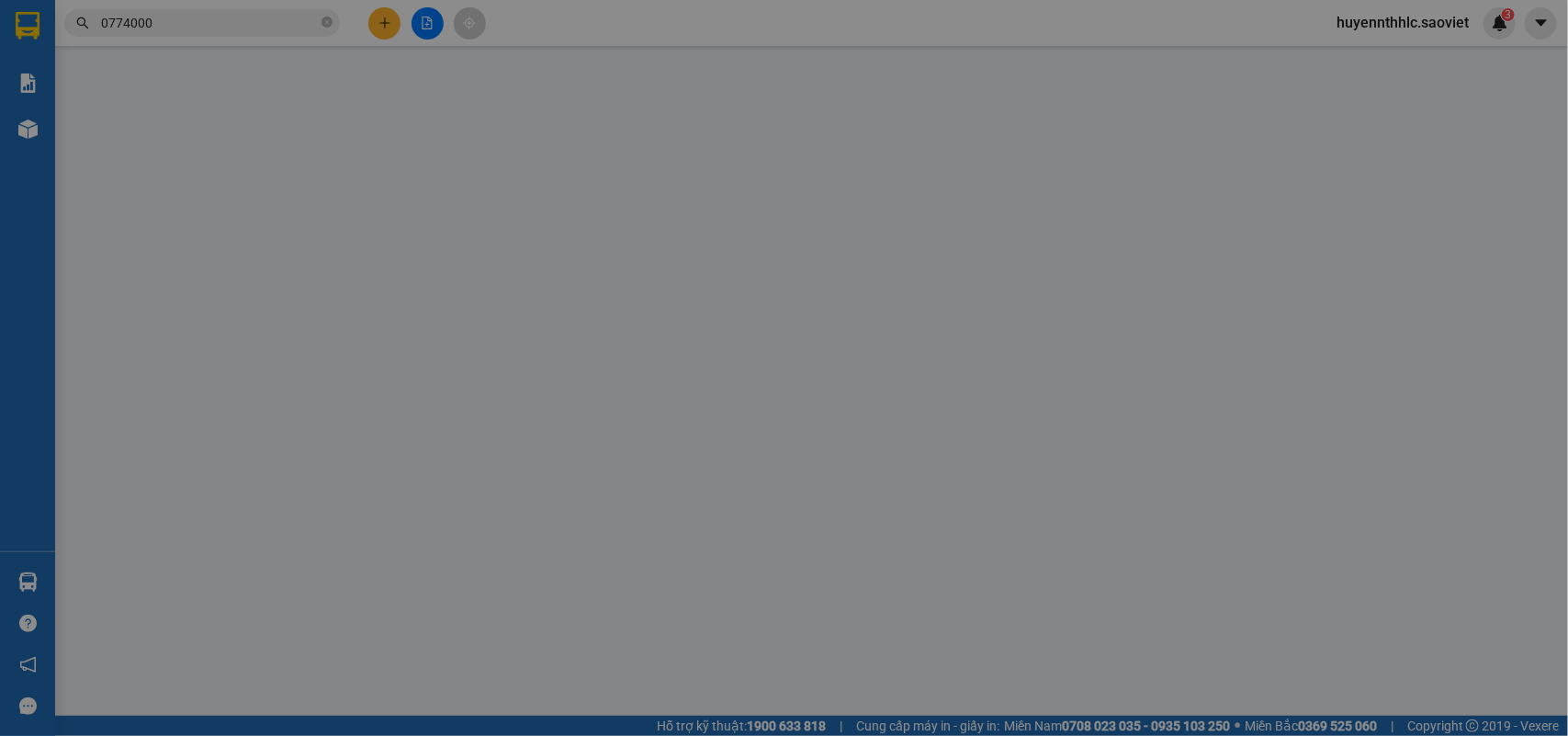
type input "0384552865"
type input "0774000000"
type input "VỊNH"
type input "60.000"
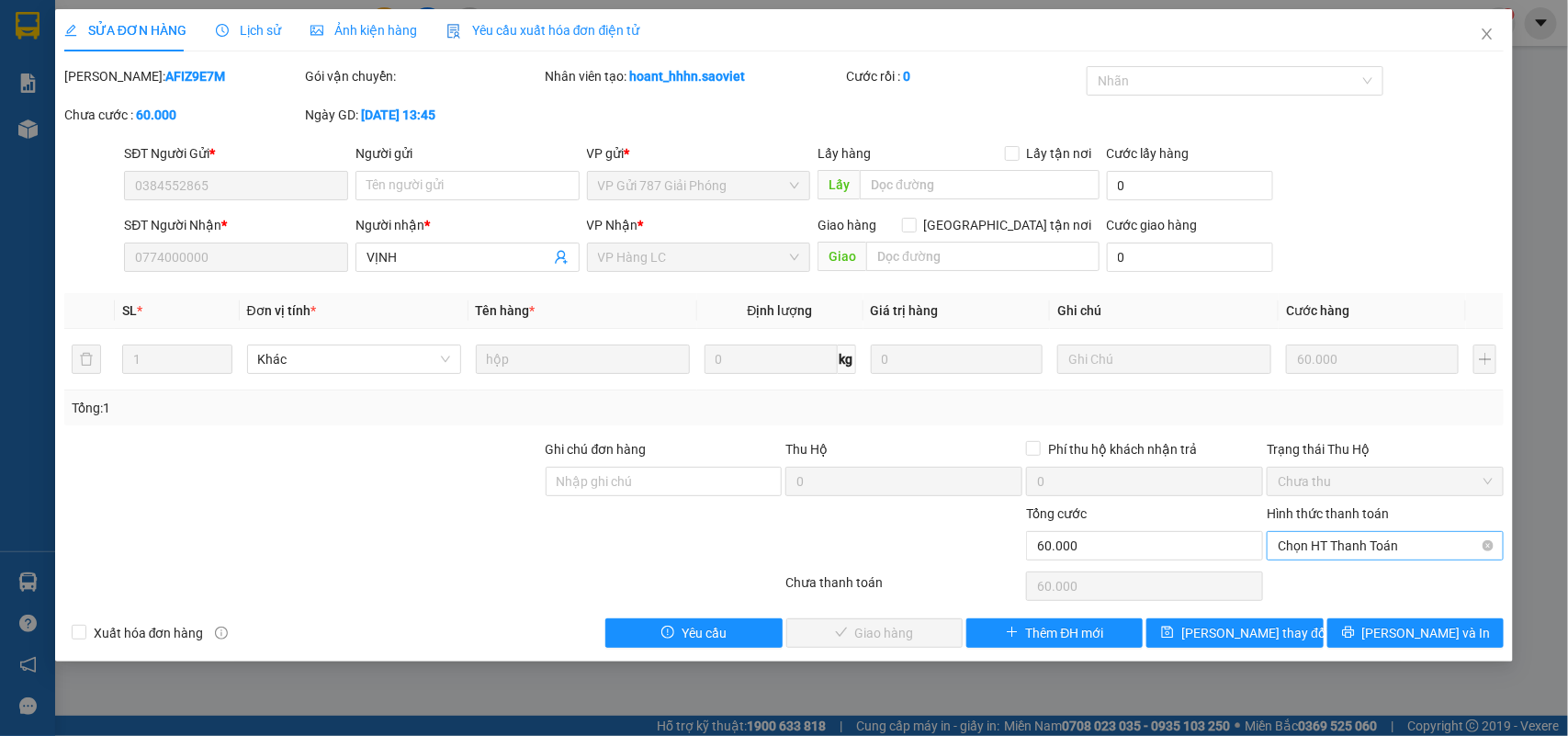
click at [1356, 549] on span "Chọn HT Thanh Toán" at bounding box center [1385, 545] width 215 height 28
click at [1338, 617] on div "Chuyển khoản" at bounding box center [1386, 613] width 215 height 20
type input "0"
click at [896, 639] on span "[PERSON_NAME] và Giao hàng" at bounding box center [909, 633] width 176 height 20
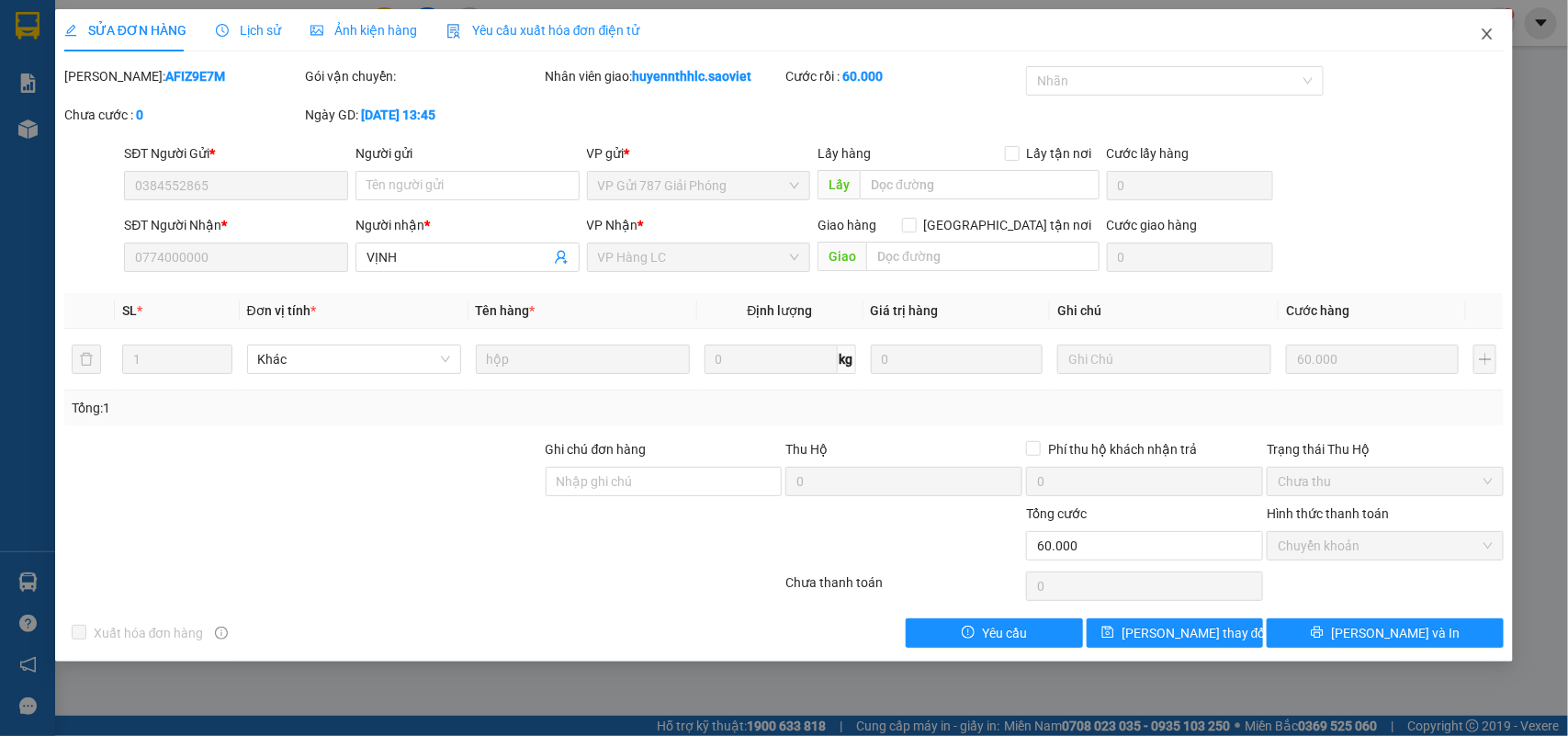
click at [1484, 24] on span "Close" at bounding box center [1487, 35] width 52 height 52
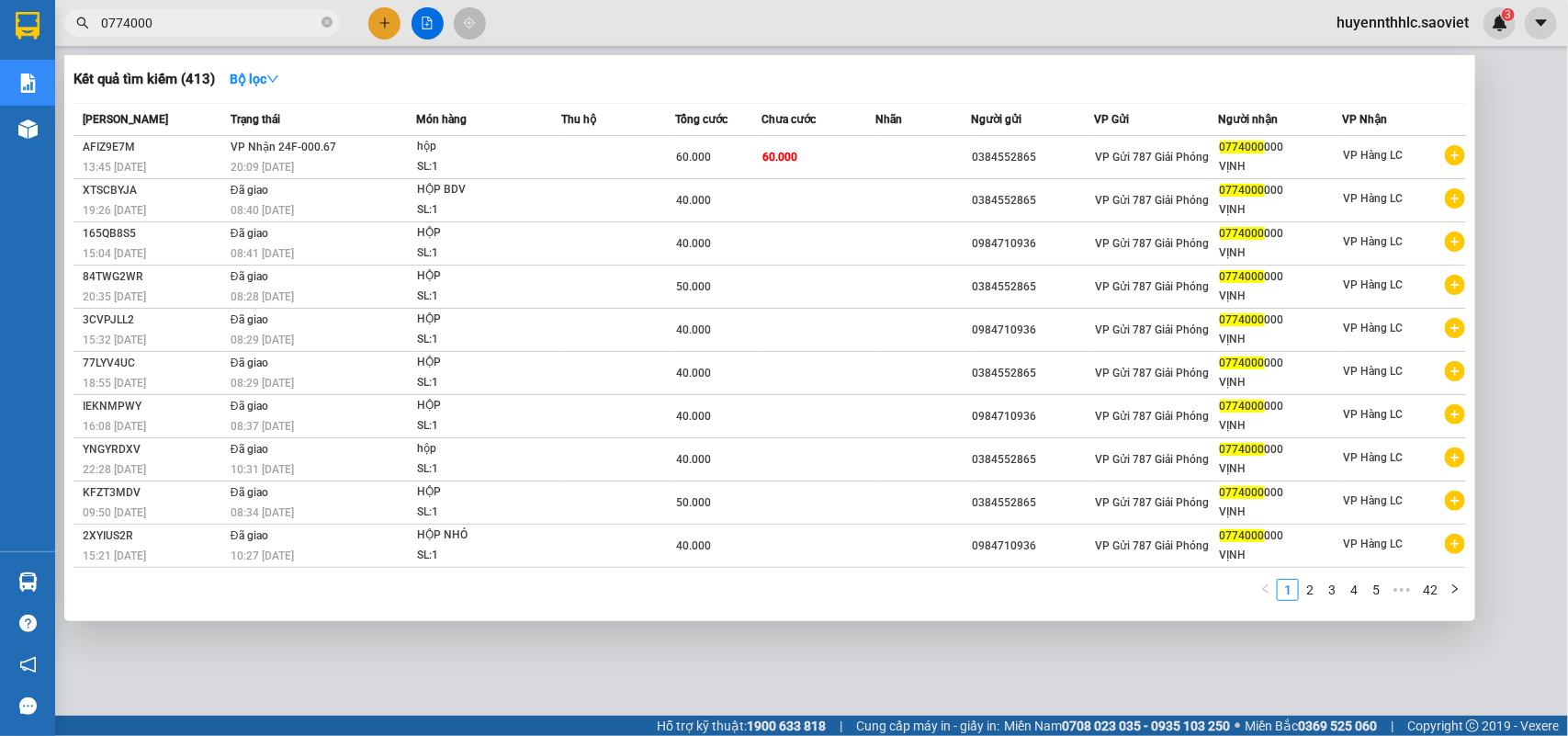
drag, startPoint x: 193, startPoint y: 21, endPoint x: 71, endPoint y: 6, distance: 122.9
click at [61, 19] on div "0774000" at bounding box center [179, 23] width 358 height 28
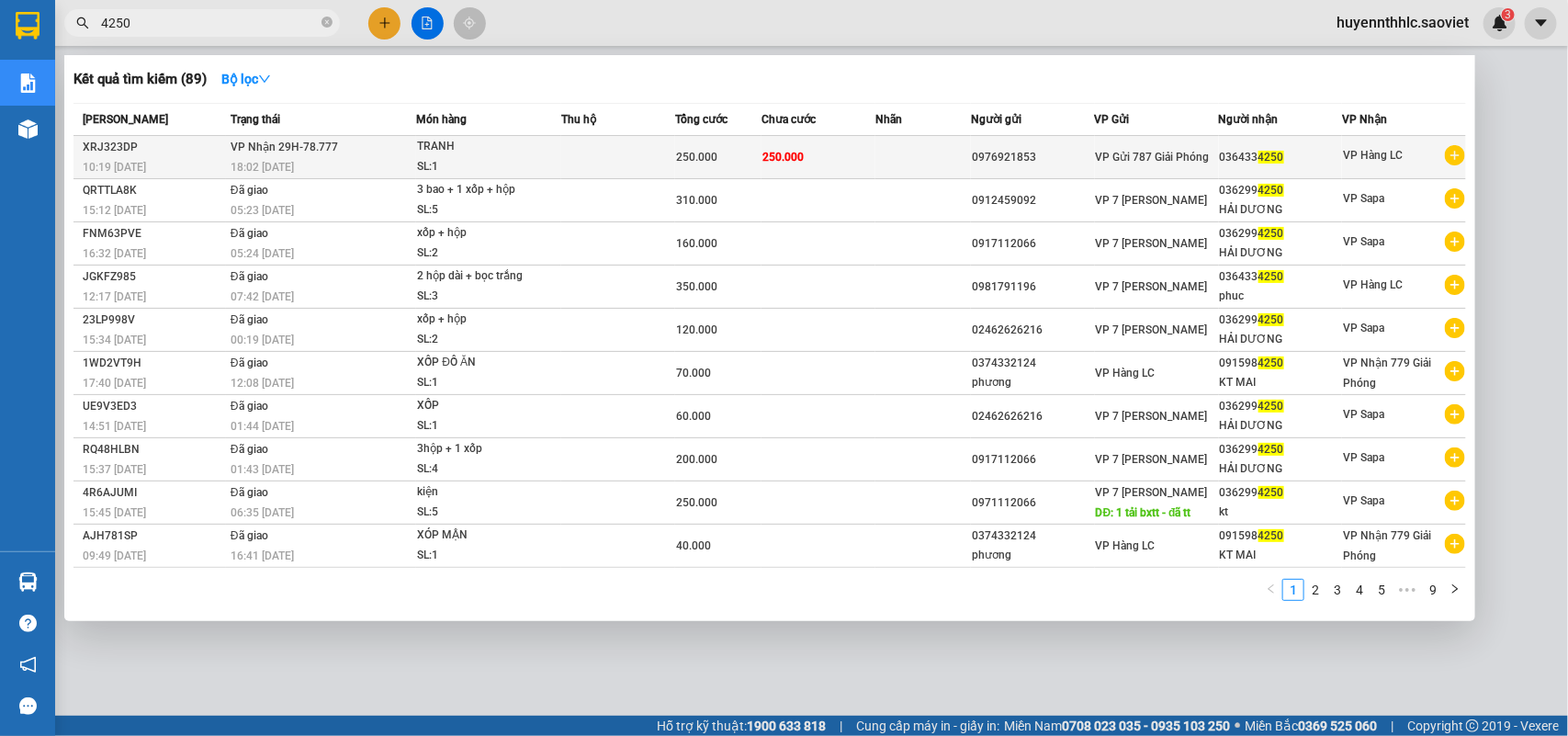
type input "4250"
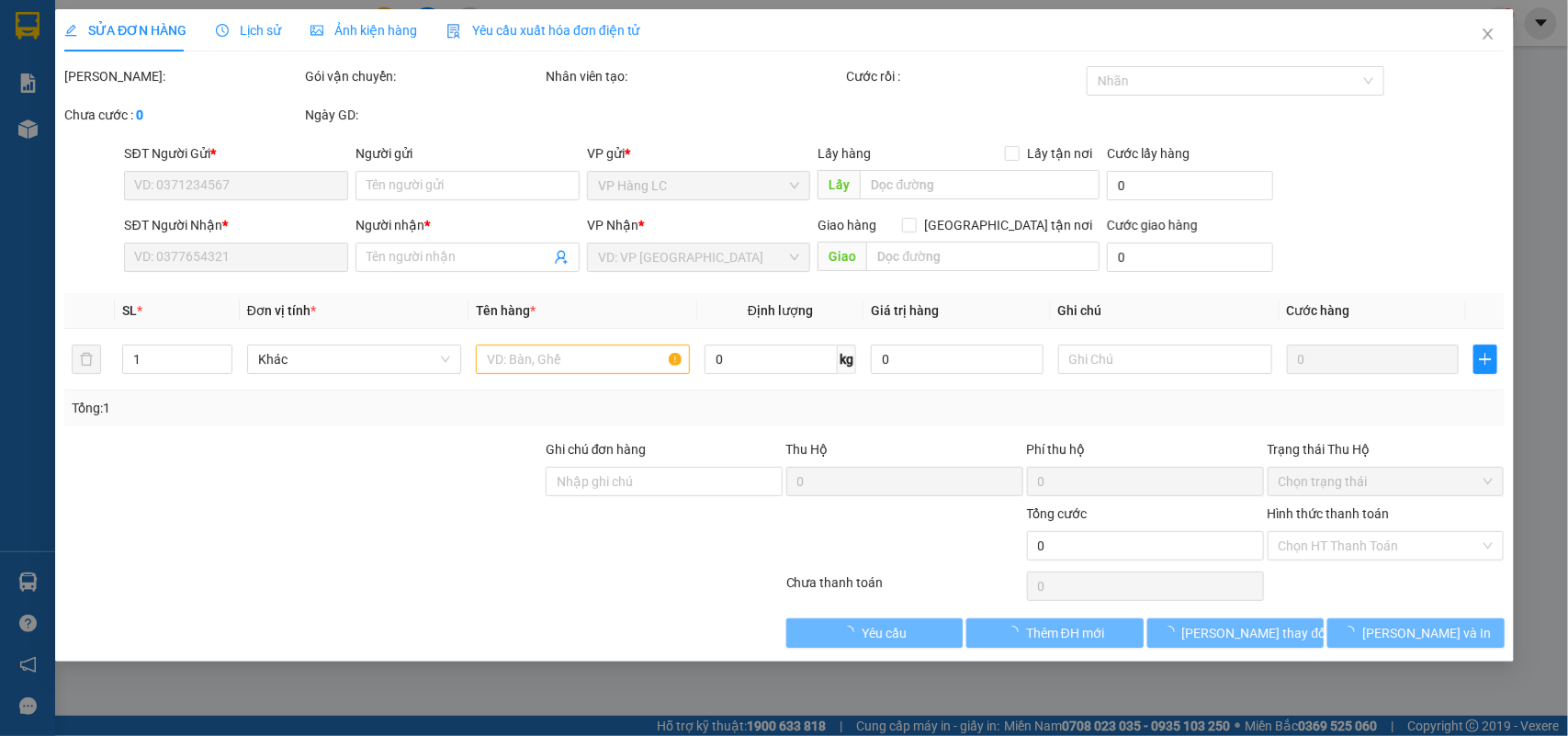
type input "0976921853"
type input "0364334250"
type input "250.000"
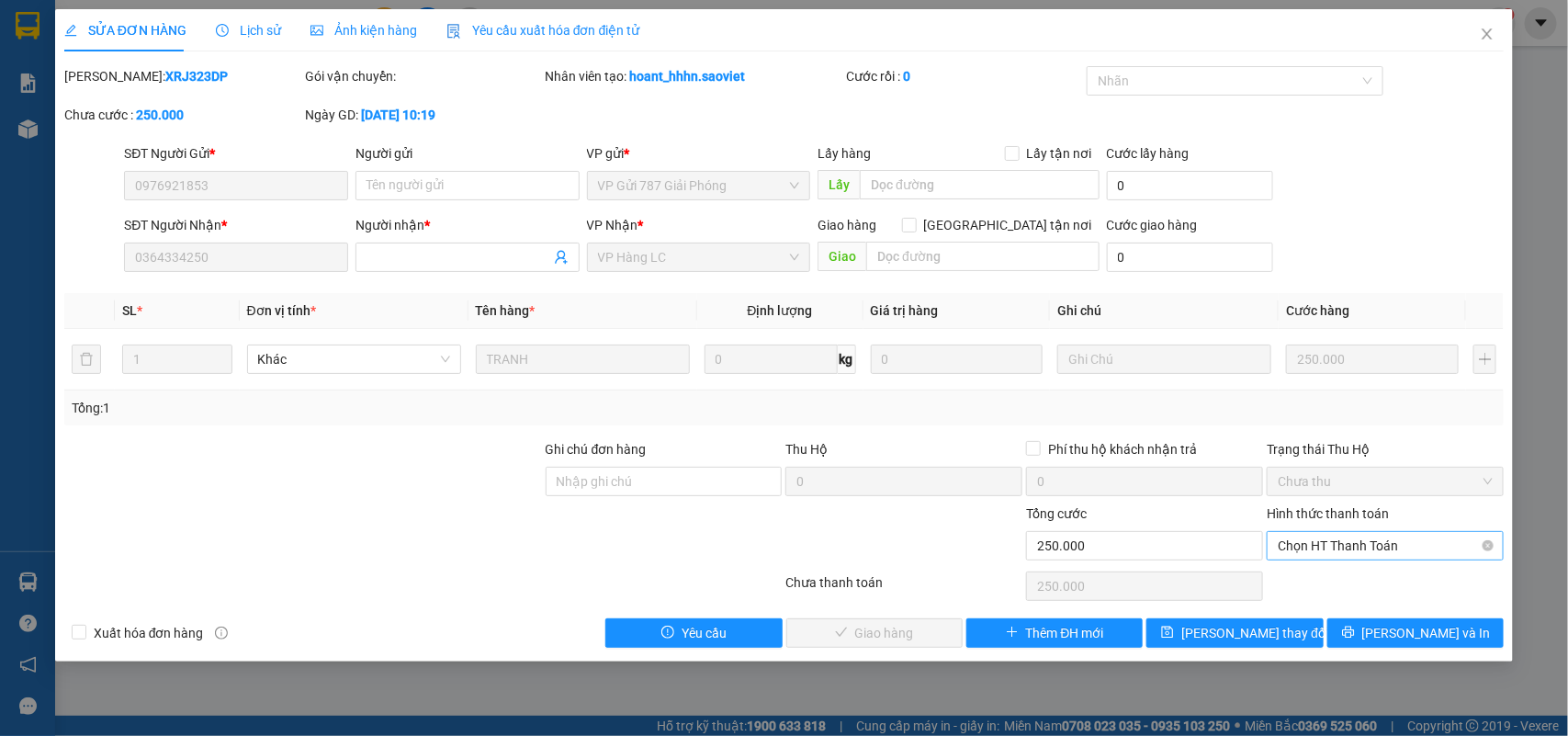
click at [1328, 548] on span "Chọn HT Thanh Toán" at bounding box center [1385, 545] width 215 height 28
click at [1328, 611] on div "Chuyển khoản" at bounding box center [1386, 613] width 215 height 20
type input "0"
click at [901, 627] on span "[PERSON_NAME] và Giao hàng" at bounding box center [909, 633] width 176 height 20
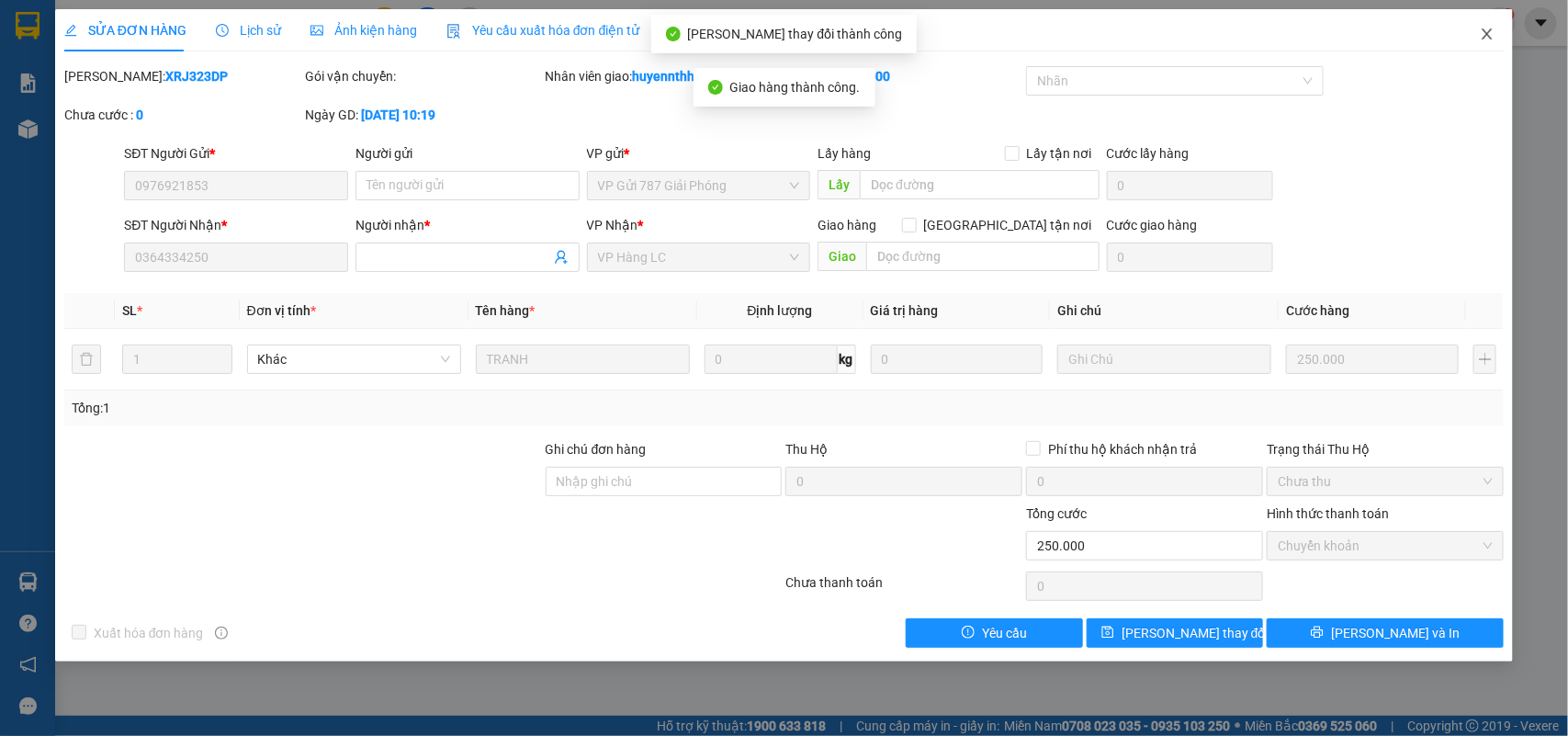
click at [1492, 27] on icon "close" at bounding box center [1487, 34] width 15 height 15
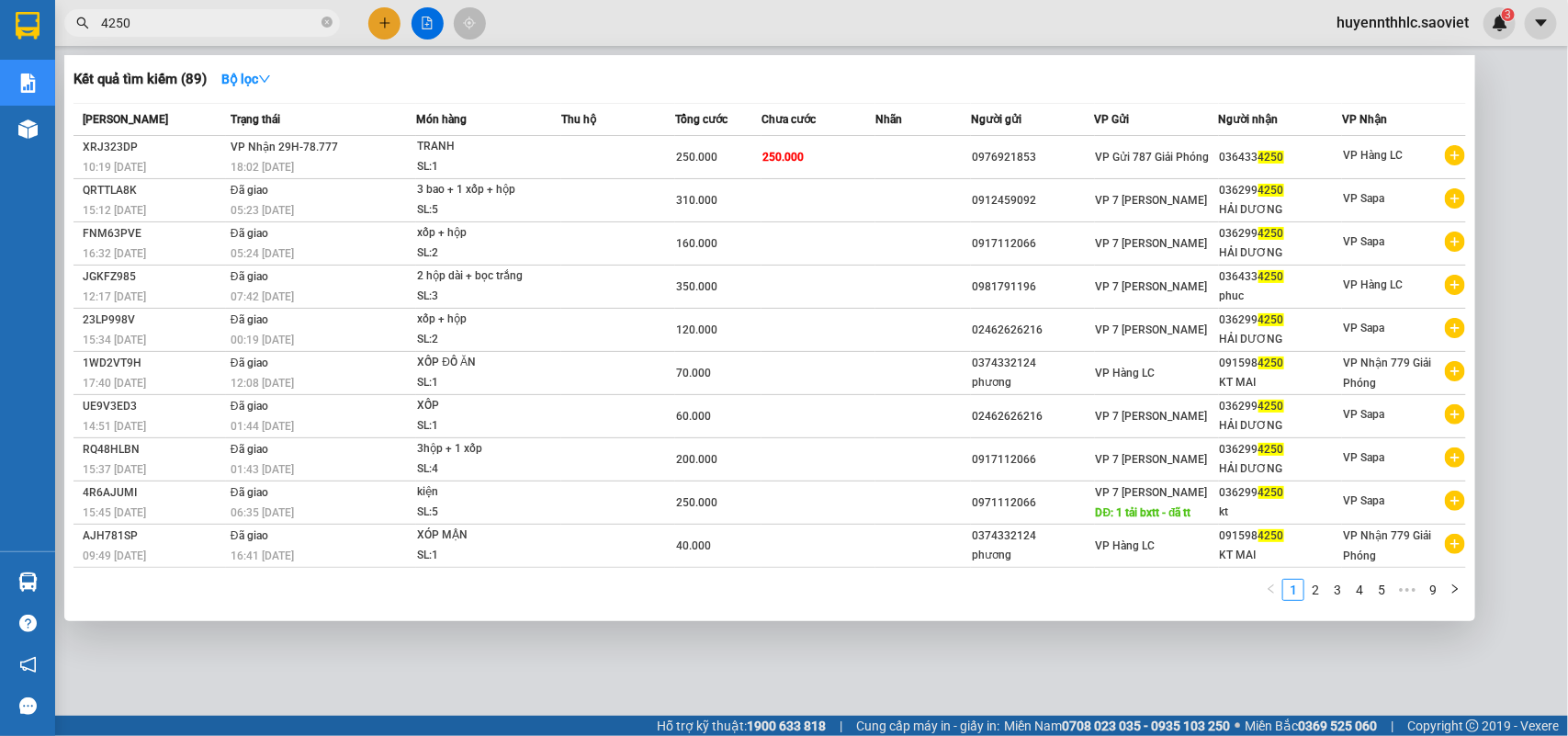
click at [177, 28] on input "4250" at bounding box center [209, 23] width 217 height 20
type input "4"
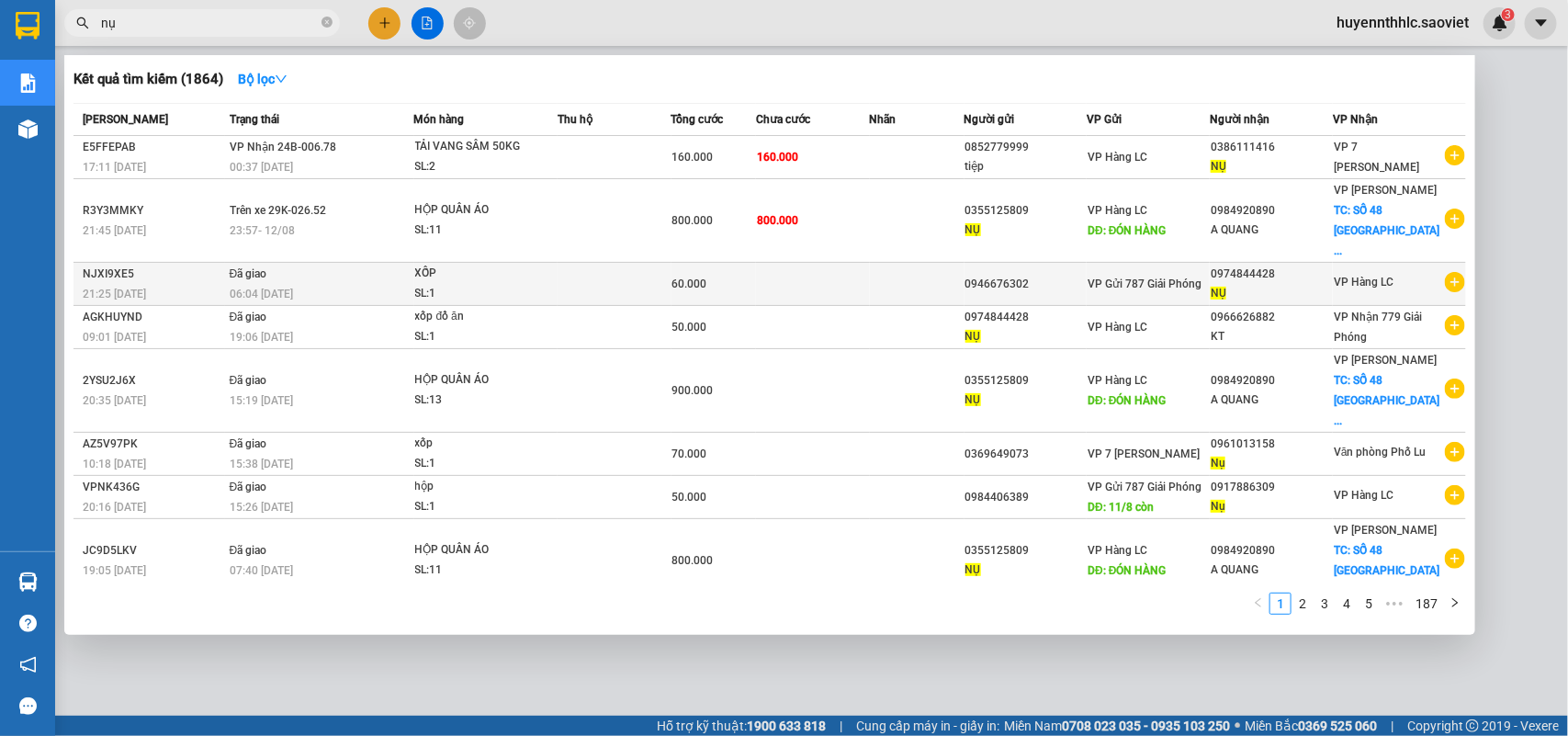
type input "n"
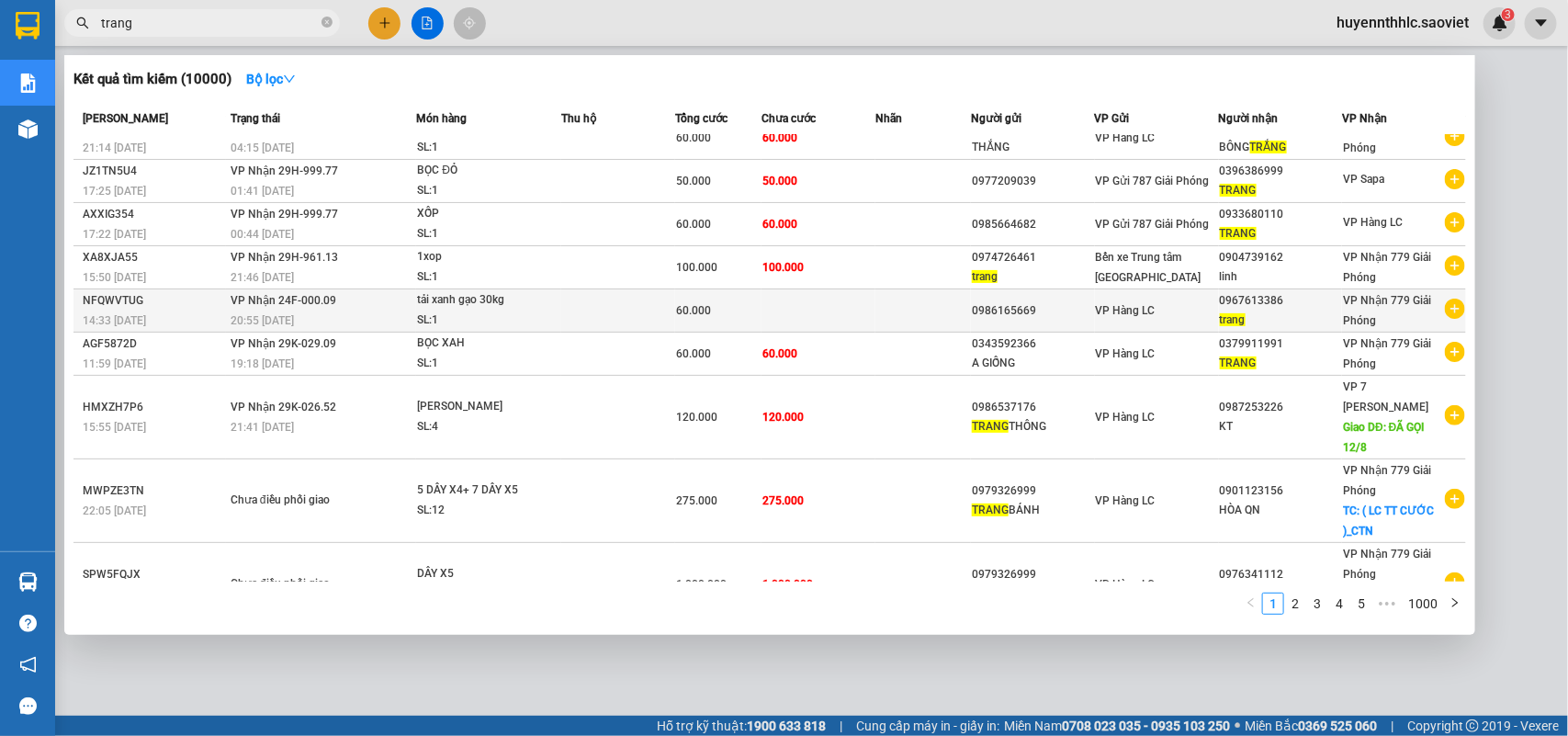
scroll to position [93, 0]
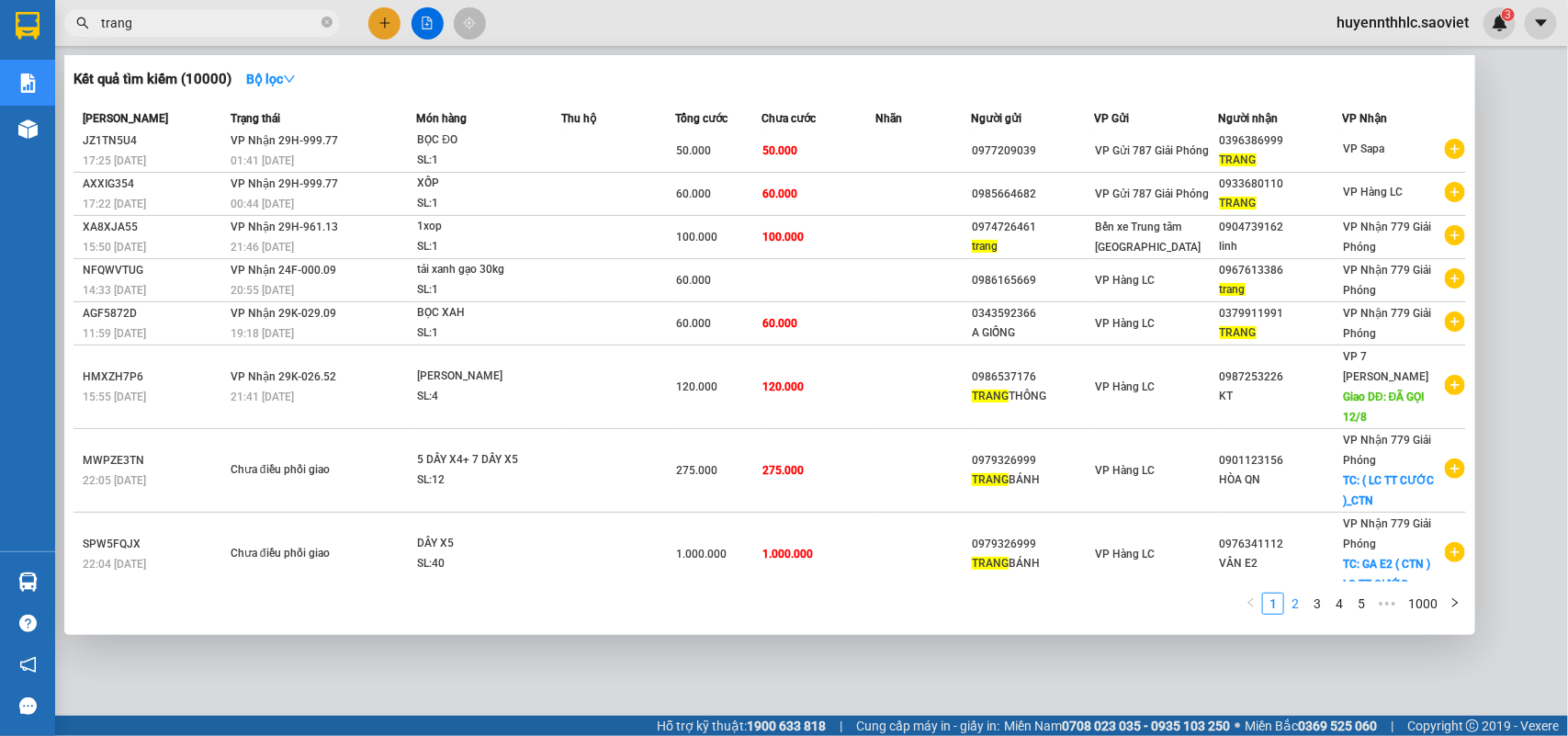
type input "trang"
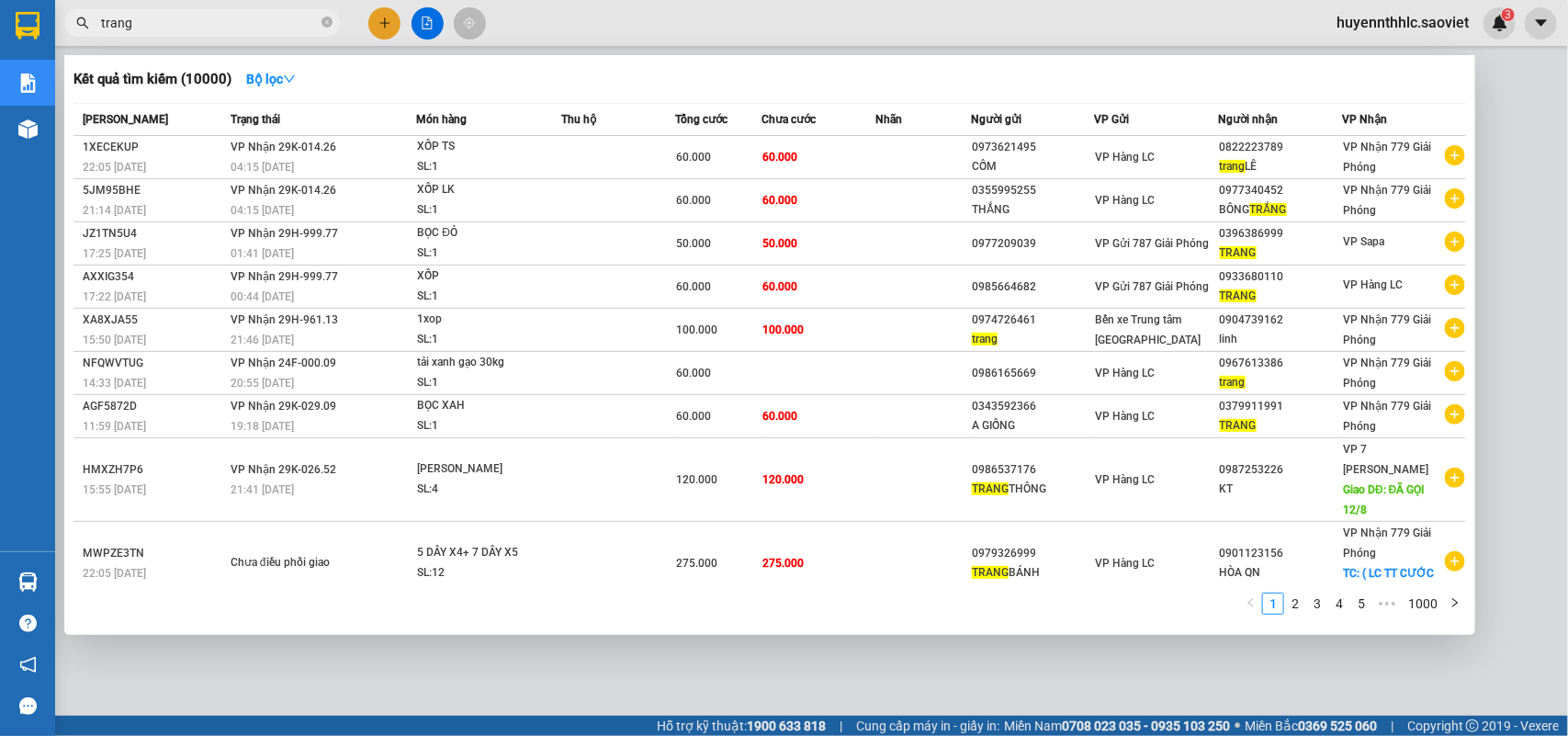
click at [1292, 606] on link "2" at bounding box center [1295, 604] width 20 height 20
click at [1319, 594] on link "3" at bounding box center [1317, 604] width 20 height 20
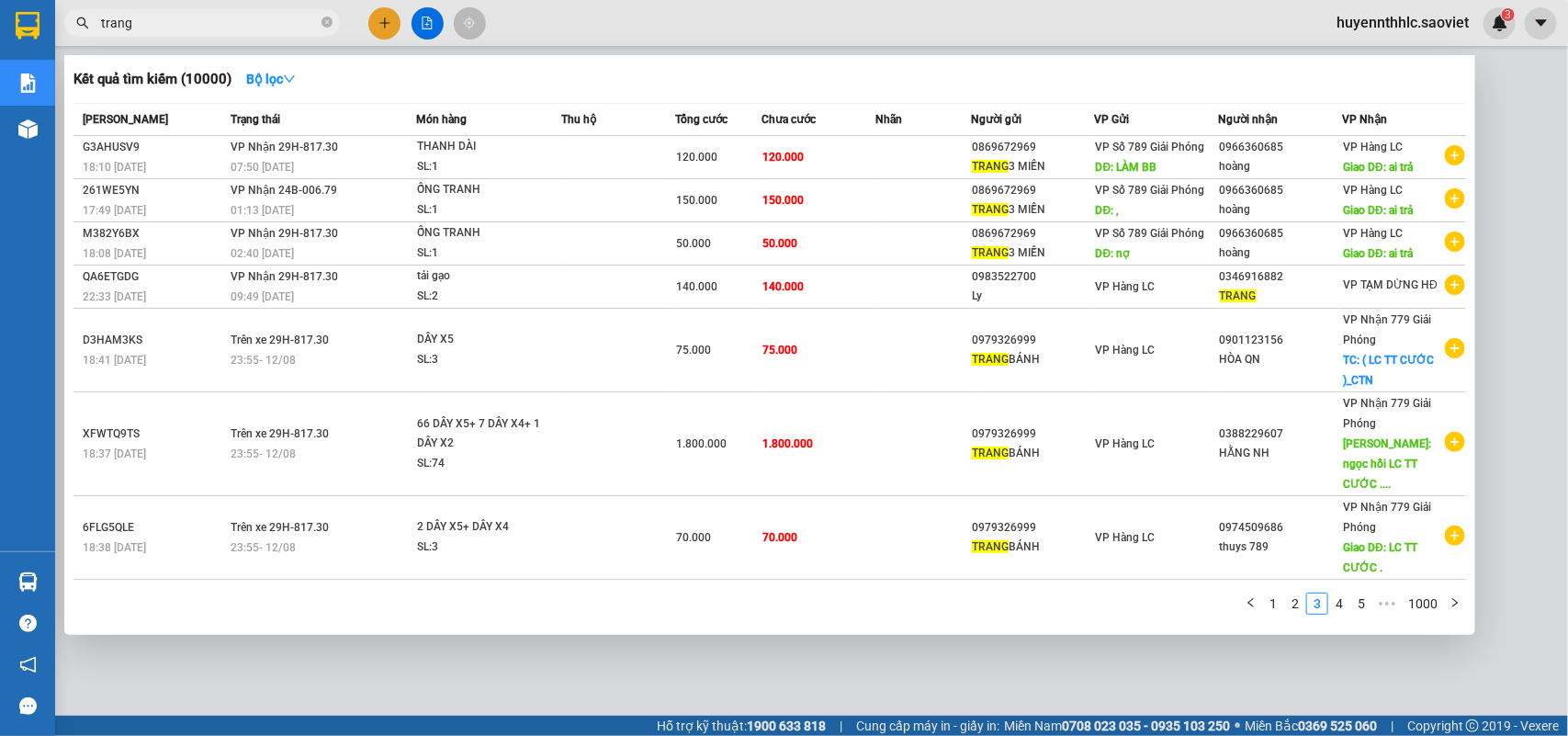
click at [1500, 12] on div at bounding box center [784, 368] width 1568 height 736
drag, startPoint x: 138, startPoint y: 26, endPoint x: 83, endPoint y: 26, distance: 55.0
click at [83, 26] on div "trang" at bounding box center [179, 23] width 358 height 28
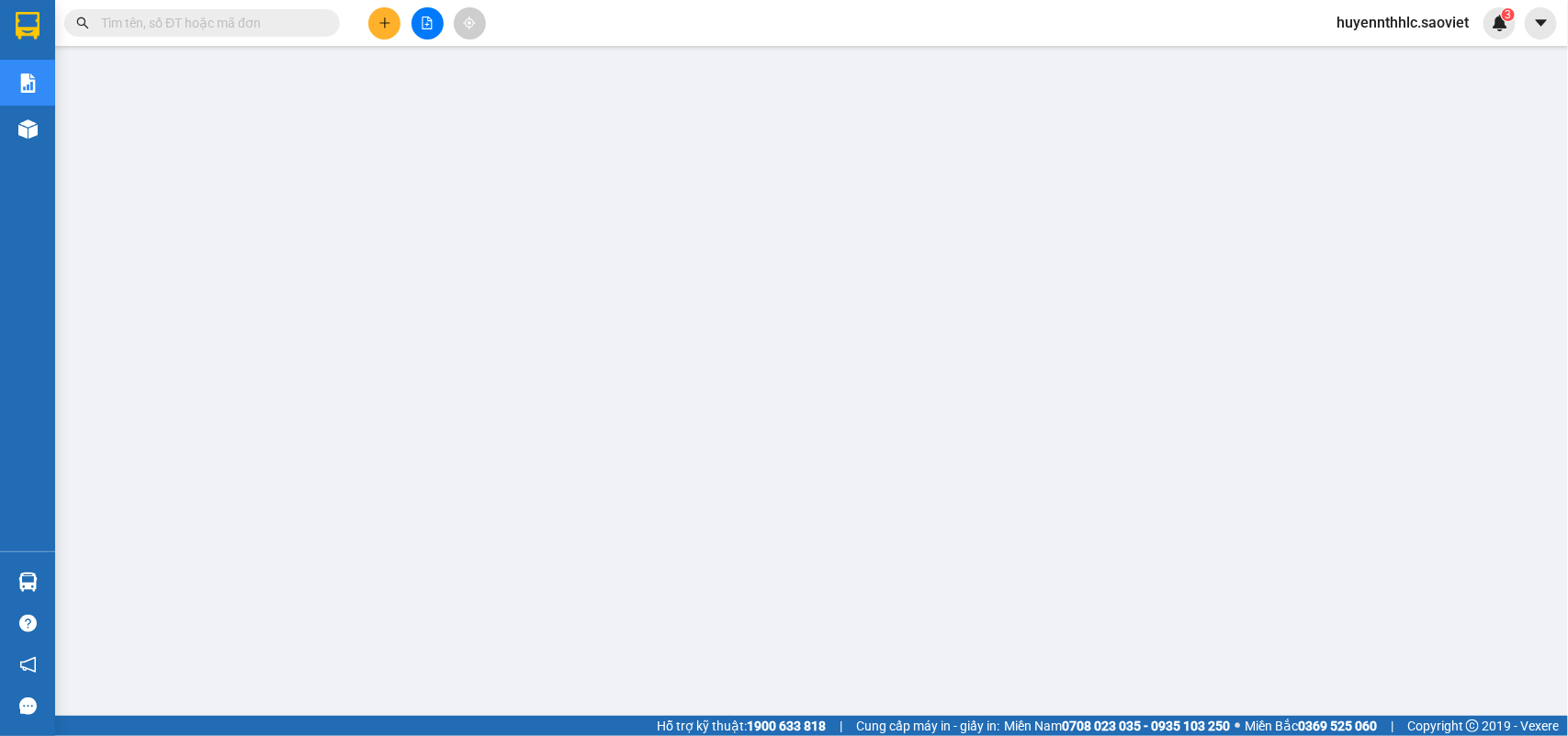
paste input "6JDGEL5Y"
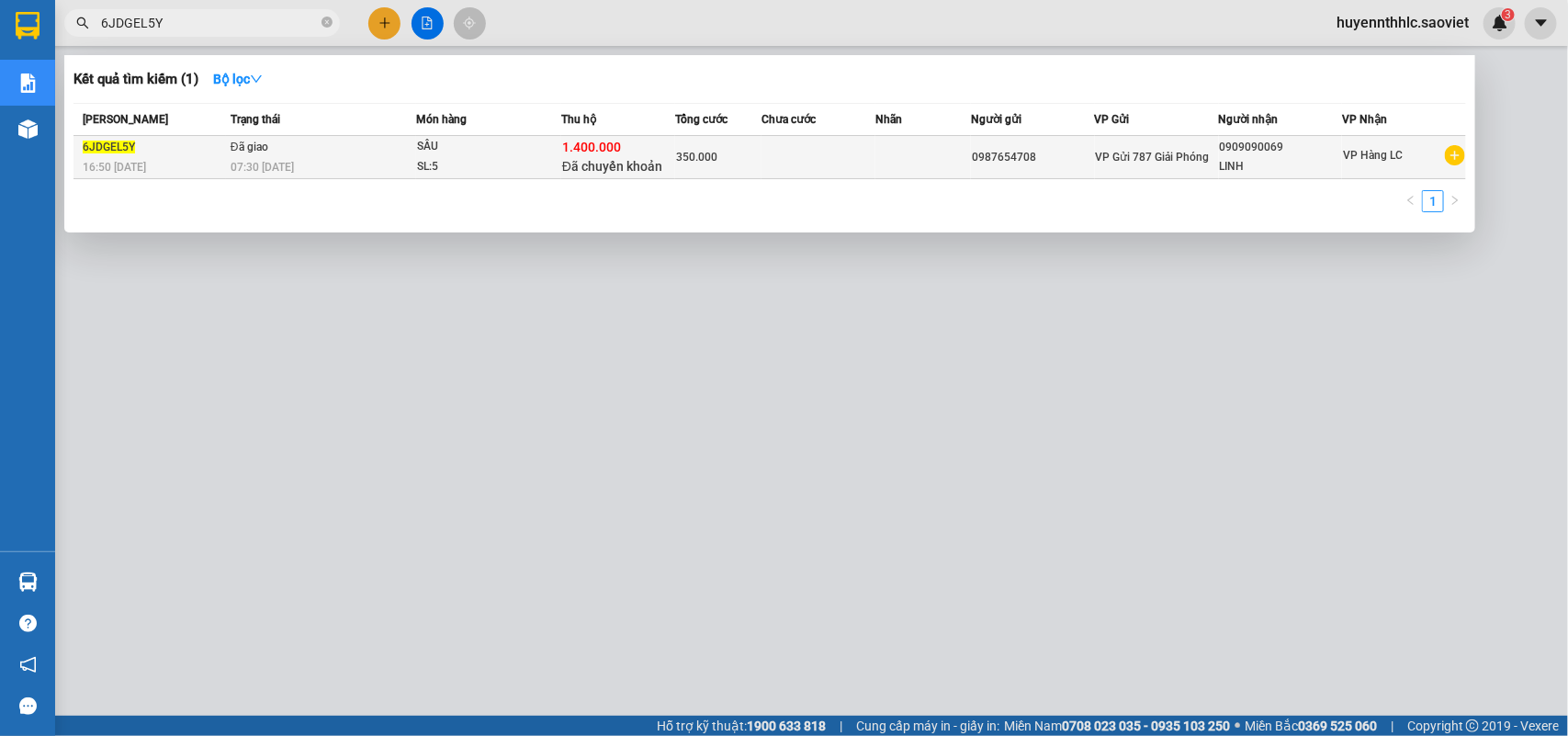
type input "6JDGEL5Y"
click at [1325, 163] on div "LINH" at bounding box center [1281, 167] width 122 height 19
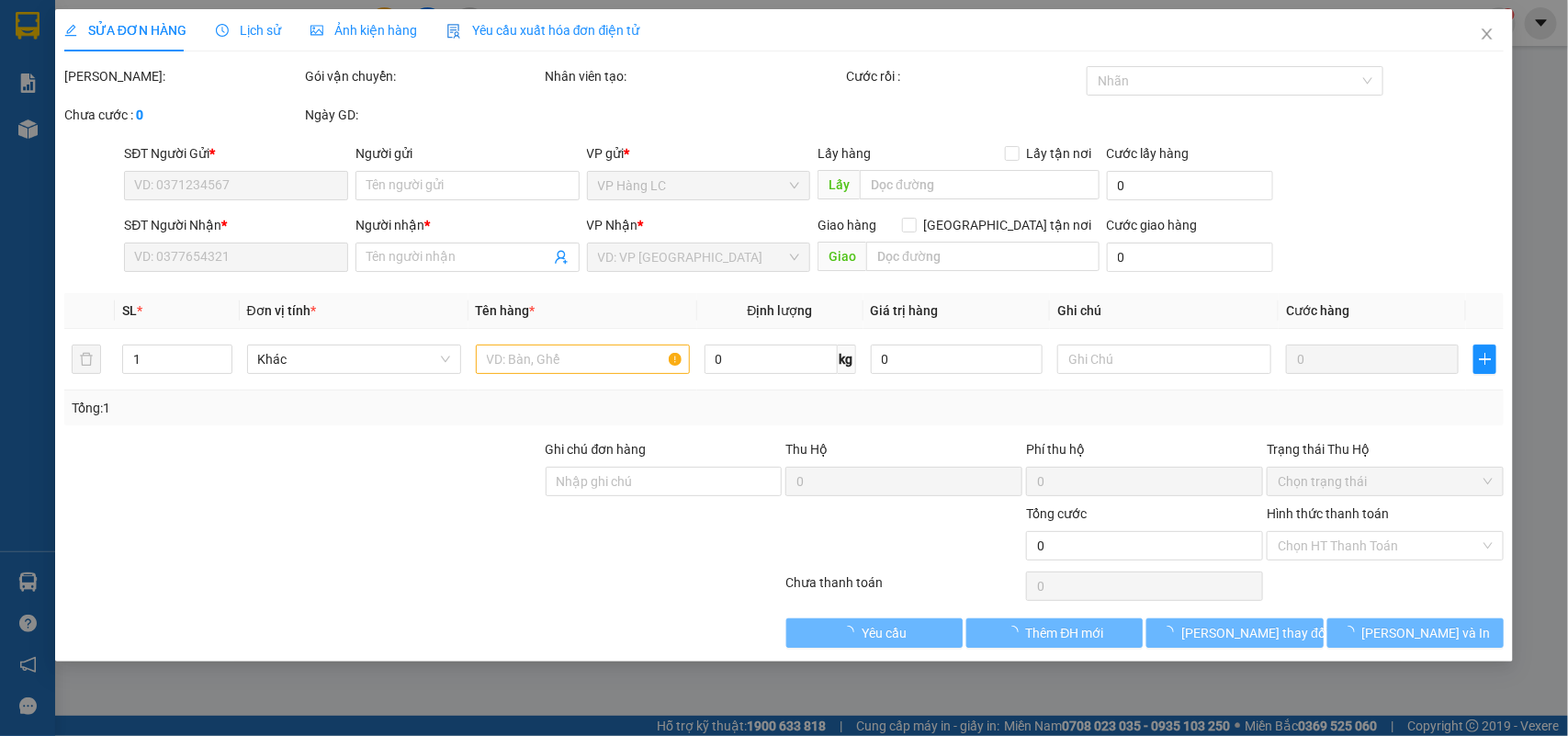
type input "0987654708"
type input "0909090069"
type input "LINH"
type input "1.400.000"
type input "30.000"
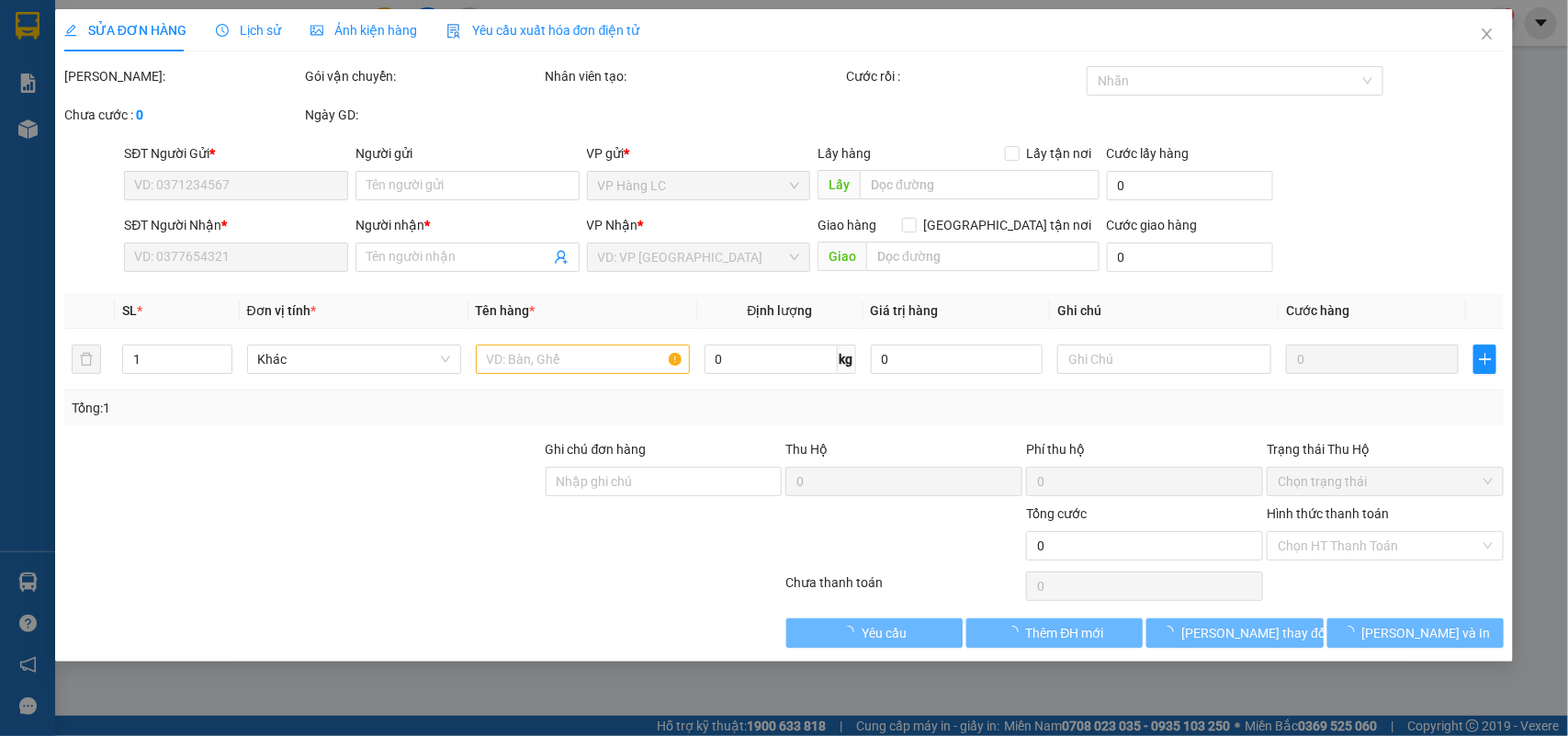
type input "350.000"
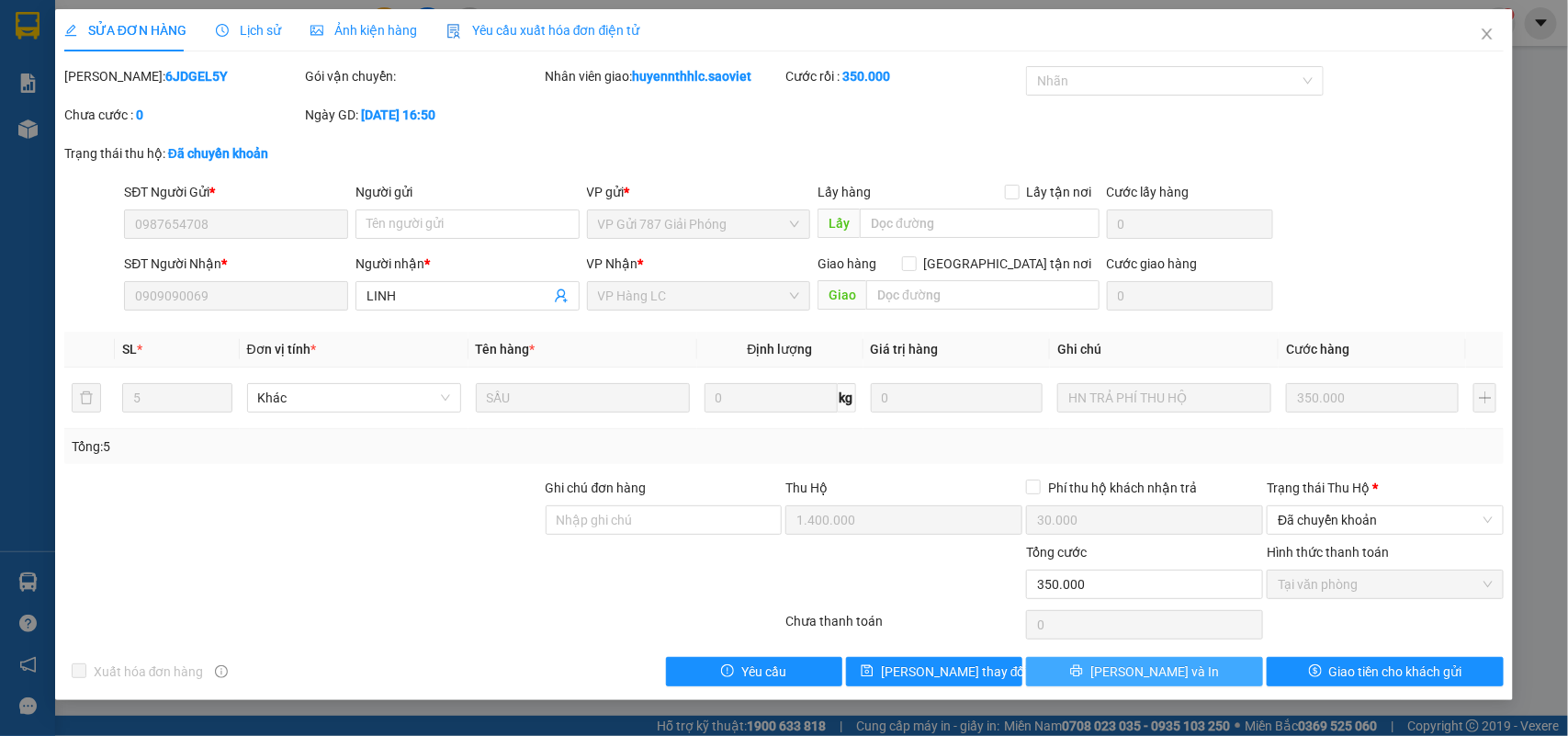
click at [1220, 675] on button "[PERSON_NAME] và In" at bounding box center [1144, 671] width 237 height 30
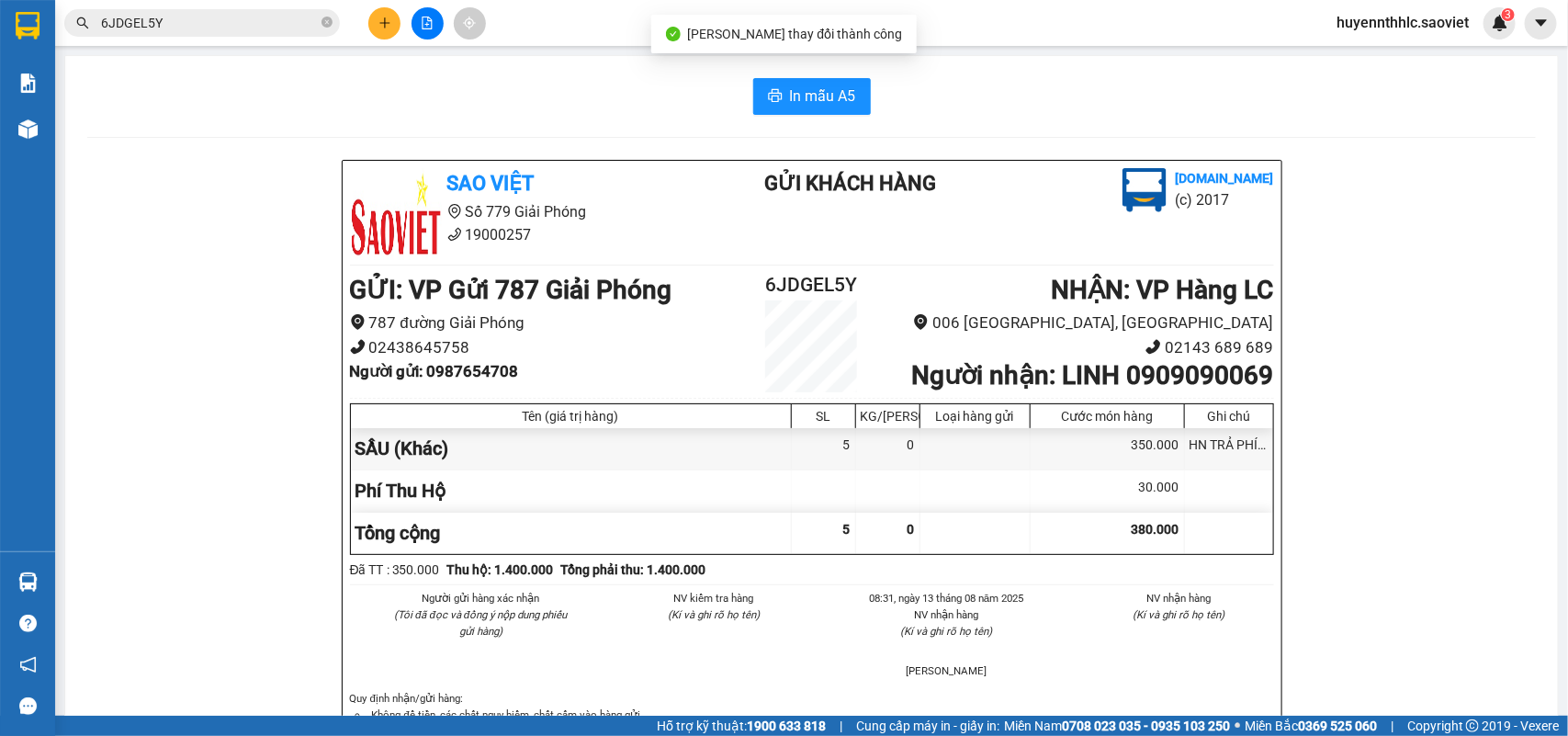
click at [1164, 378] on b "Người nhận : LINH 0909090069" at bounding box center [1091, 375] width 362 height 31
click at [1159, 378] on b "Người nhận : LINH 0909090069" at bounding box center [1091, 375] width 362 height 31
copy b "0909090069"
click at [1063, 377] on b "Người nhận : LINH 0909090069" at bounding box center [1091, 375] width 362 height 31
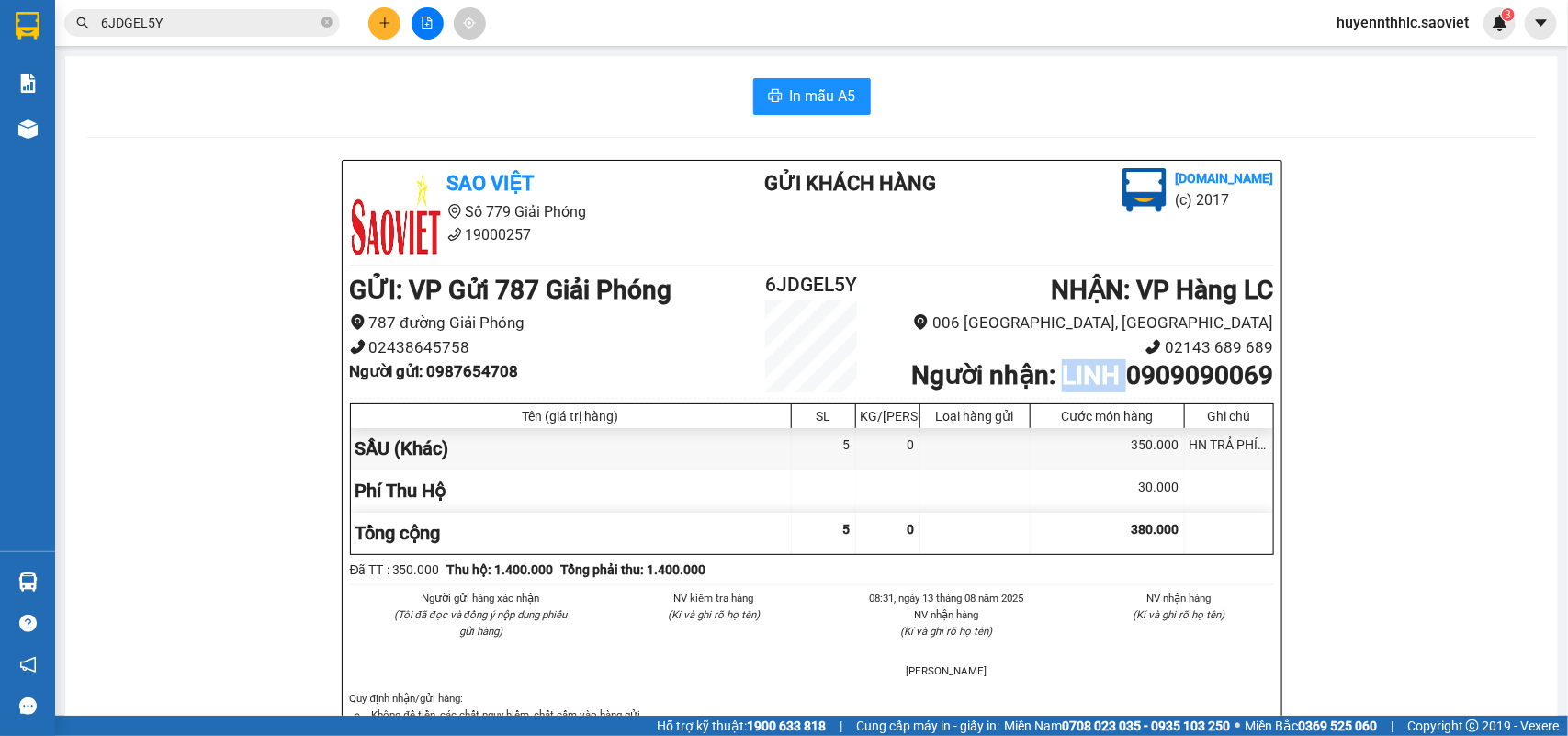
copy b "LINH"
click at [803, 281] on h2 "6JDGEL5Y" at bounding box center [812, 285] width 155 height 31
copy h2 "6JDGEL5Y"
click at [469, 362] on b "Người gửi : 0987654708" at bounding box center [434, 371] width 169 height 19
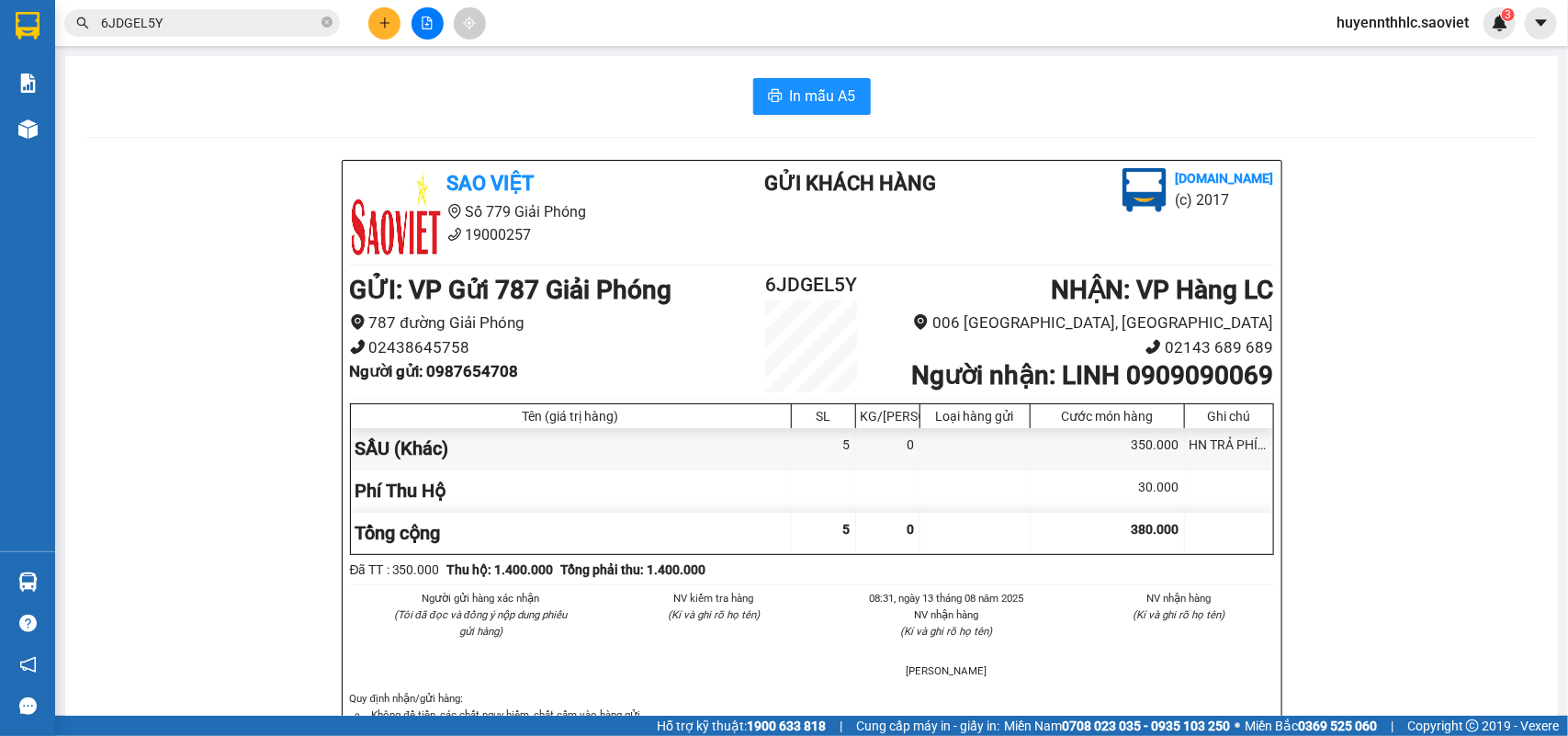
click at [469, 362] on b "Người gửi : 0987654708" at bounding box center [434, 371] width 169 height 19
copy b "0987654708"
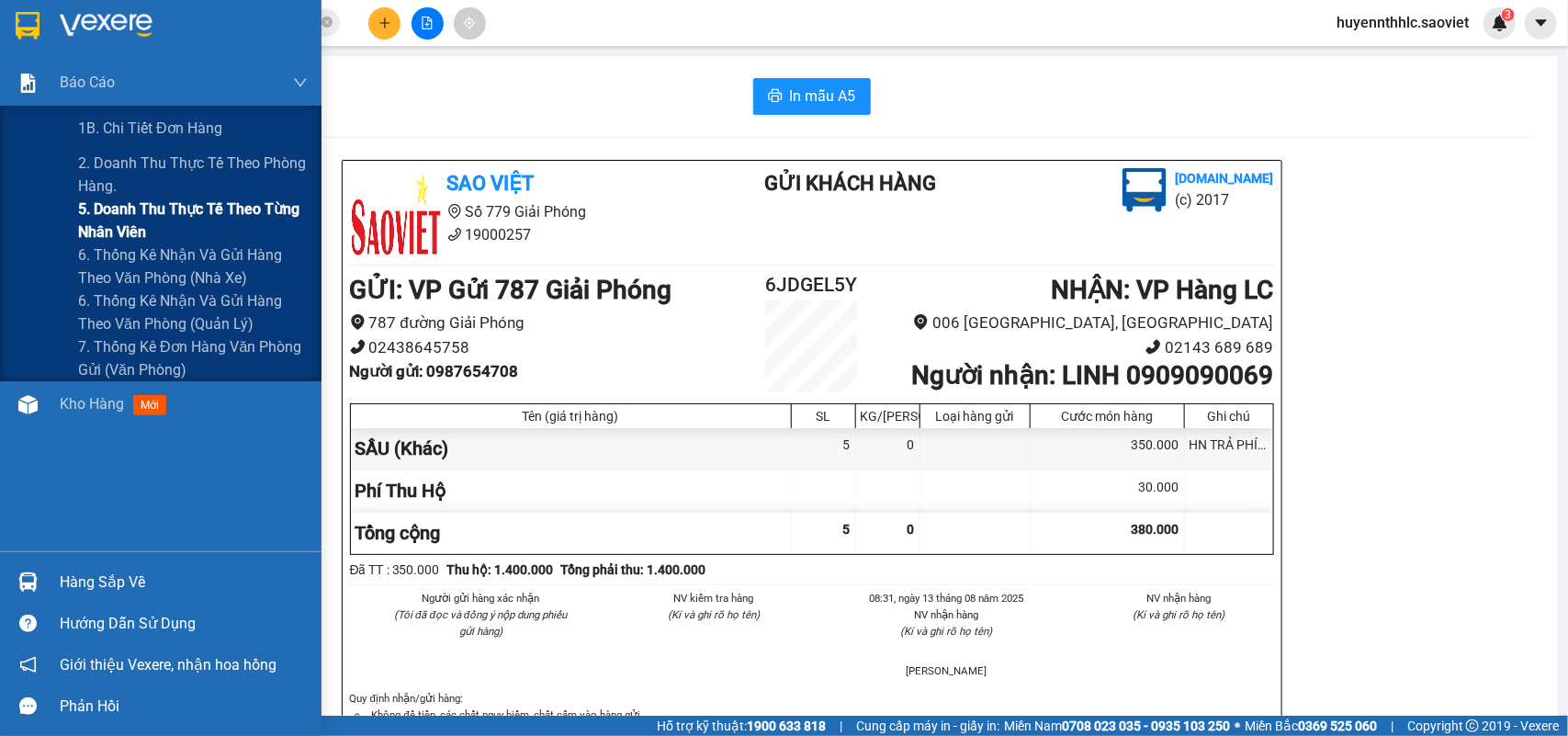
click at [117, 217] on span "5. Doanh thu thực tế theo từng nhân viên" at bounding box center [193, 220] width 230 height 46
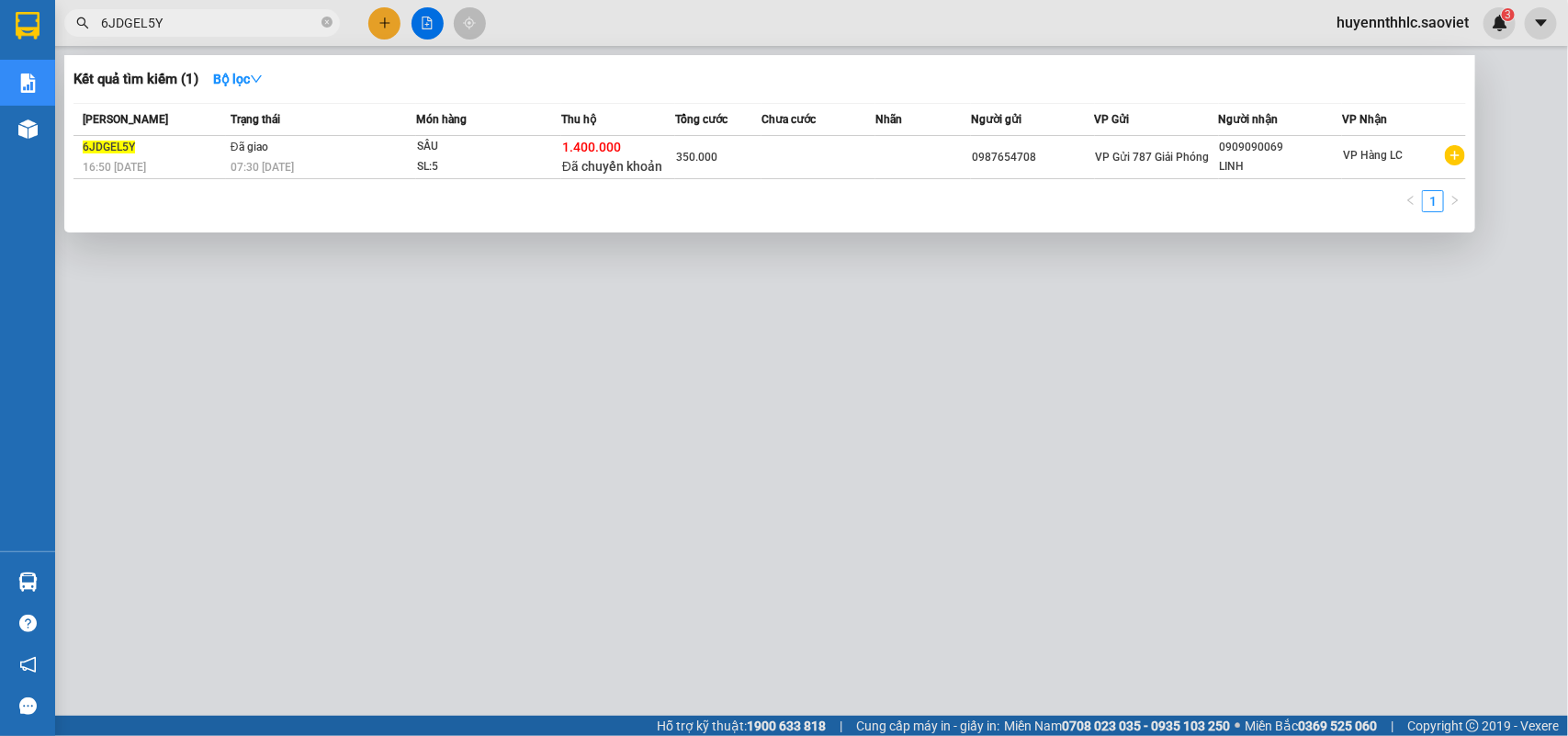
drag, startPoint x: 190, startPoint y: 25, endPoint x: 101, endPoint y: 33, distance: 89.4
click at [101, 33] on span "6JDGEL5Y" at bounding box center [202, 23] width 276 height 28
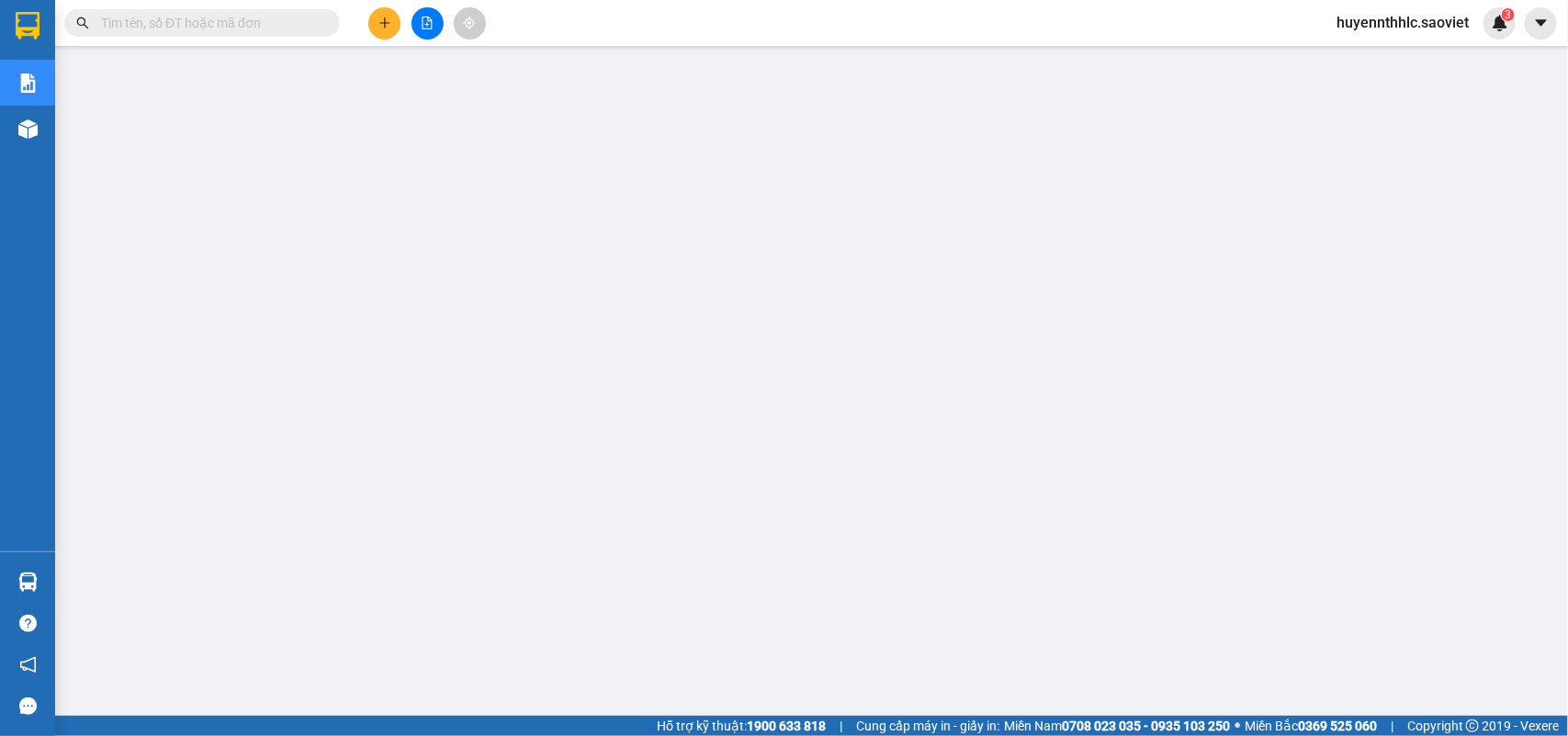
paste input "HYZ79D4Y"
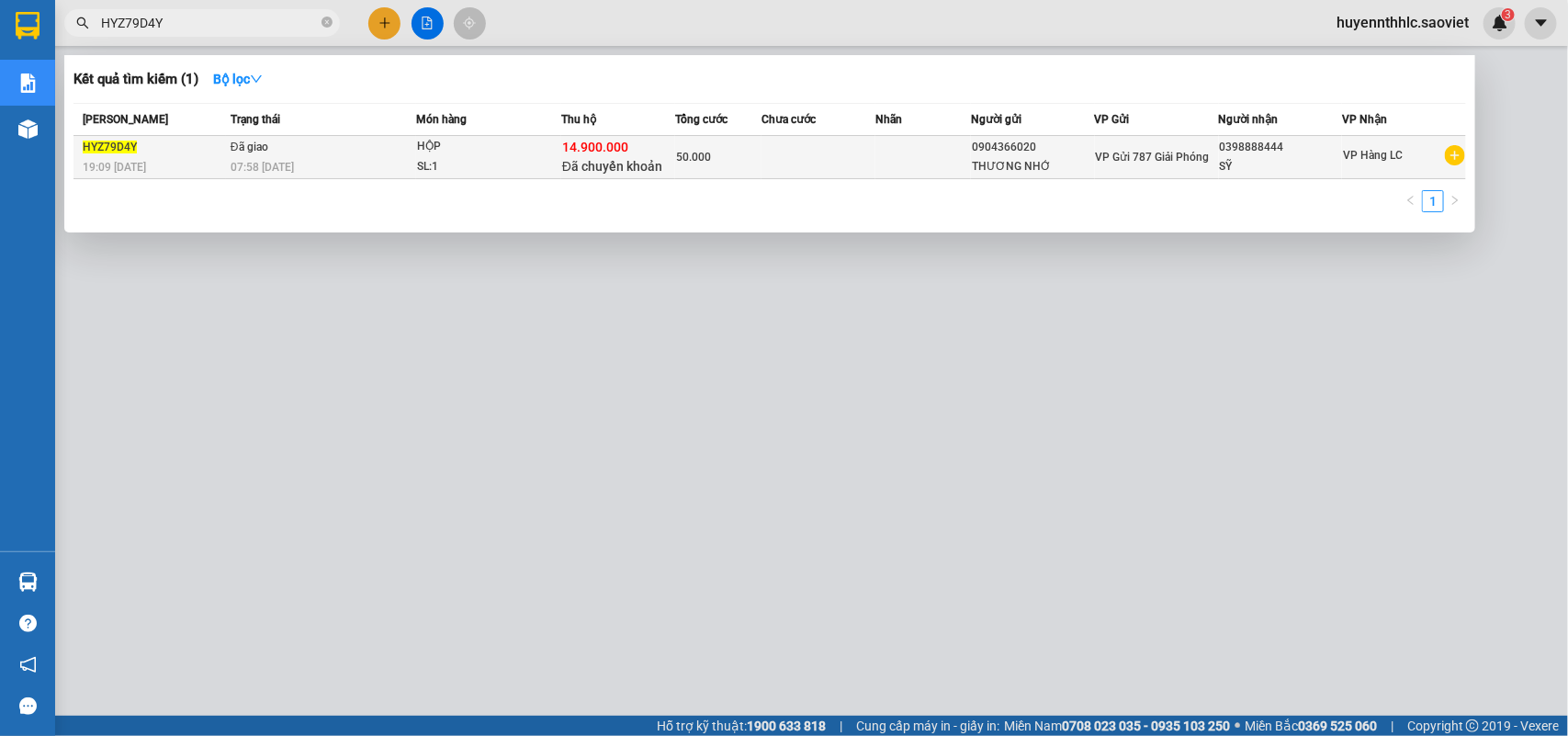
type input "HYZ79D4Y"
click at [910, 166] on td at bounding box center [922, 157] width 95 height 44
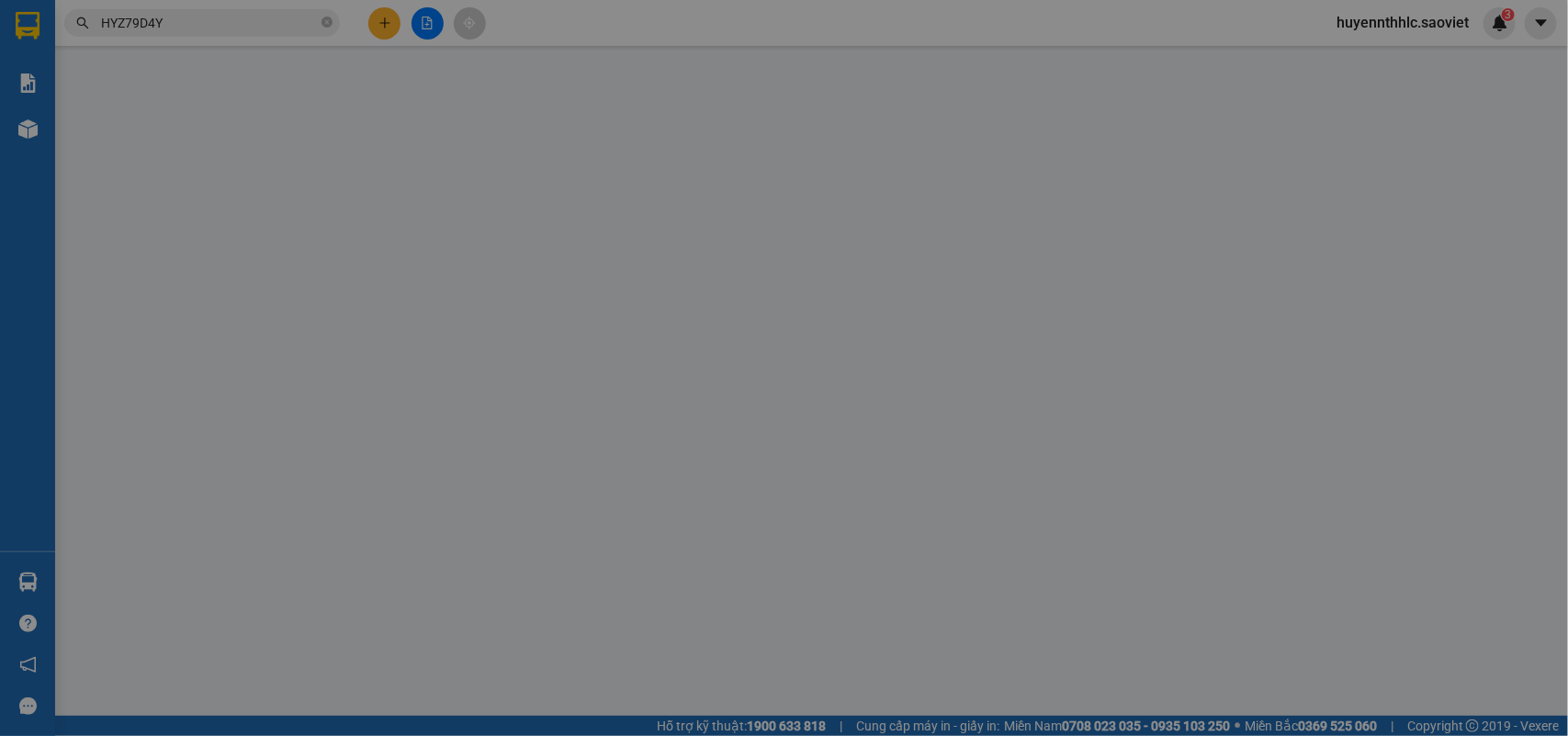
type input "0904366020"
type input "THƯƠNG NHỚ"
type input "0398888444"
type input "SỸ"
type input "14.900.000"
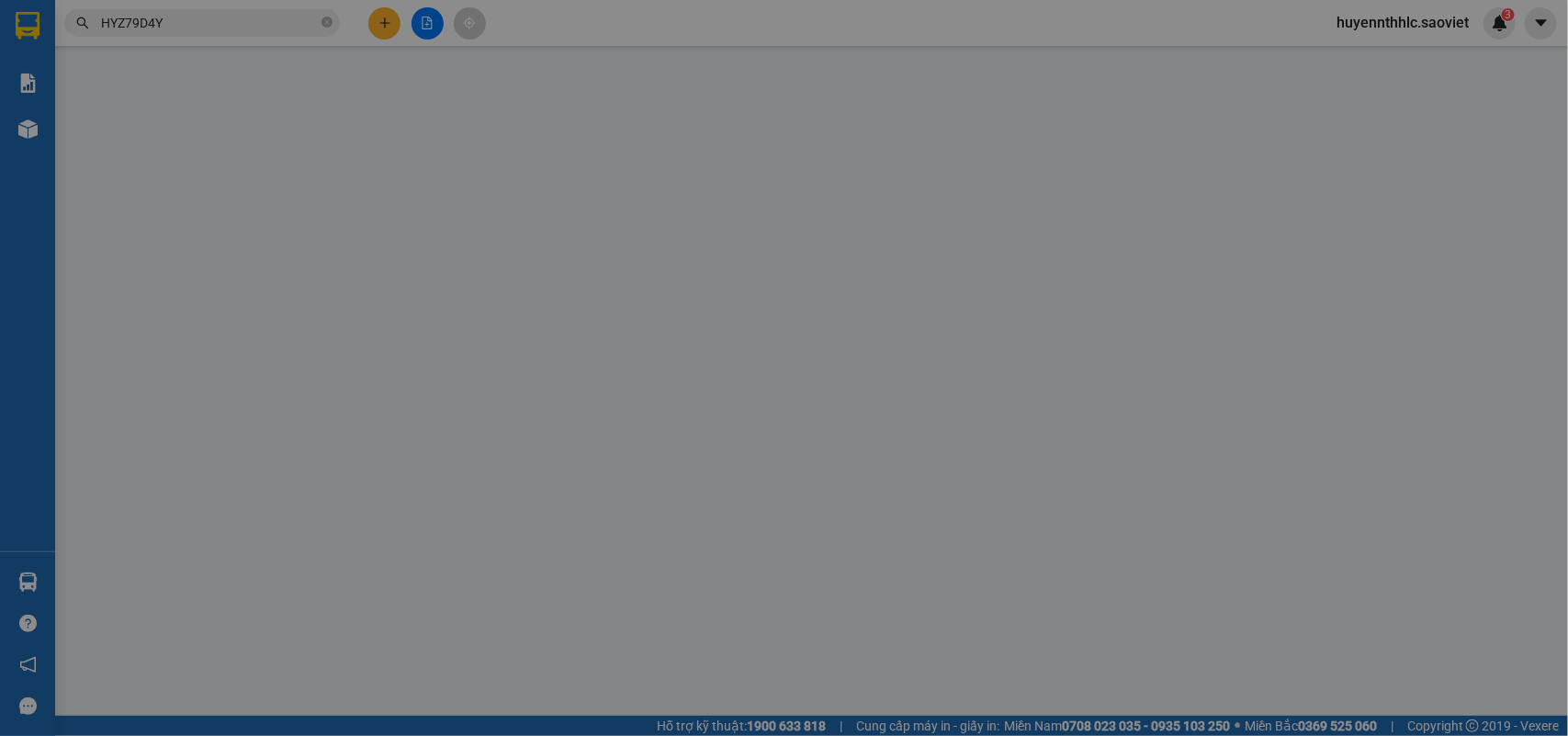
type input "70.000"
type input "50.000"
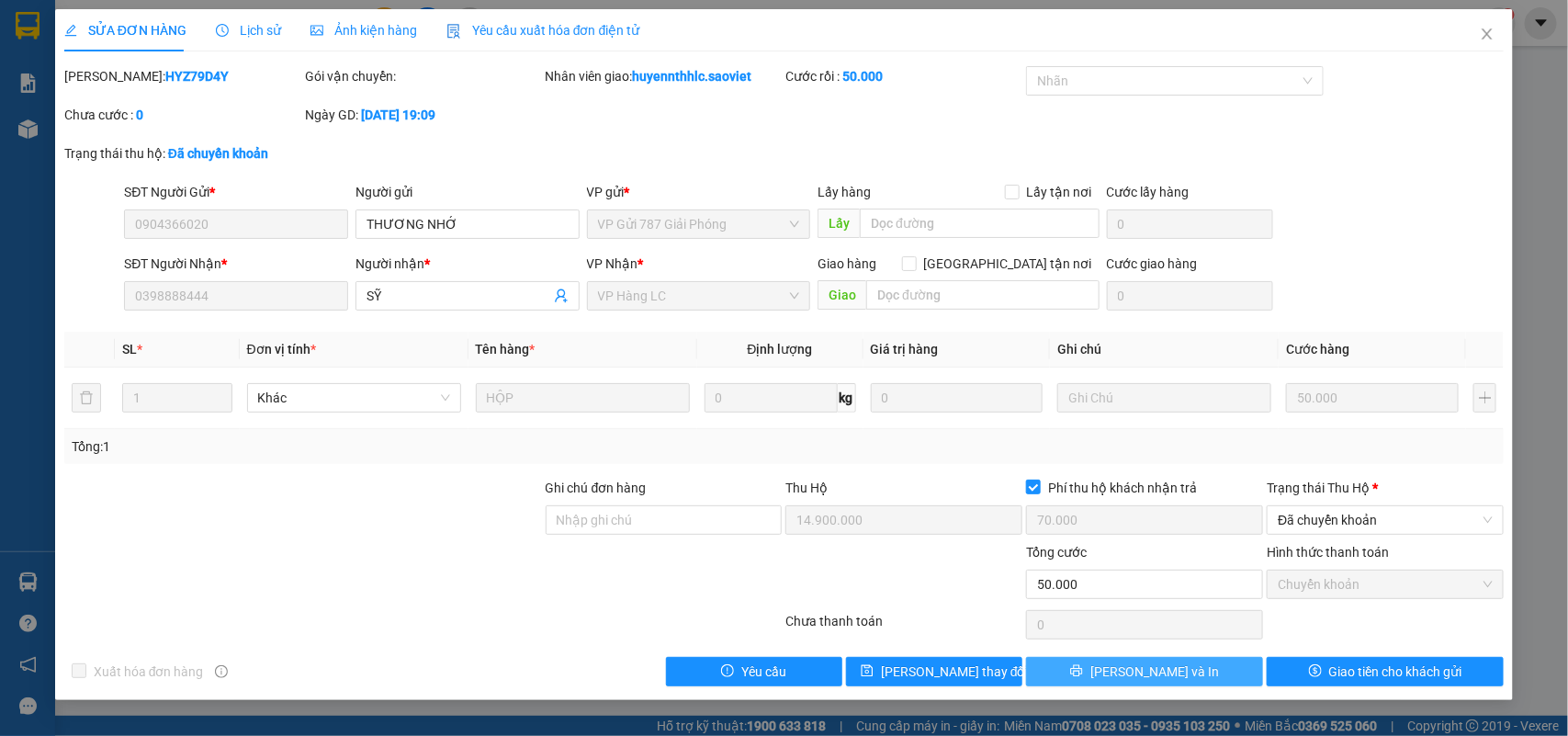
click at [1195, 671] on button "[PERSON_NAME] và In" at bounding box center [1144, 671] width 237 height 30
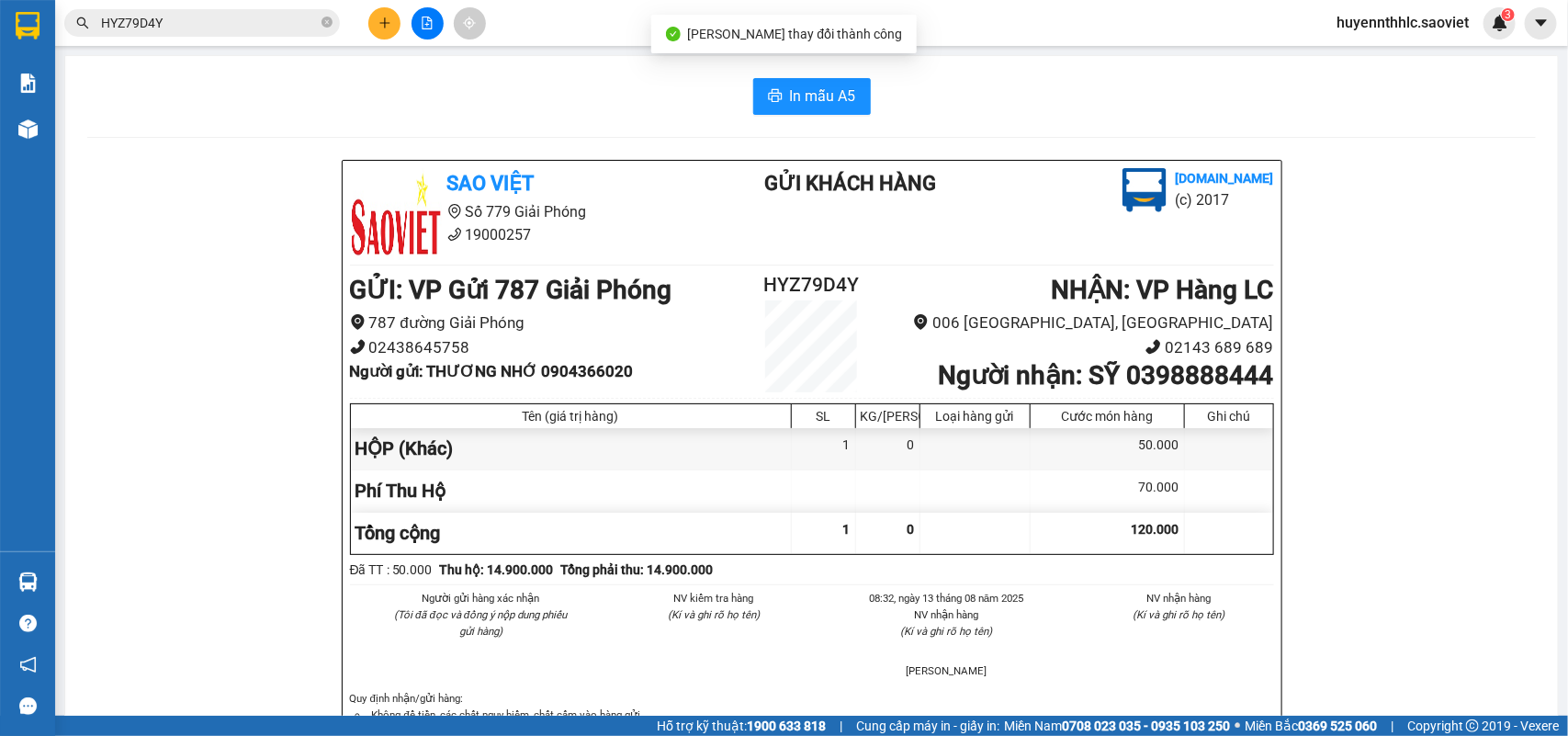
click at [1188, 379] on b "Người nhận : SỸ 0398888444" at bounding box center [1105, 375] width 335 height 31
copy b "0398888444"
click at [1091, 379] on b "Người nhận : SỸ 0398888444" at bounding box center [1105, 375] width 335 height 31
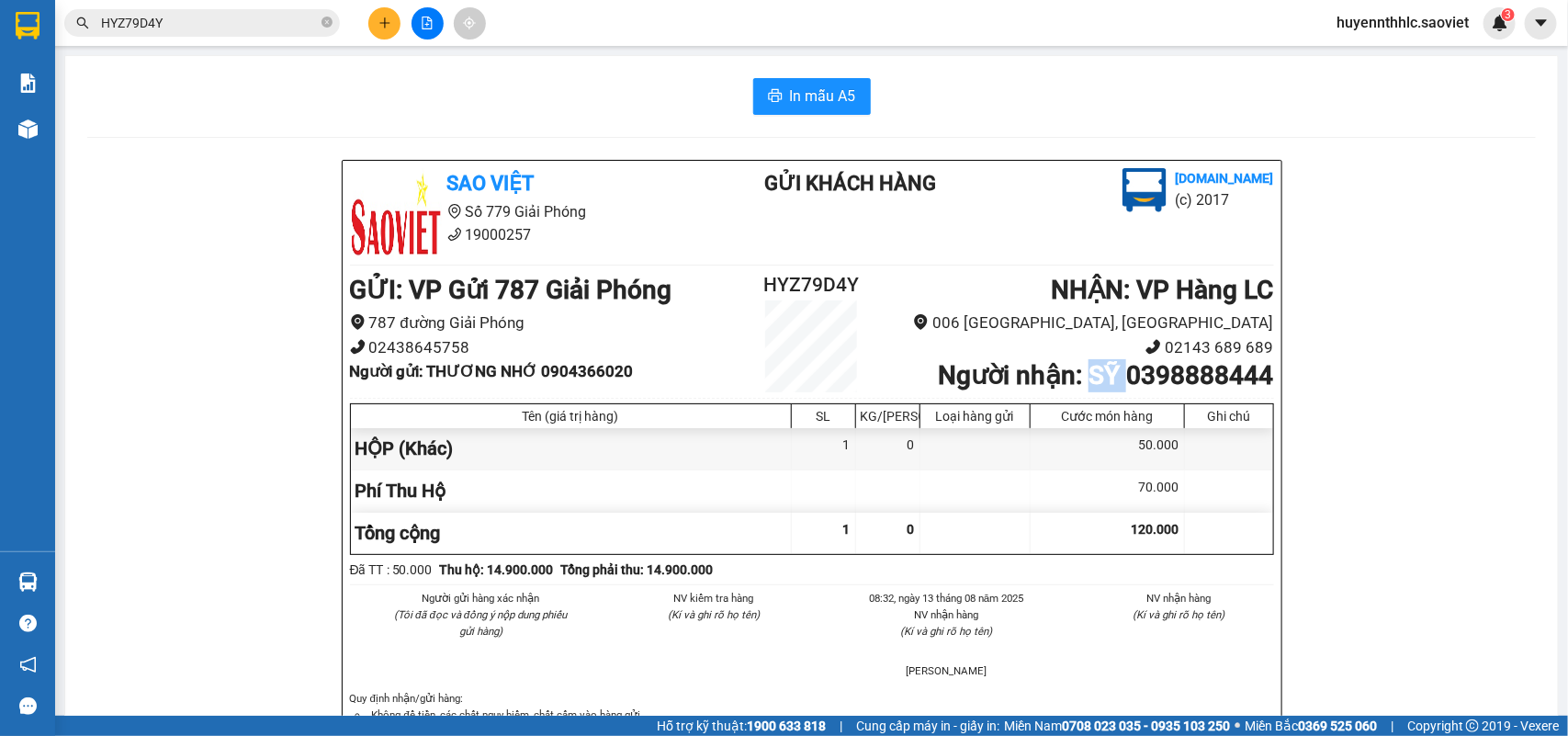
copy b "SỸ"
click at [788, 291] on h2 "HYZ79D4Y" at bounding box center [812, 285] width 155 height 31
copy h2 "HYZ79D4Y"
click at [580, 377] on b "Người gửi : THƯƠNG NHỚ 0904366020" at bounding box center [492, 371] width 284 height 19
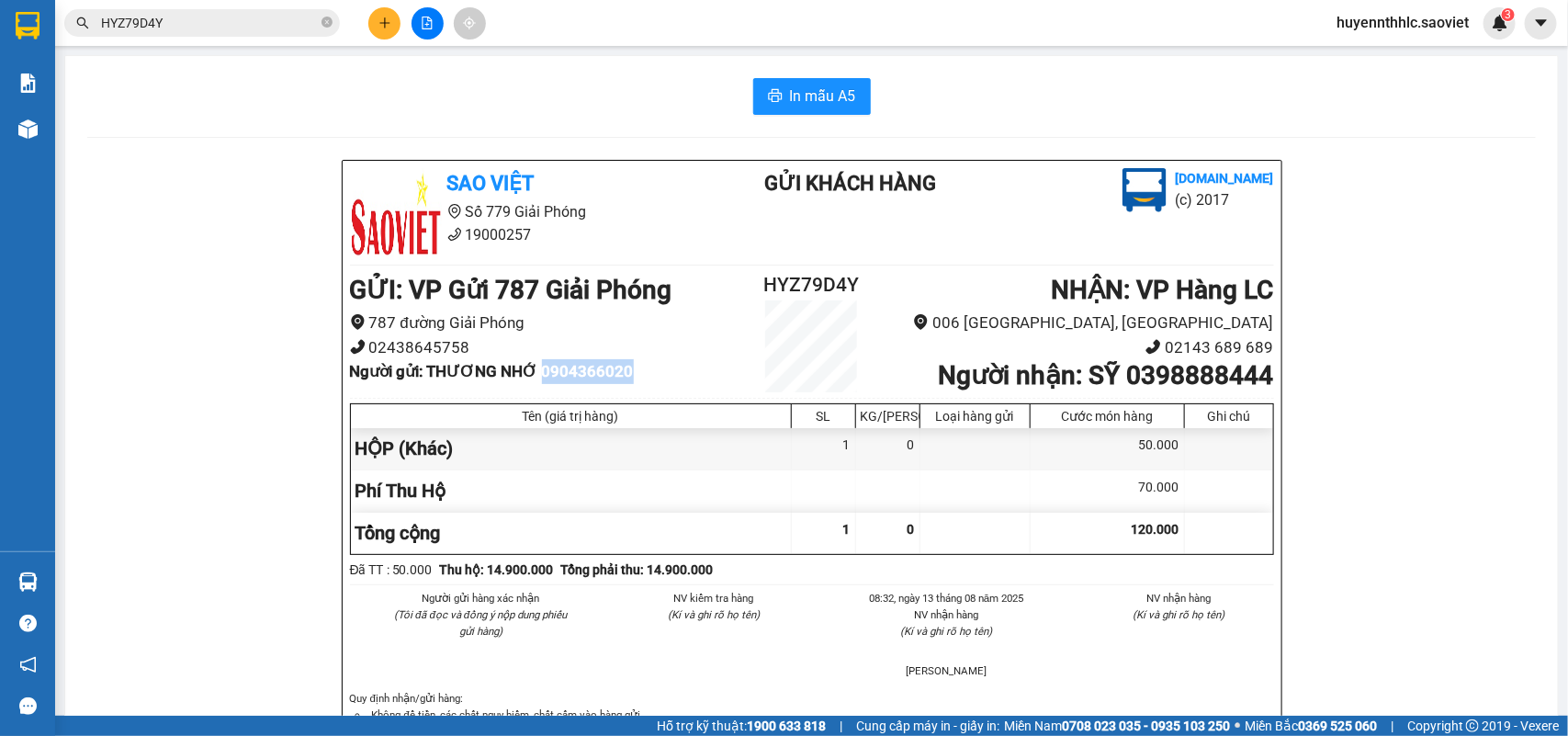
click at [580, 377] on b "Người gửi : THƯƠNG NHỚ 0904366020" at bounding box center [492, 371] width 284 height 19
copy b "0904366020"
drag, startPoint x: 424, startPoint y: 370, endPoint x: 534, endPoint y: 373, distance: 110.0
click at [534, 373] on b "Người gửi : THƯƠNG NHỚ 0904366020" at bounding box center [492, 371] width 284 height 19
copy b "THƯƠNG NHỚ"
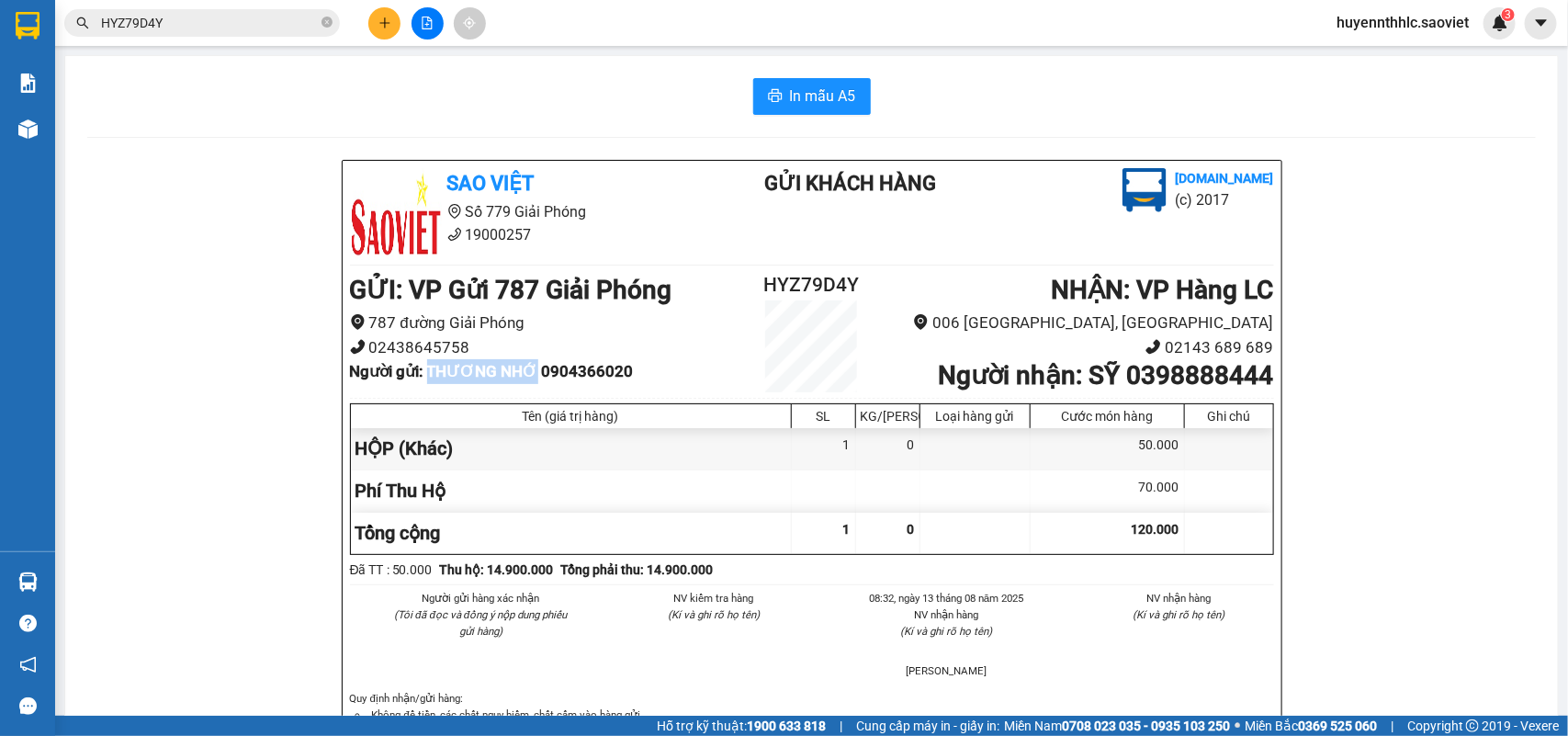
click at [205, 15] on input "HYZ79D4Y" at bounding box center [209, 23] width 217 height 20
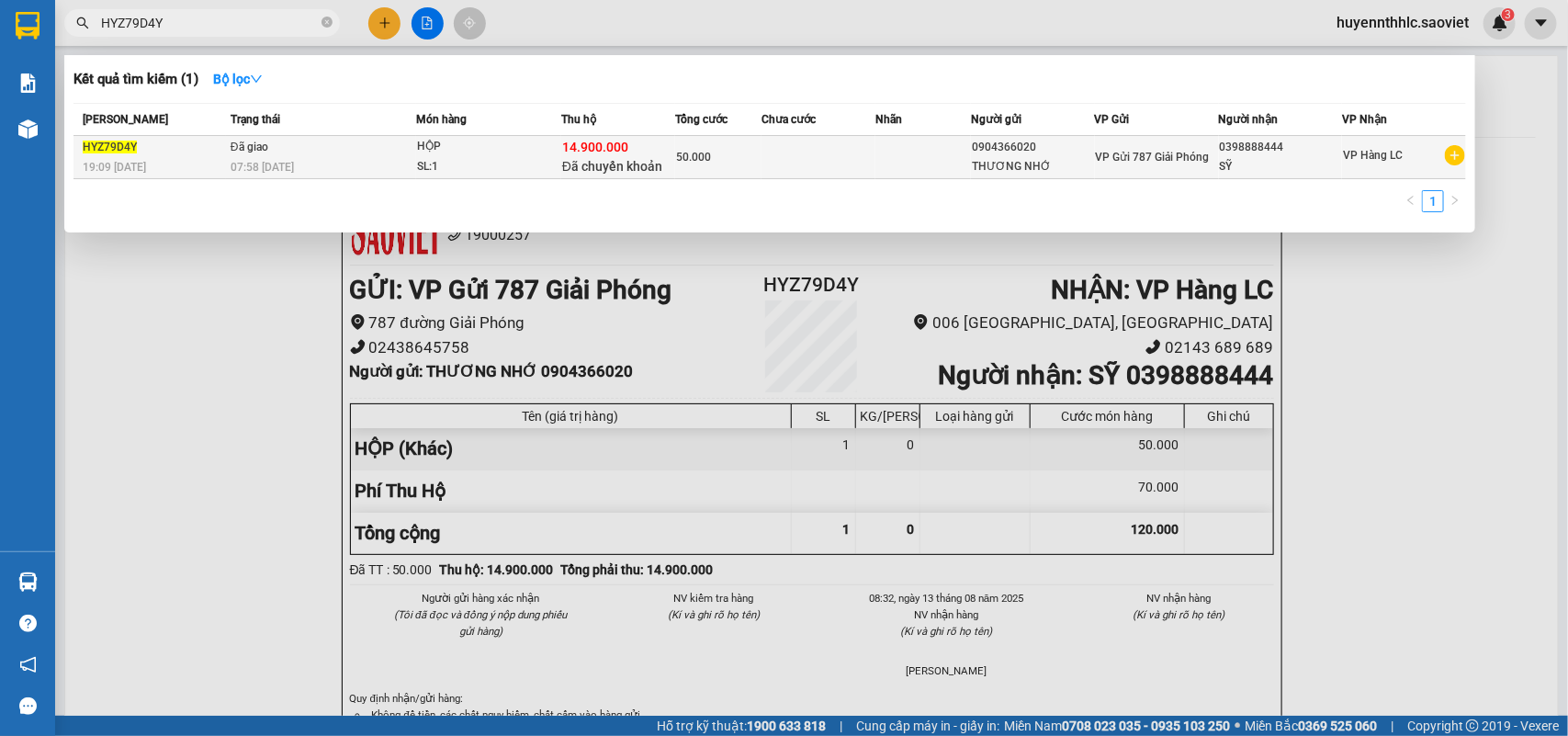
click at [736, 157] on div "50.000" at bounding box center [717, 157] width 83 height 20
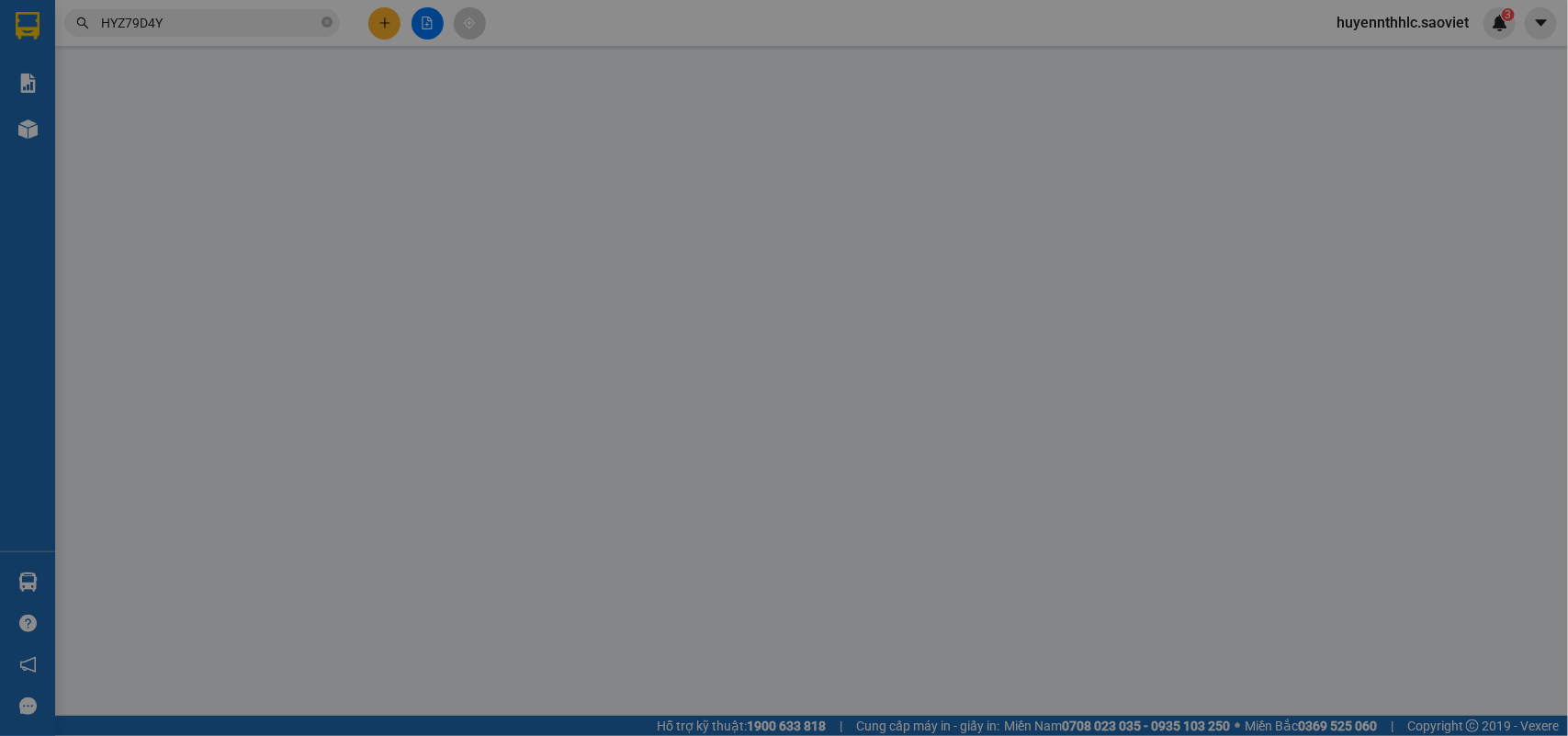
type input "0904366020"
type input "THƯƠNG NHỚ"
type input "0398888444"
type input "SỸ"
type input "14.900.000"
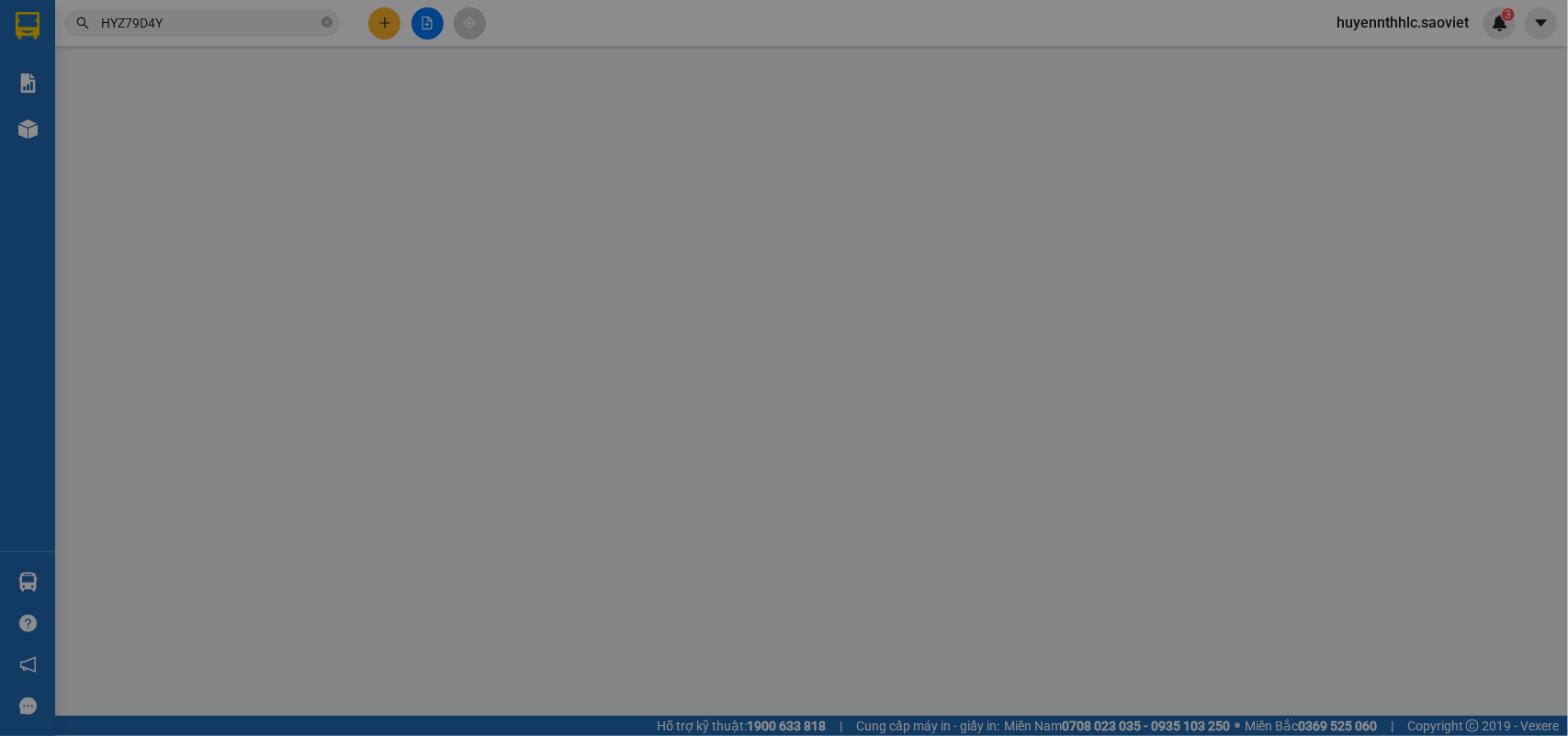
type input "70.000"
type input "50.000"
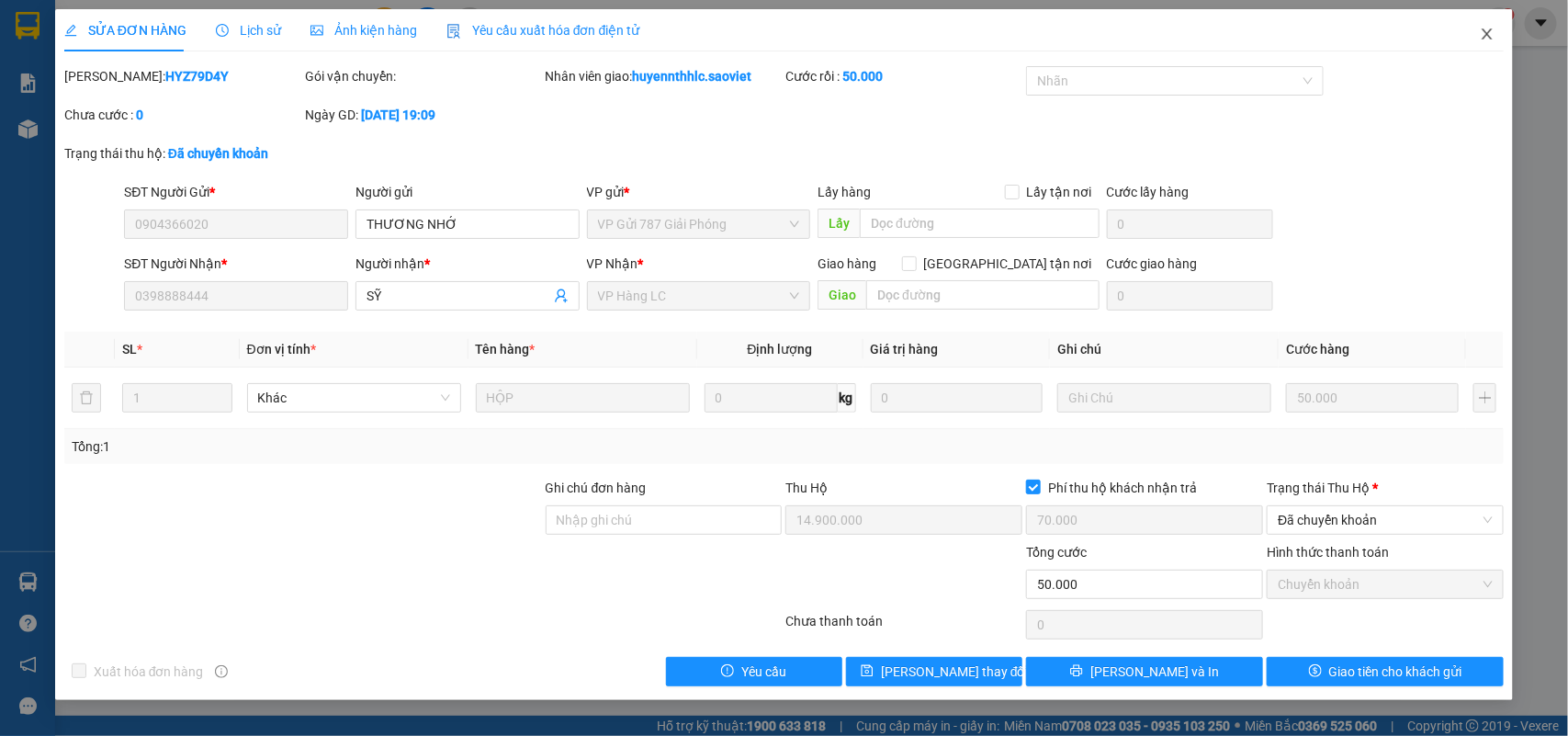
click at [1481, 37] on icon "close" at bounding box center [1487, 34] width 15 height 15
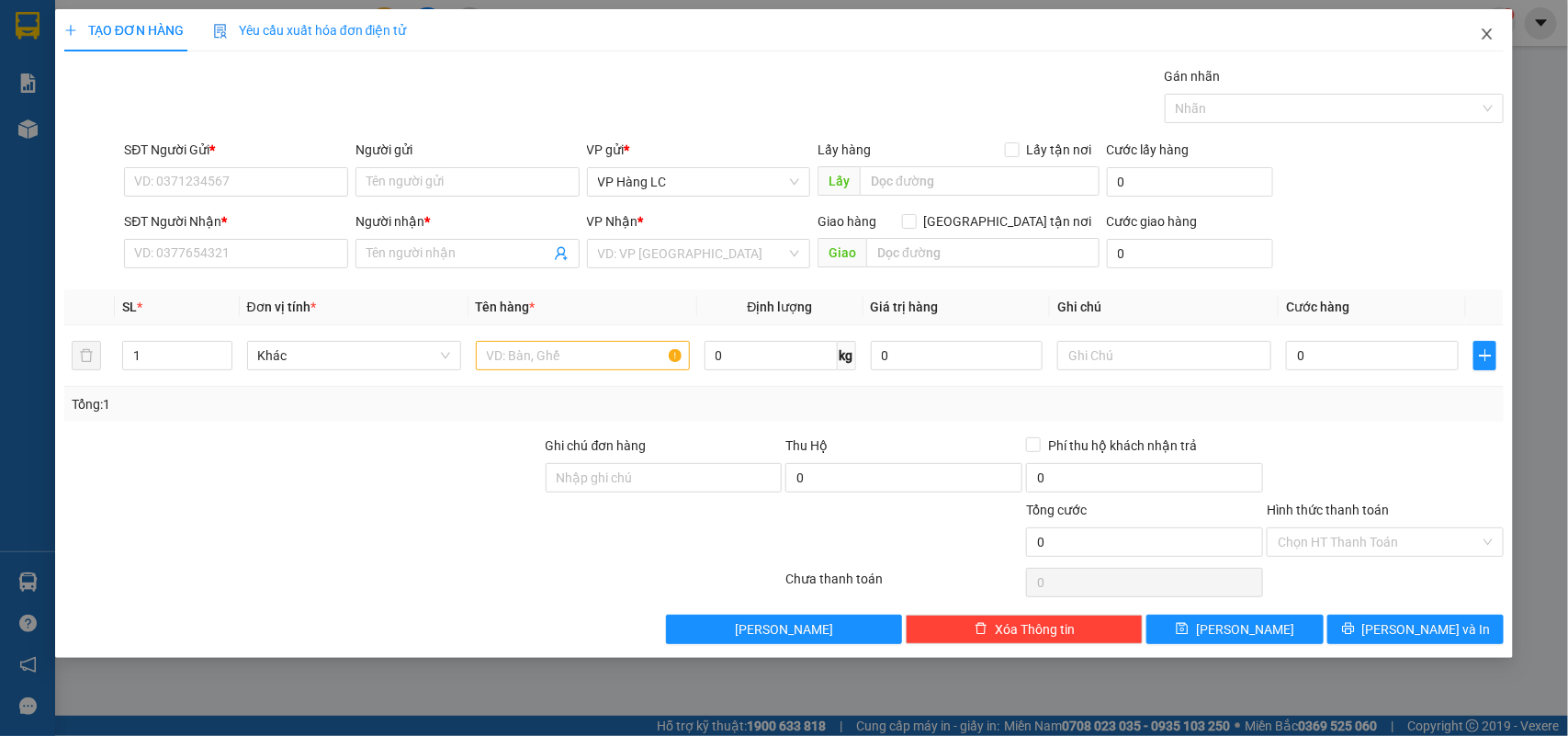
click at [1492, 34] on icon "close" at bounding box center [1487, 34] width 15 height 15
